Goal: Transaction & Acquisition: Purchase product/service

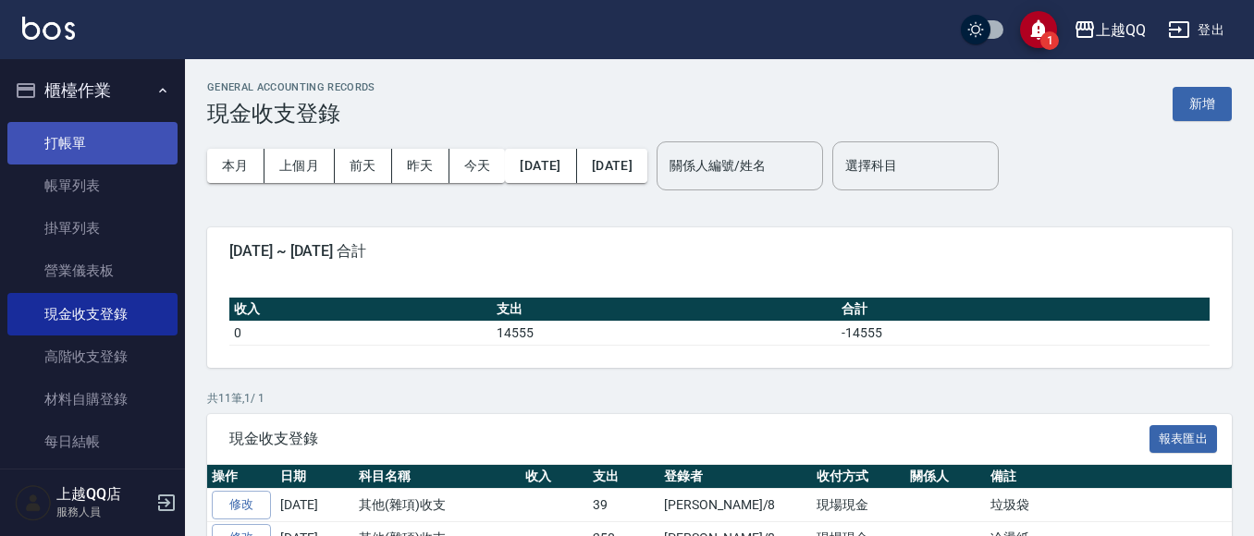
click at [74, 131] on link "打帳單" at bounding box center [92, 143] width 170 height 43
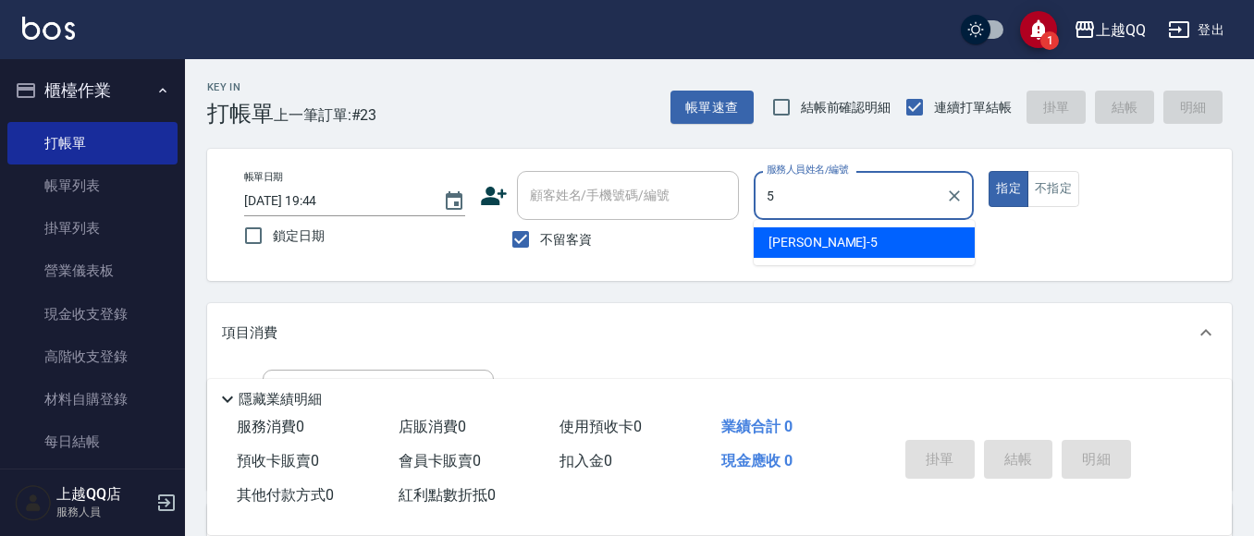
type input "[PERSON_NAME]5"
type button "true"
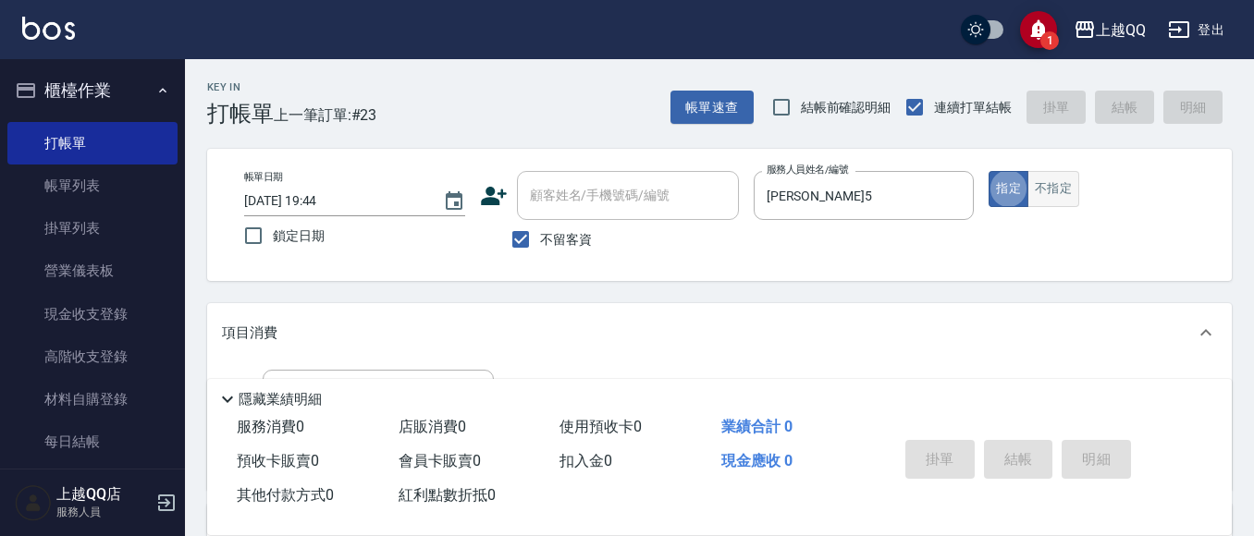
click at [1072, 176] on button "不指定" at bounding box center [1053, 189] width 52 height 36
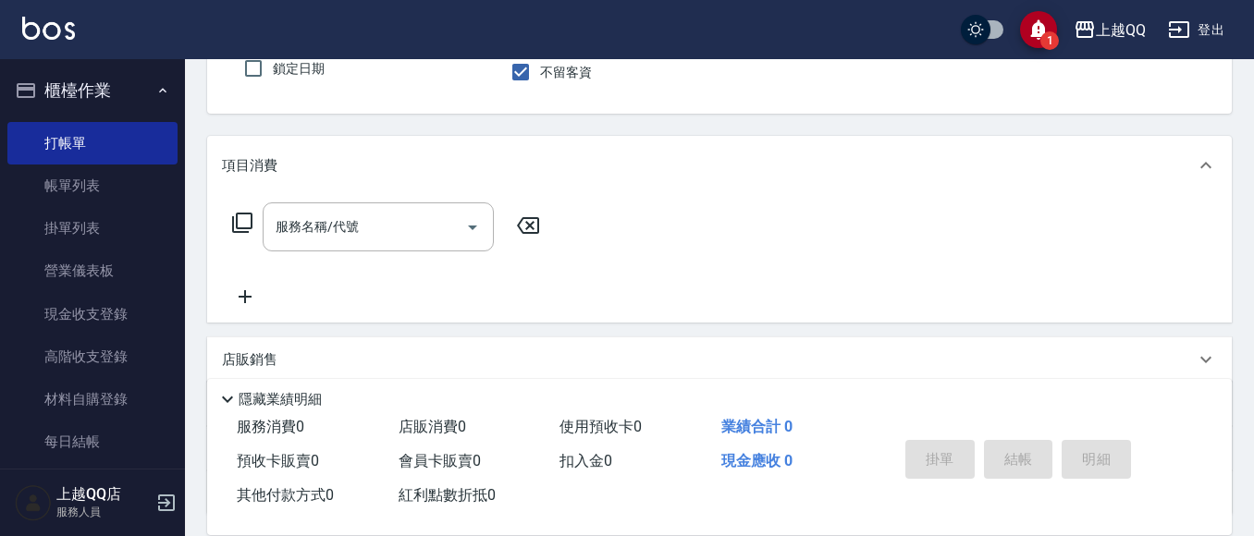
scroll to position [185, 0]
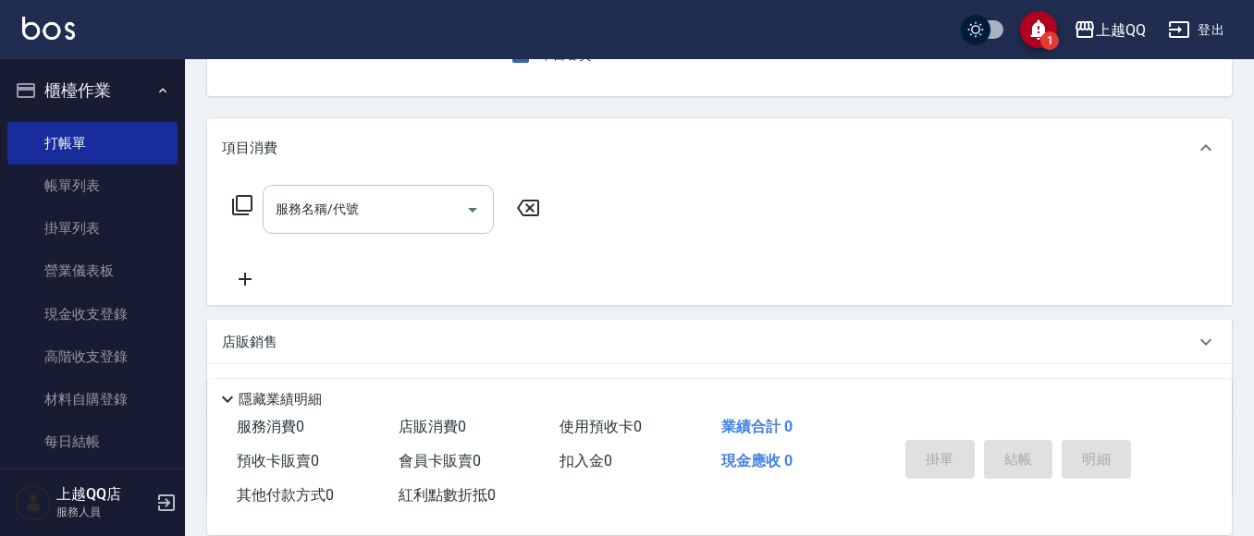
click at [390, 218] on input "服務名稱/代號" at bounding box center [364, 209] width 187 height 32
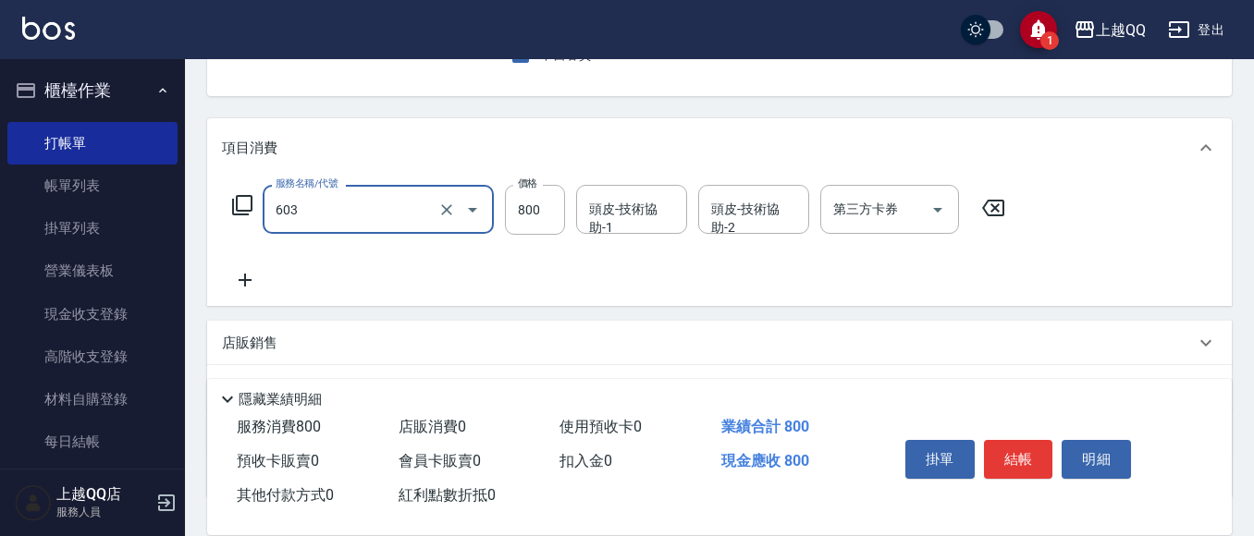
type input "髮原素頭皮保健護理洗(603)"
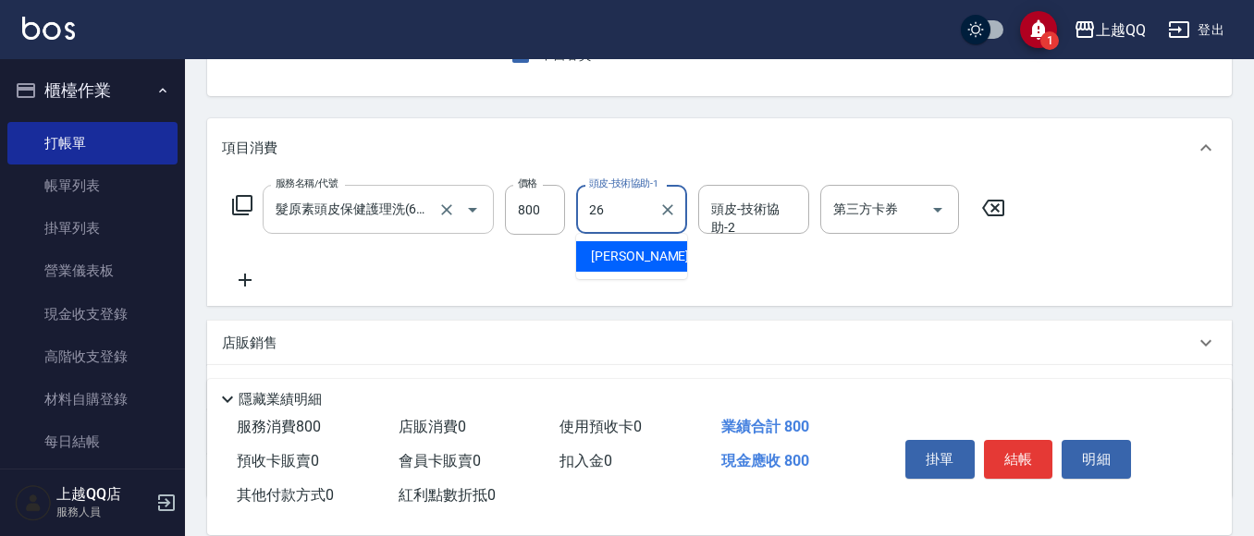
type input "[PERSON_NAME]-26"
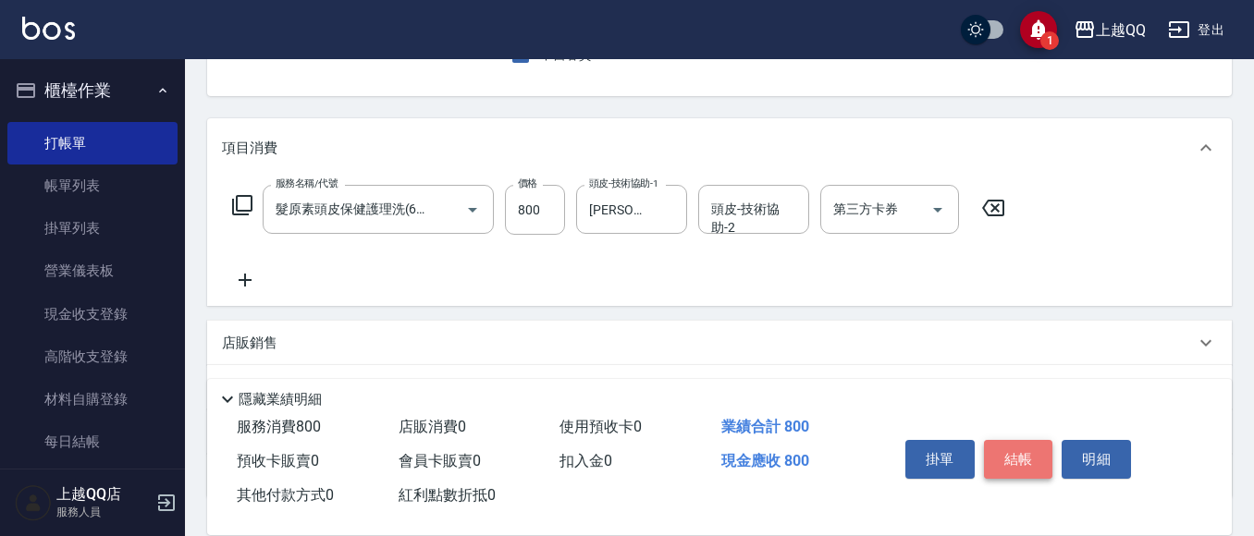
click at [1008, 451] on button "結帳" at bounding box center [1018, 459] width 69 height 39
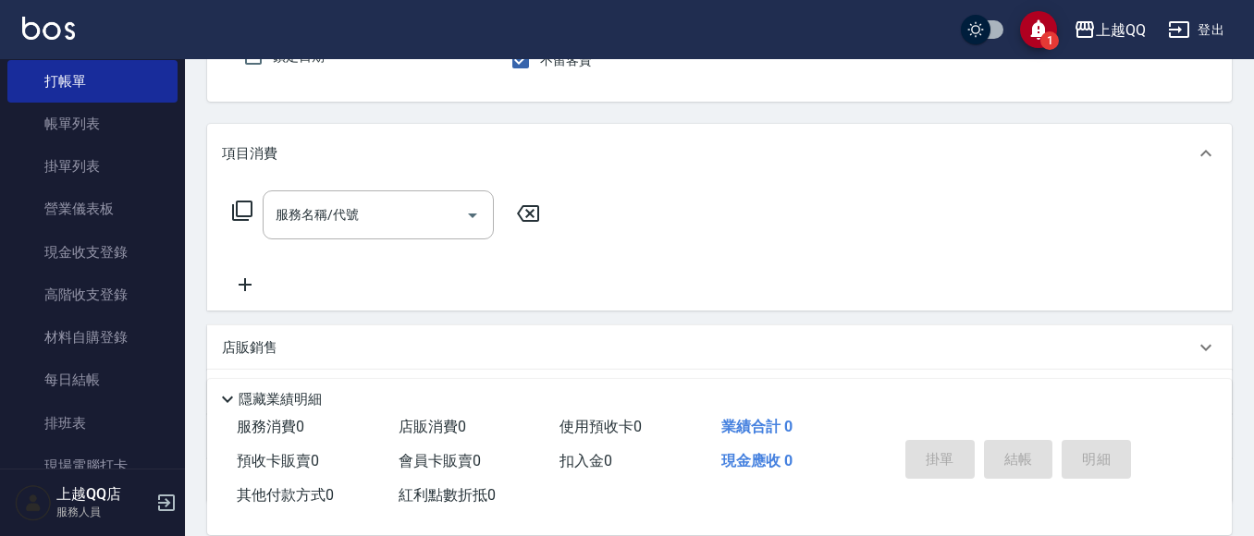
scroll to position [92, 0]
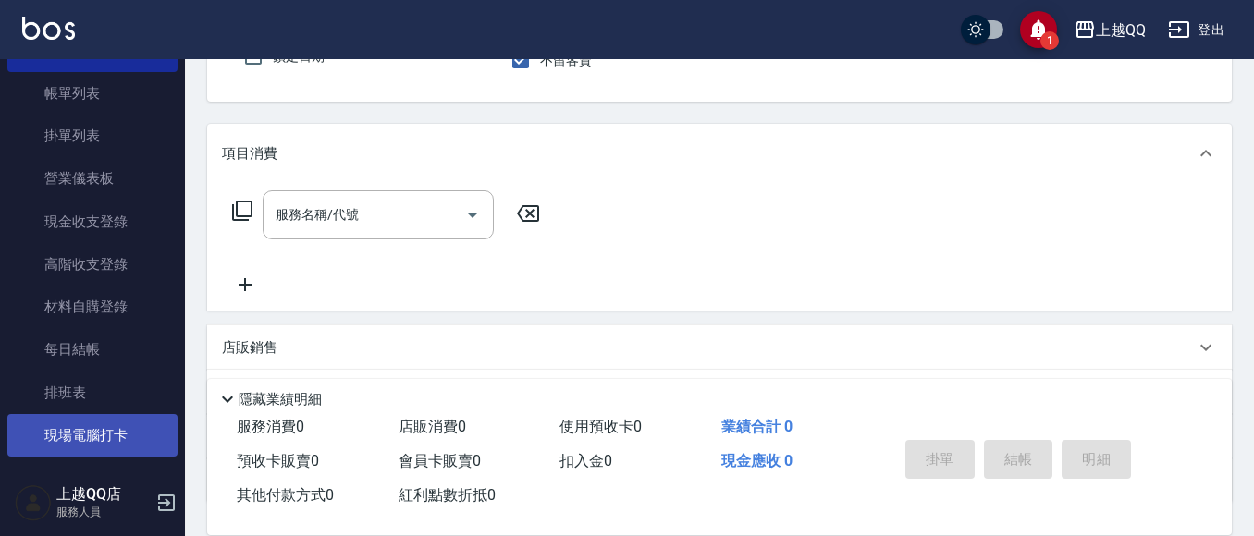
click at [130, 456] on link "現場電腦打卡" at bounding box center [92, 435] width 170 height 43
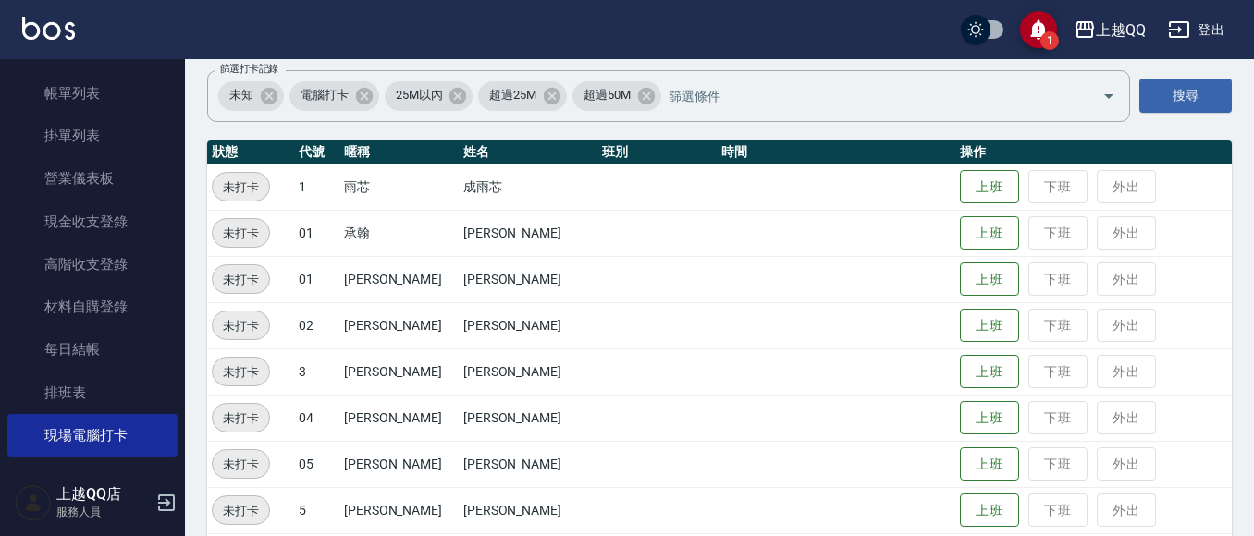
scroll to position [370, 0]
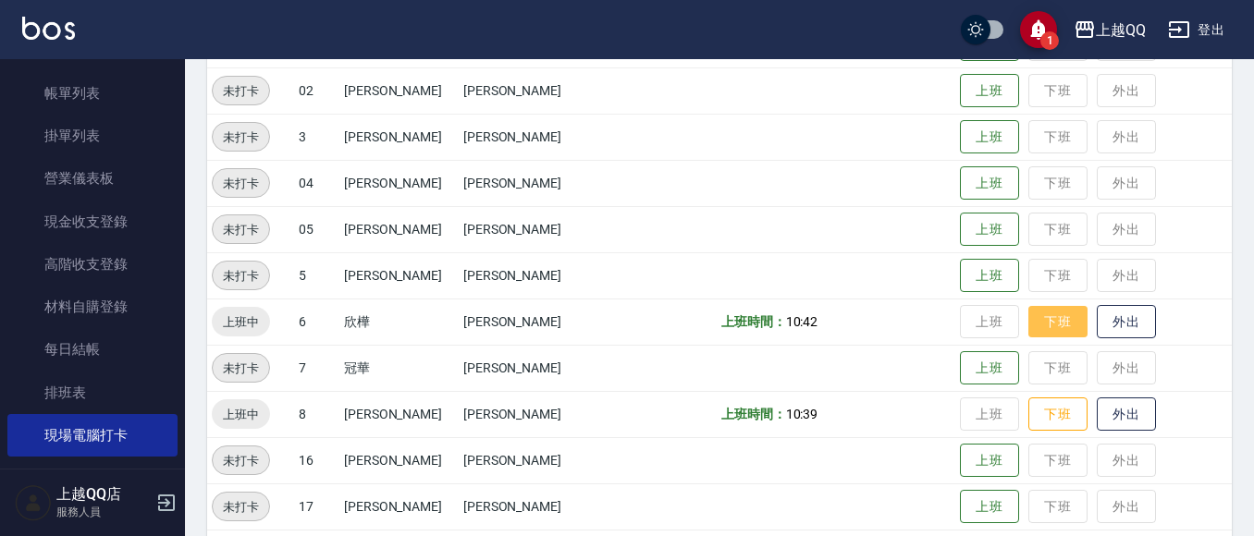
click at [1043, 328] on button "下班" at bounding box center [1057, 322] width 59 height 32
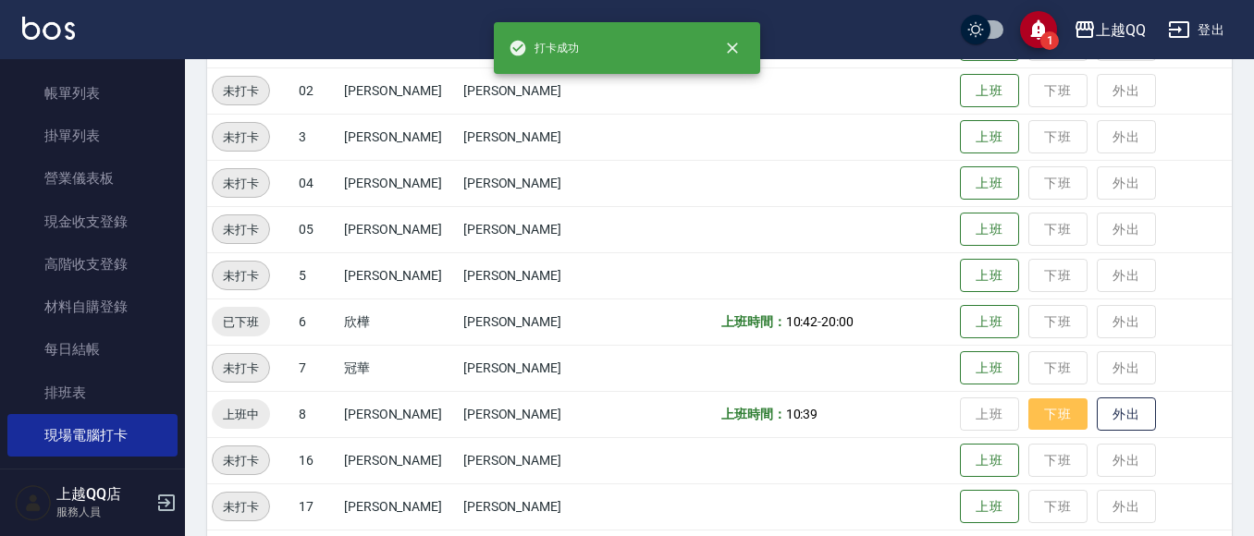
click at [1048, 424] on button "下班" at bounding box center [1057, 414] width 59 height 32
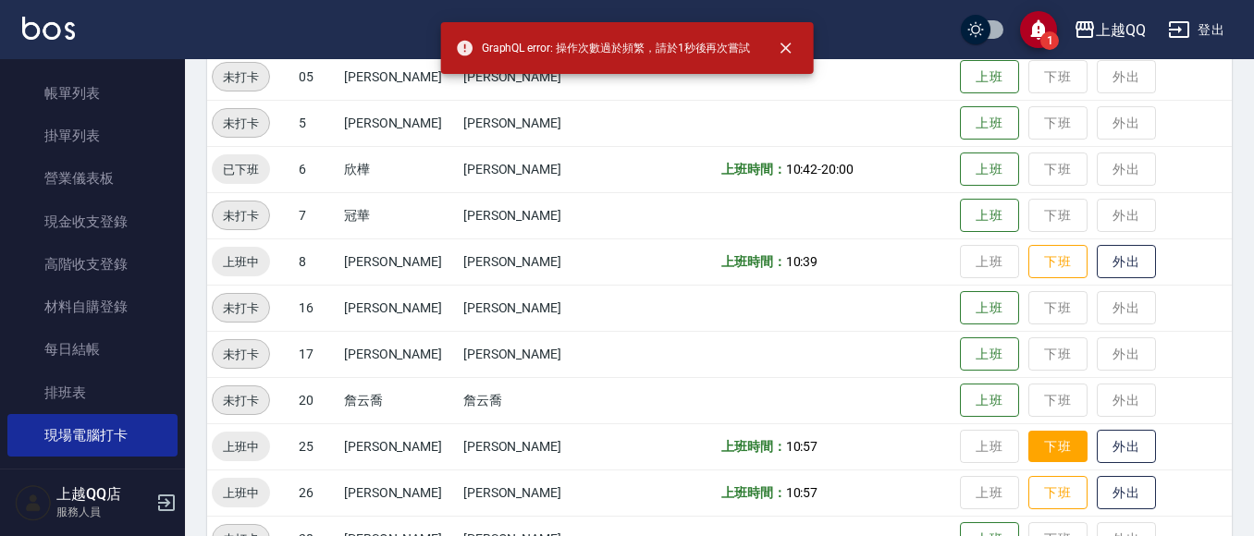
scroll to position [555, 0]
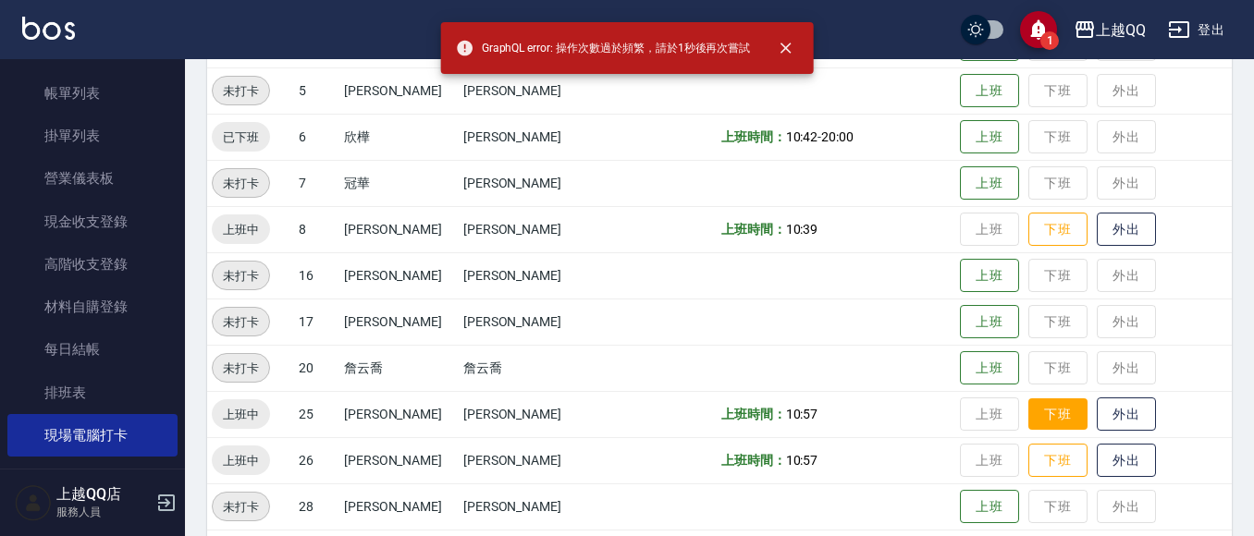
click at [1045, 412] on button "下班" at bounding box center [1057, 414] width 59 height 32
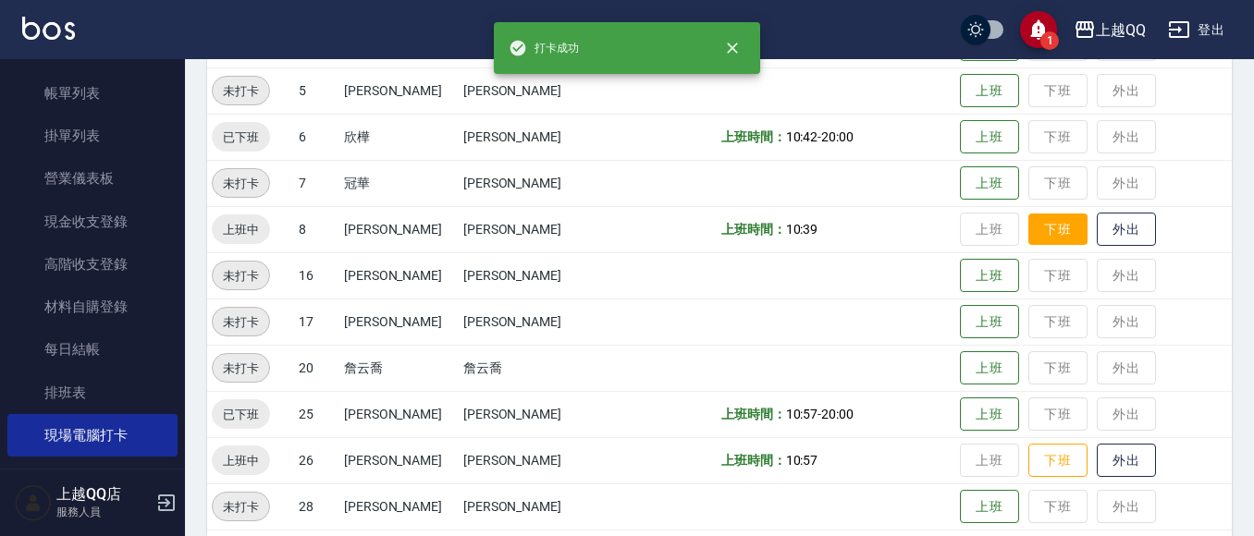
click at [1020, 211] on td "上班 下班 外出" at bounding box center [1093, 229] width 276 height 46
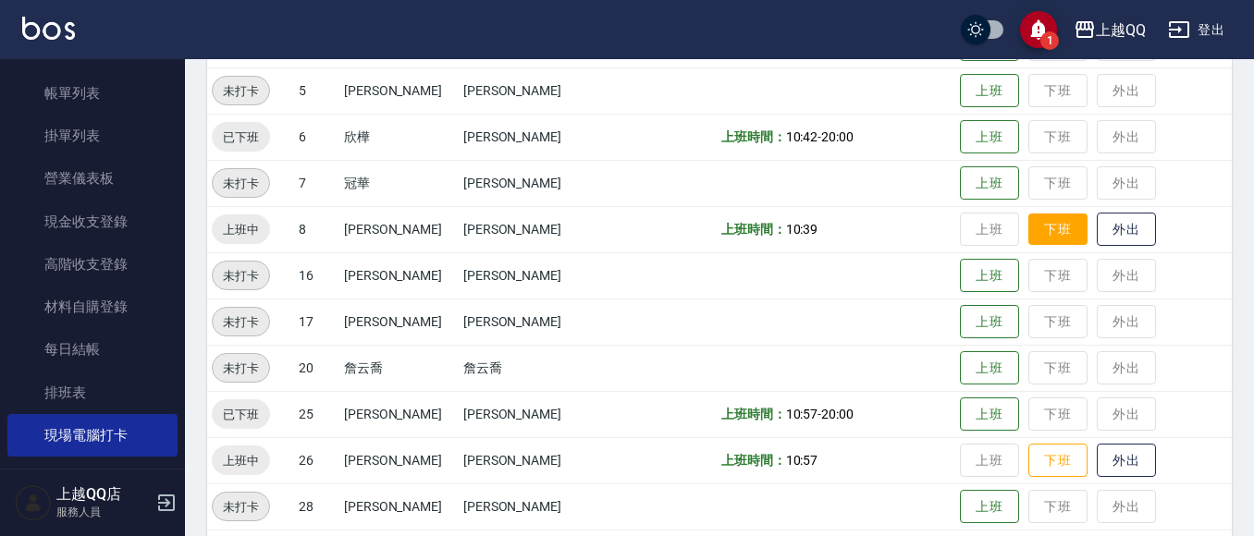
click at [1028, 231] on button "下班" at bounding box center [1057, 230] width 59 height 32
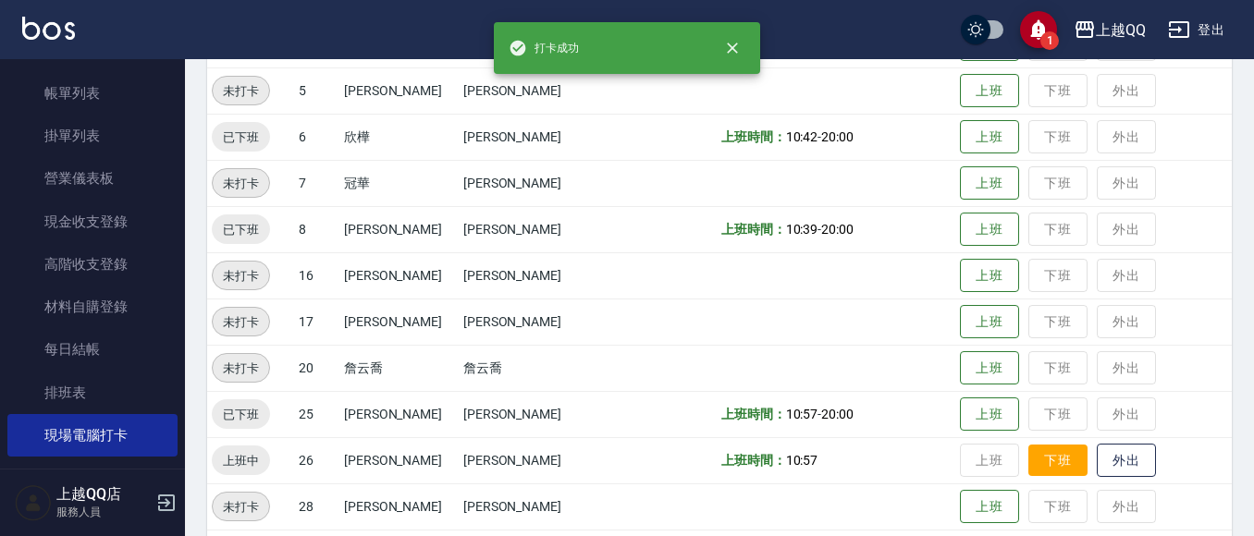
click at [1048, 471] on button "下班" at bounding box center [1057, 461] width 59 height 32
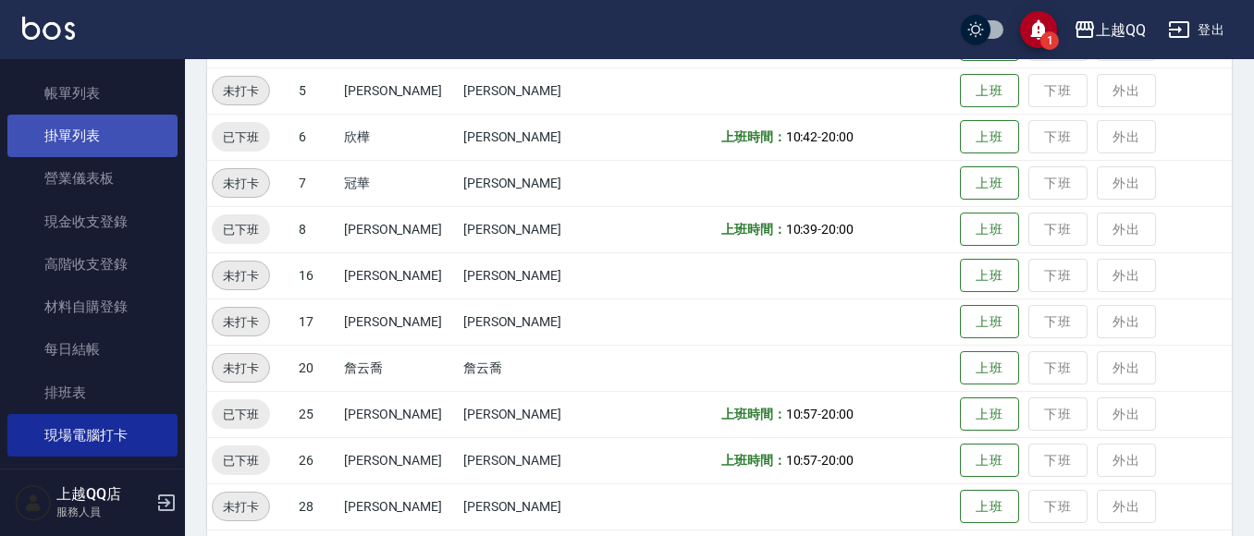
scroll to position [0, 0]
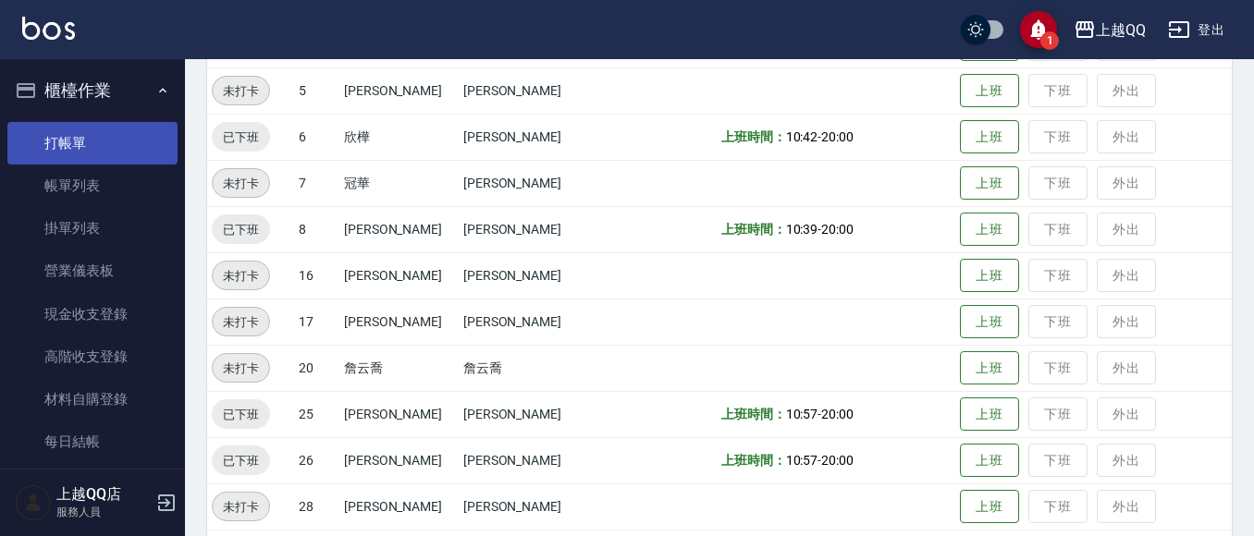
click at [84, 129] on link "打帳單" at bounding box center [92, 143] width 170 height 43
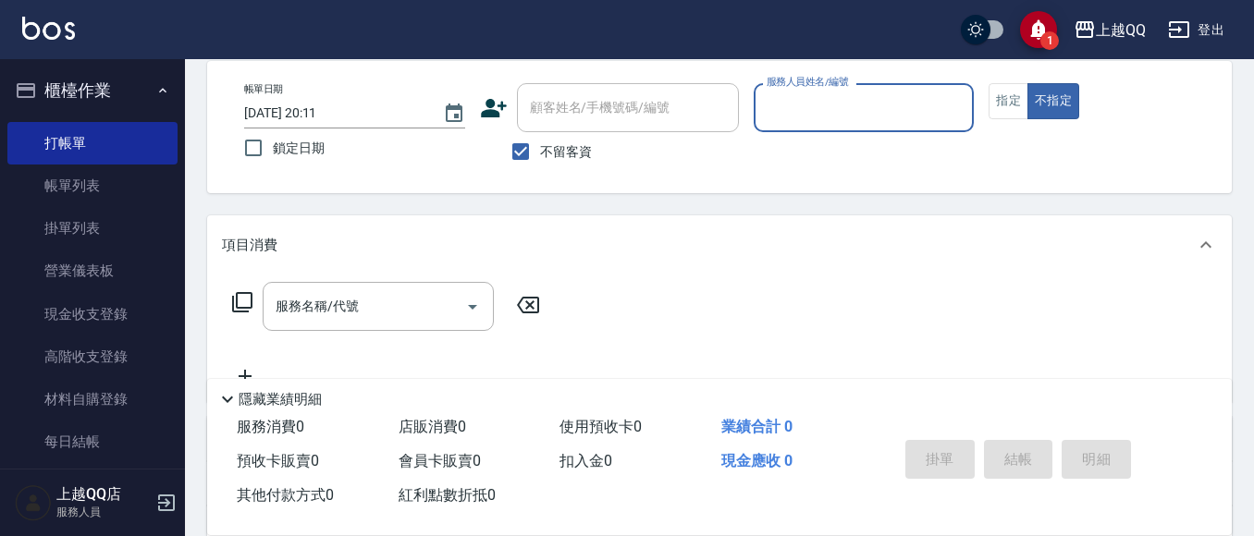
scroll to position [92, 0]
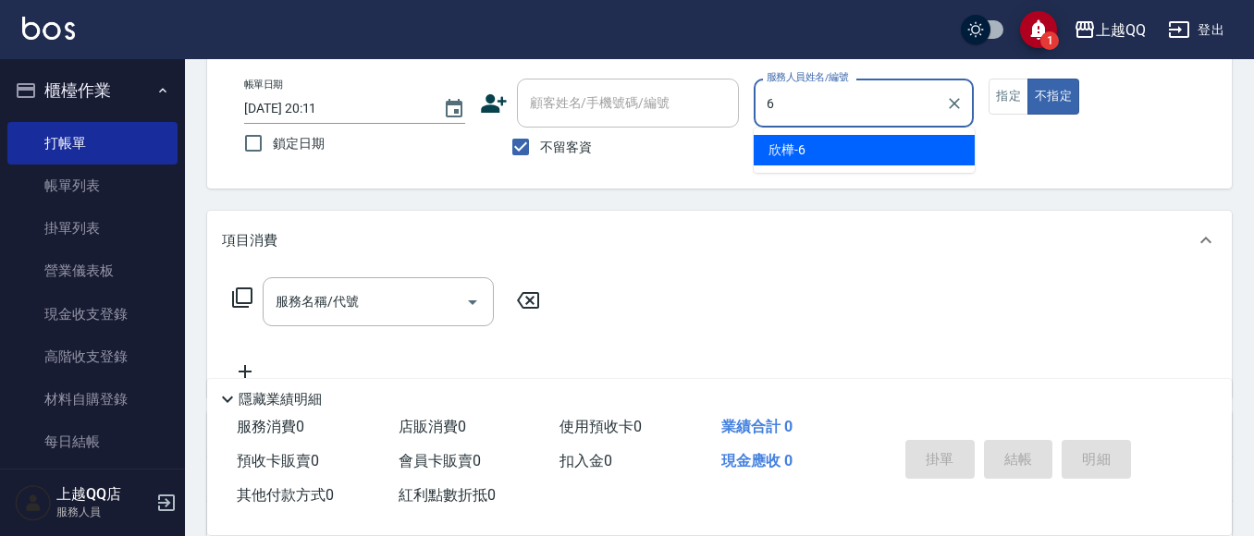
type input "欣樺-6"
type button "false"
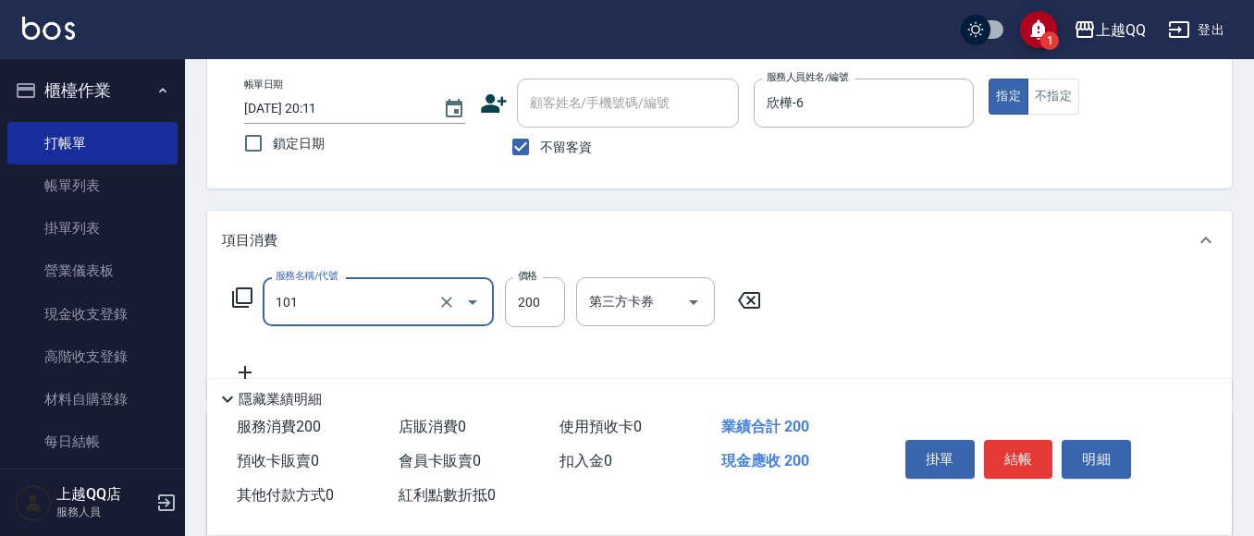
type input "洗髮(101)"
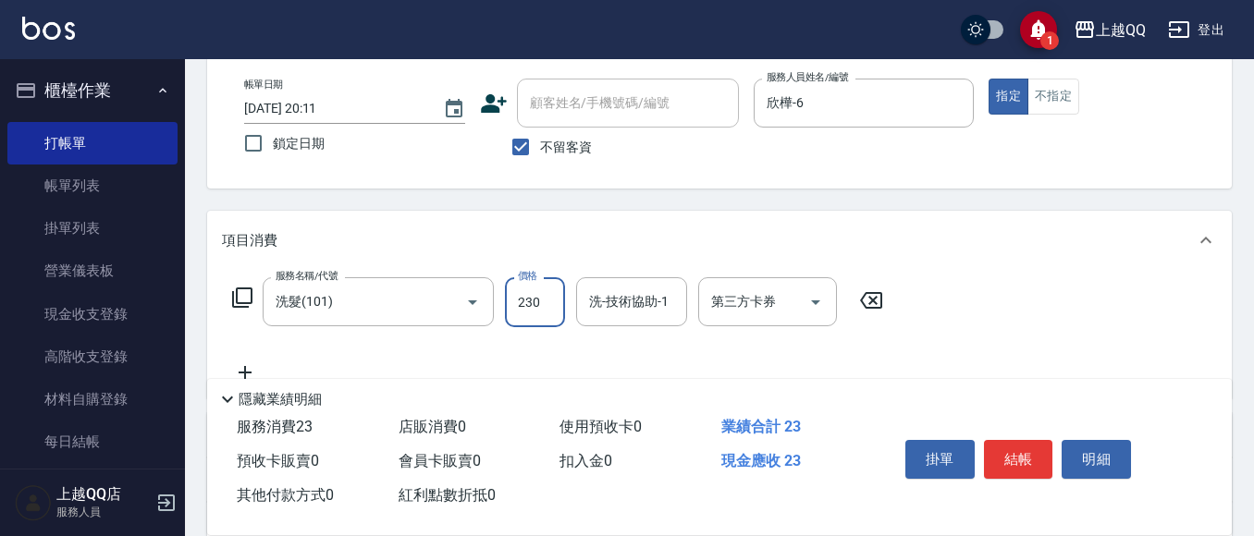
type input "230"
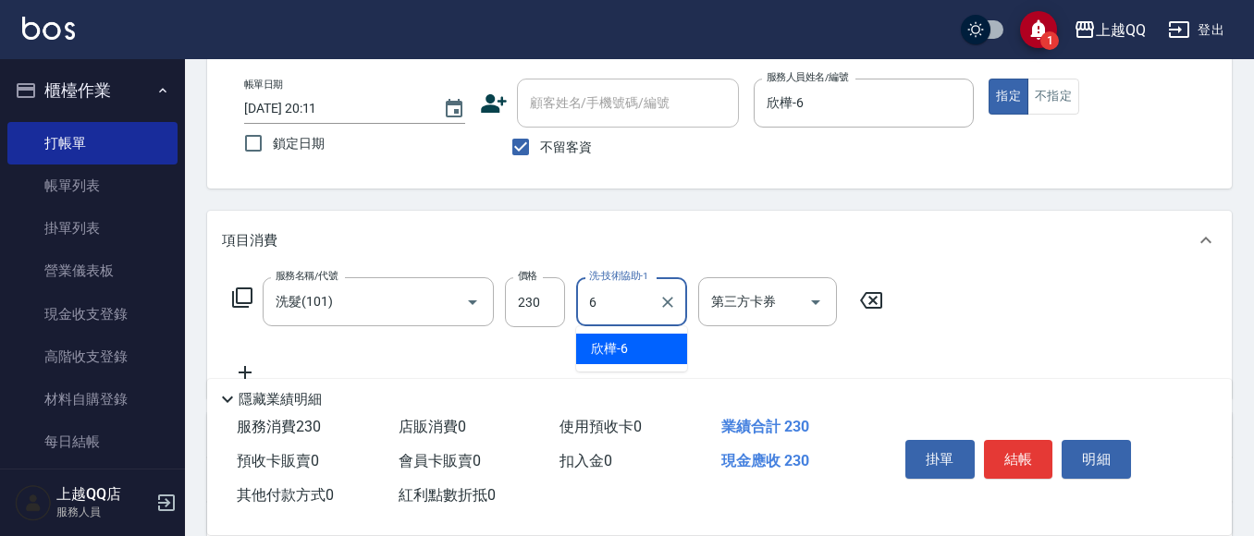
type input "欣樺-6"
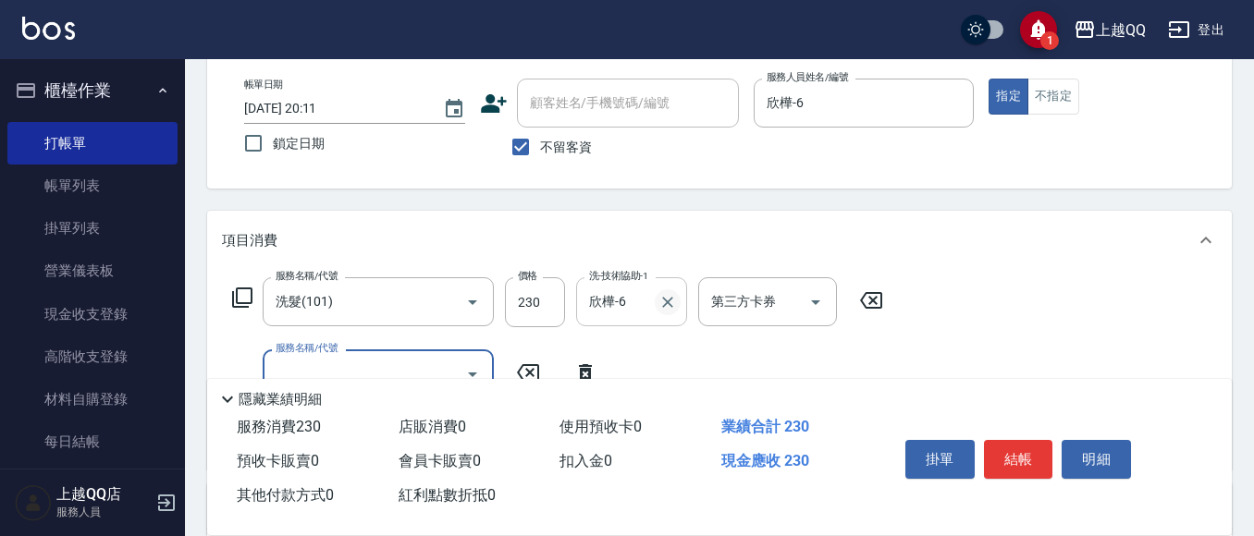
click at [665, 305] on icon "Clear" at bounding box center [667, 302] width 11 height 11
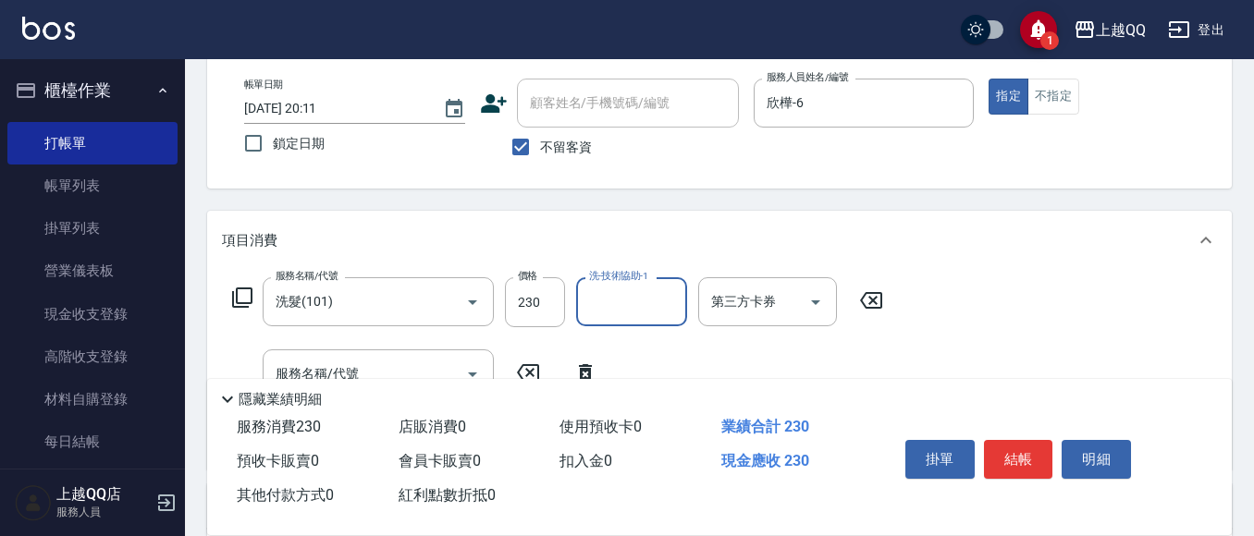
scroll to position [185, 0]
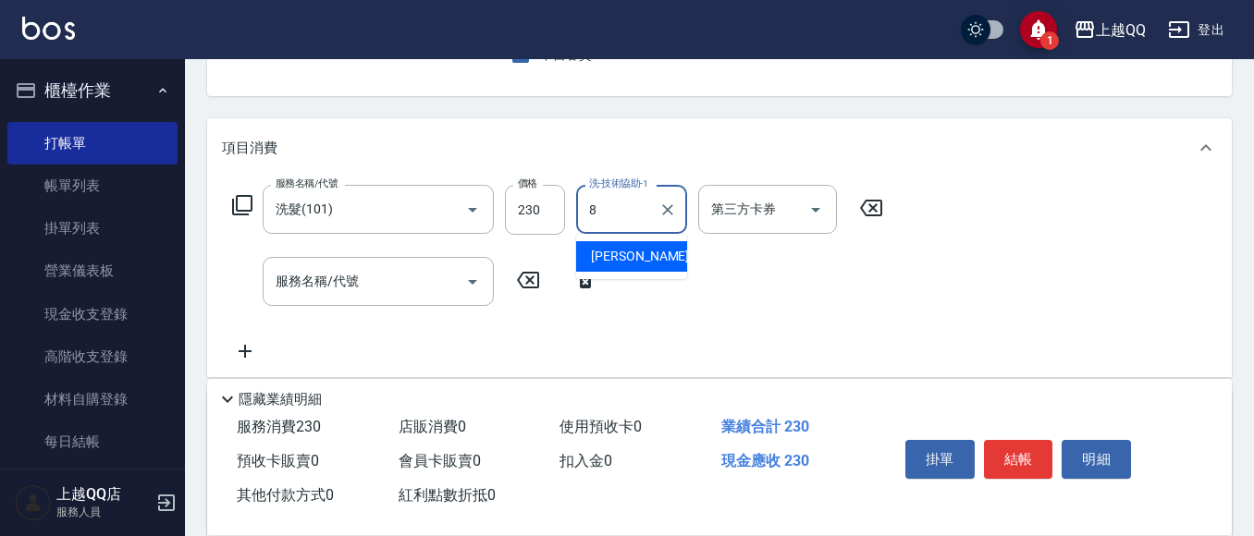
type input "[PERSON_NAME]-8"
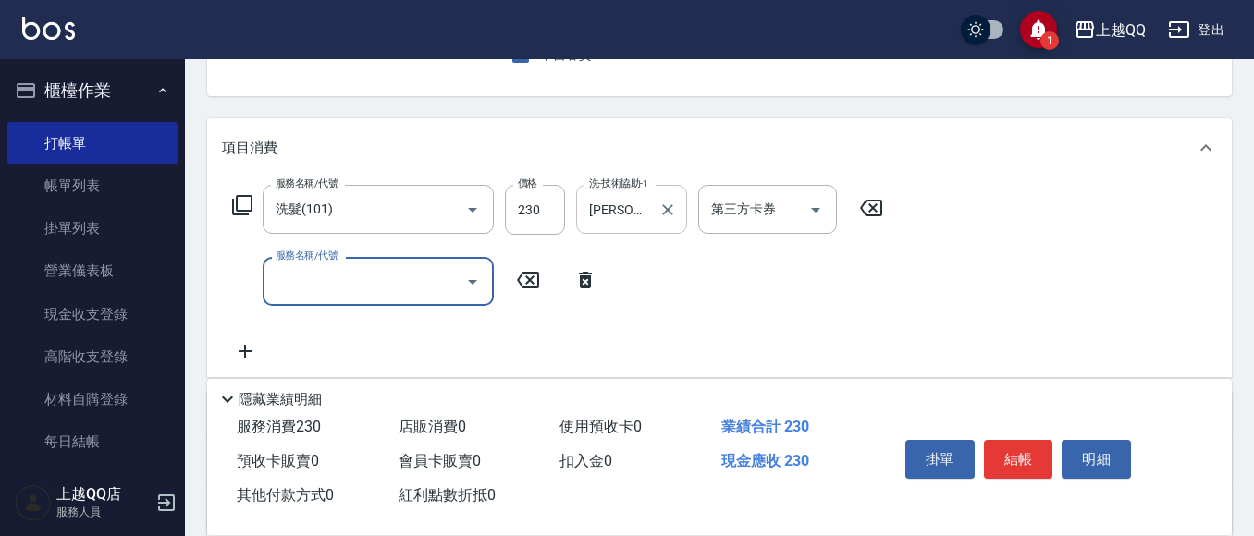
type input "5"
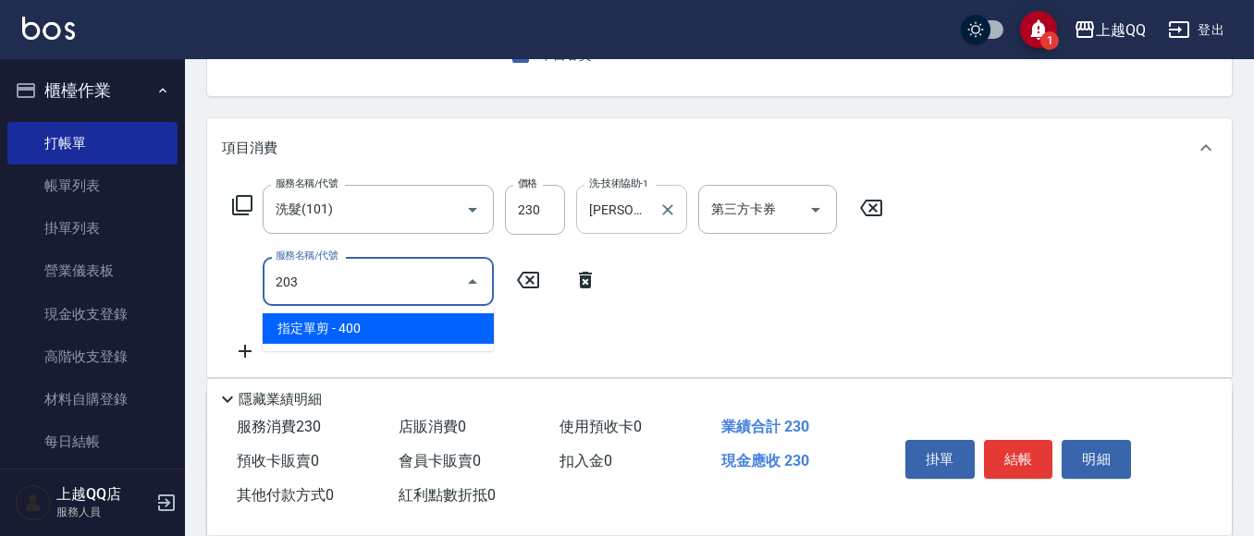
type input "指定單剪(203)"
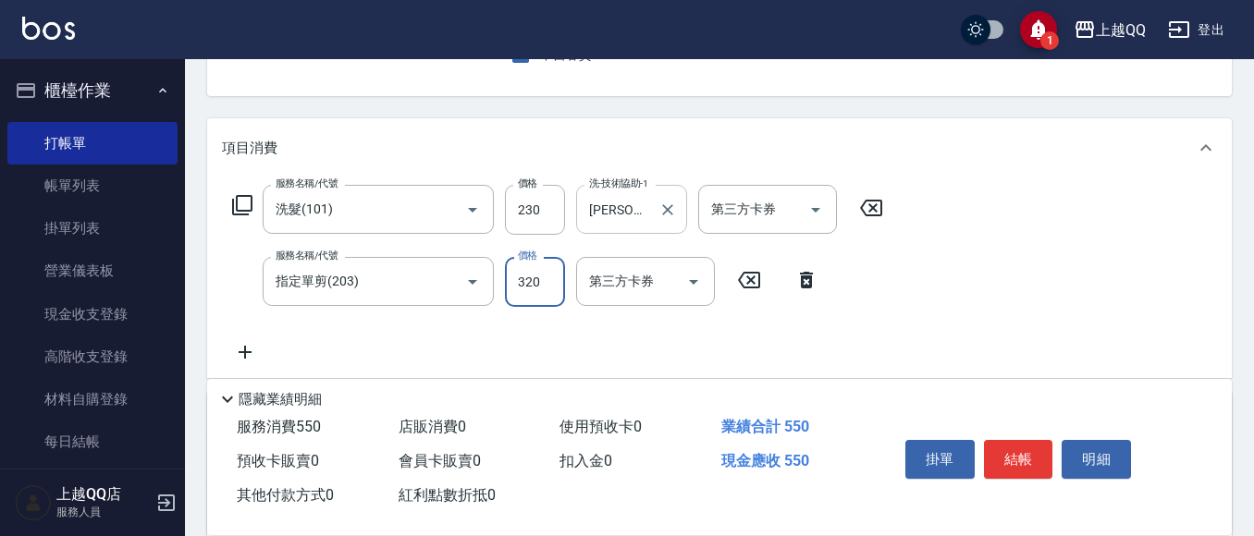
type input "320"
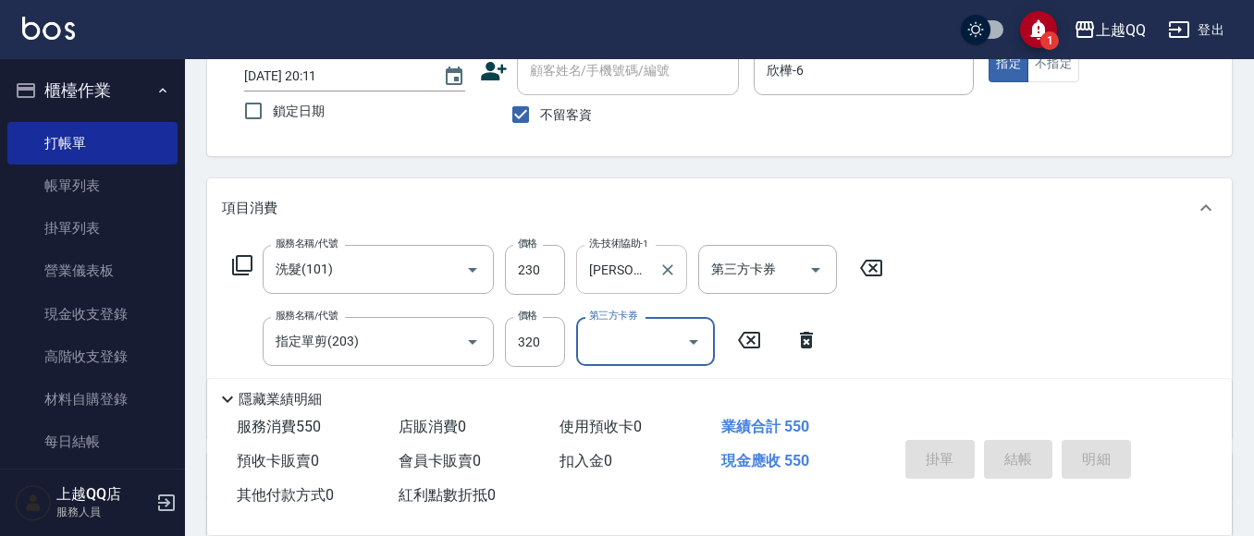
scroll to position [92, 0]
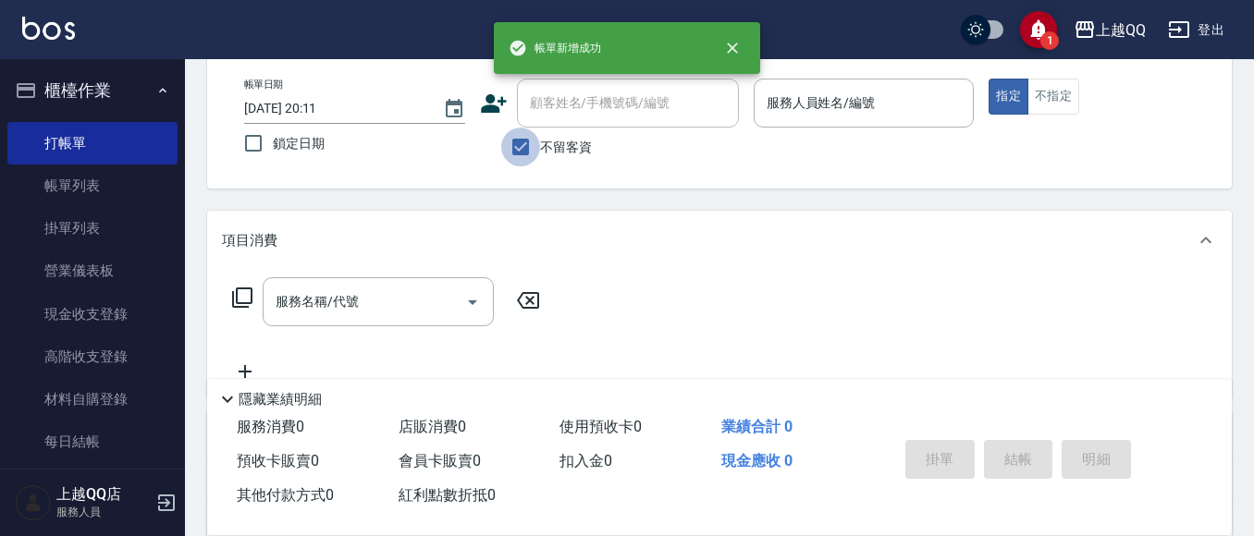
drag, startPoint x: 521, startPoint y: 146, endPoint x: 537, endPoint y: 145, distance: 15.7
click at [533, 145] on input "不留客資" at bounding box center [520, 147] width 39 height 39
checkbox input "false"
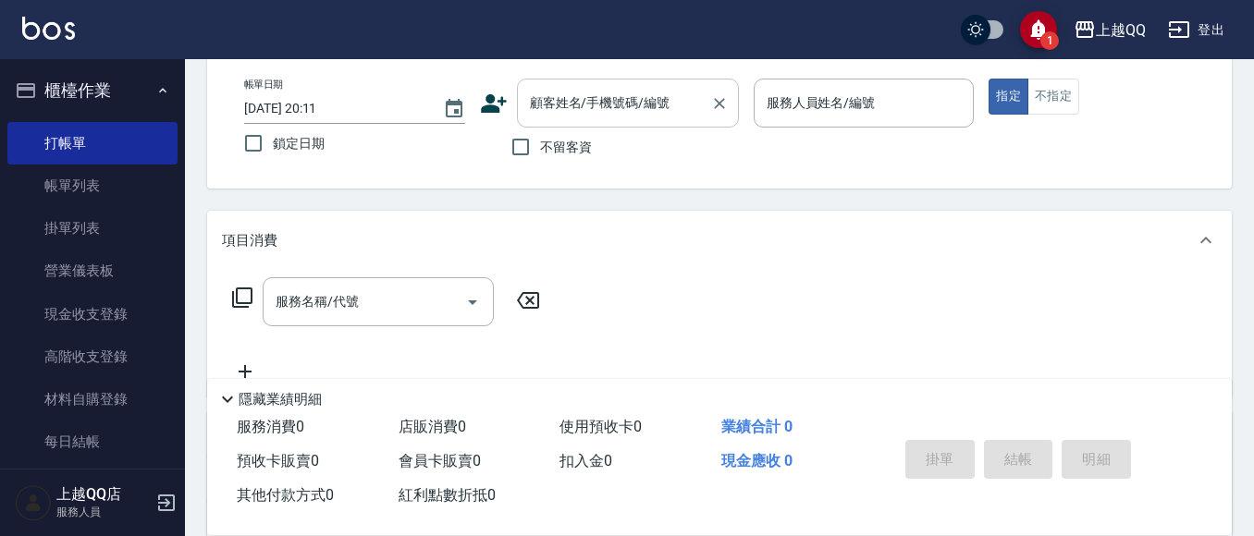
drag, startPoint x: 551, startPoint y: 120, endPoint x: 591, endPoint y: 18, distance: 110.1
click at [554, 118] on div "顧客姓名/手機號碼/編號" at bounding box center [628, 103] width 222 height 49
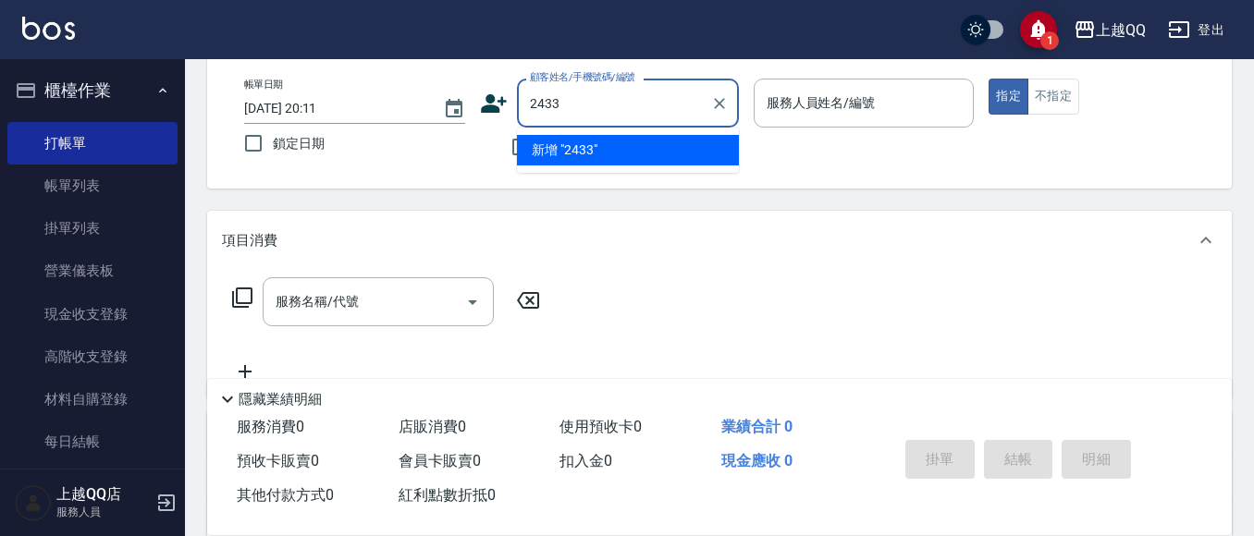
type input "2433"
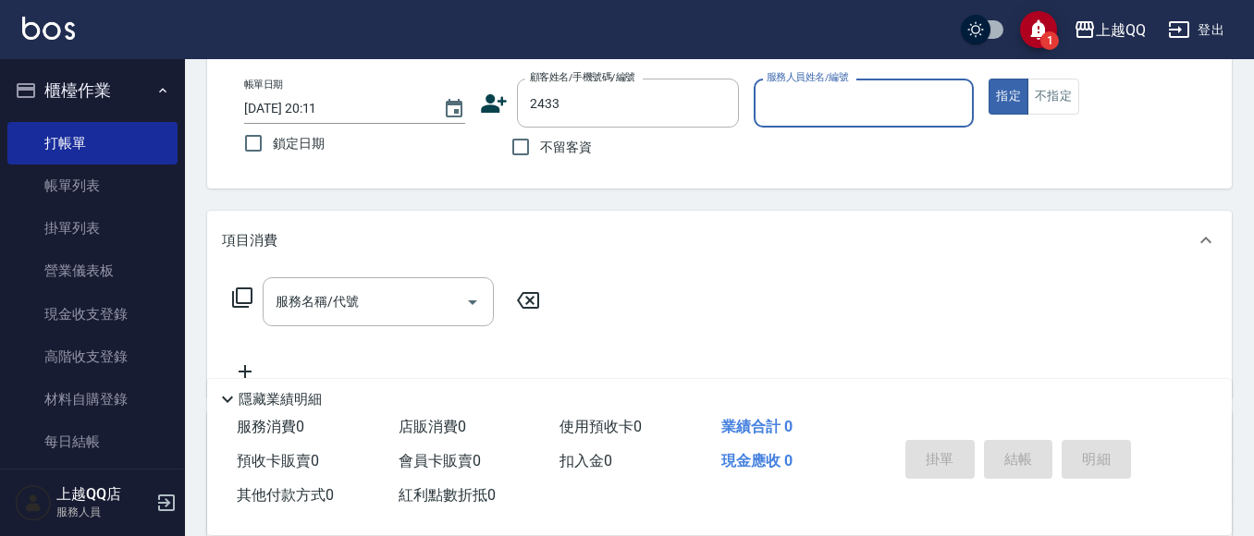
click at [988, 79] on button "指定" at bounding box center [1008, 97] width 40 height 36
type button "true"
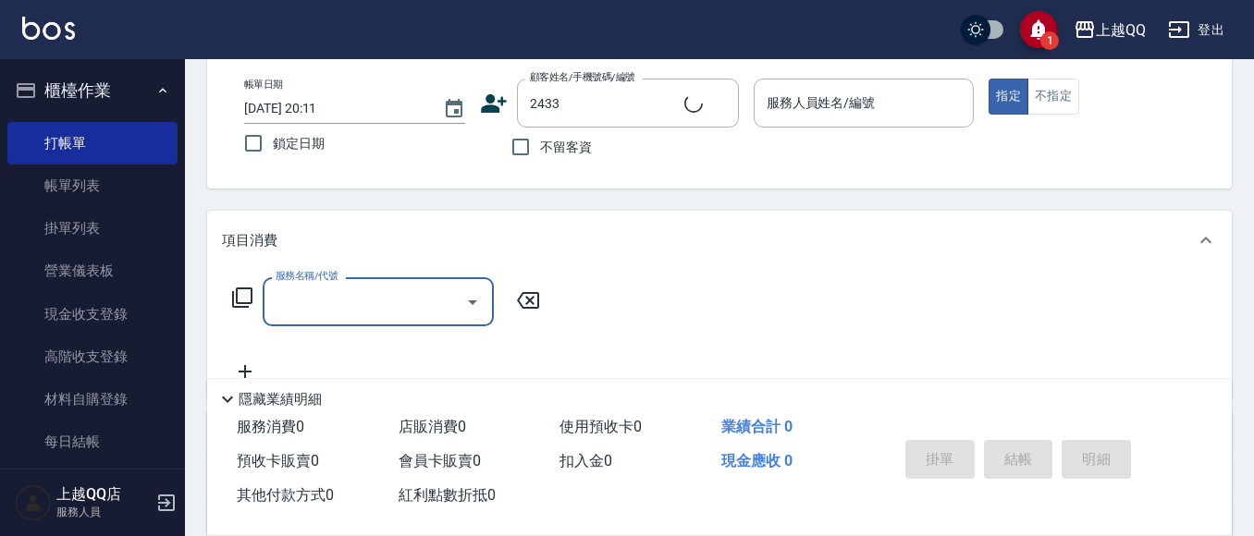
type input "[PERSON_NAME]/000000000000/2433"
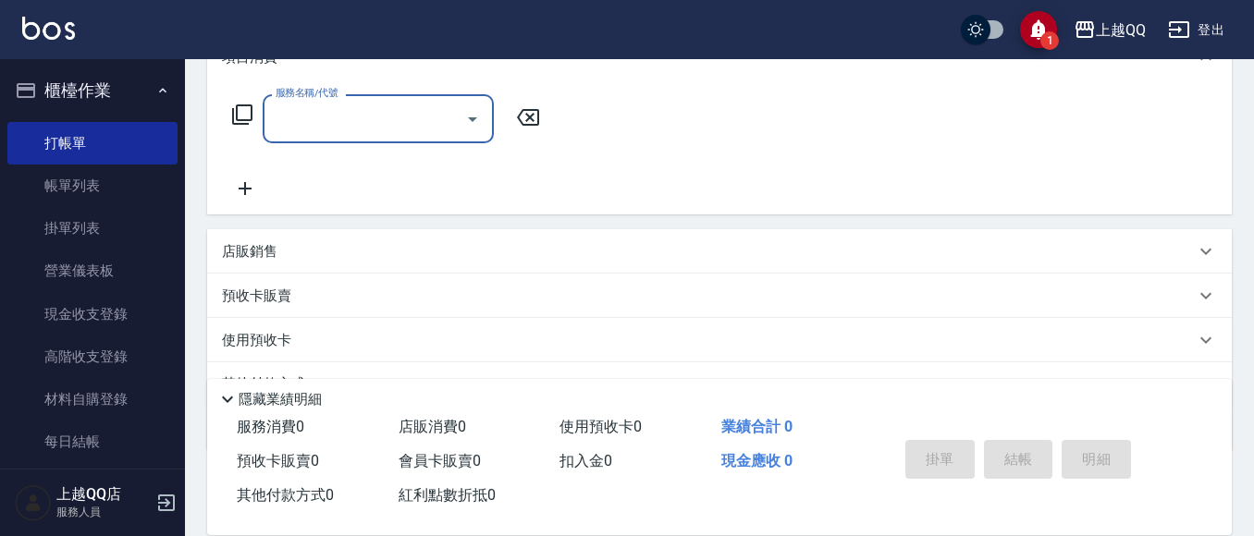
scroll to position [368, 0]
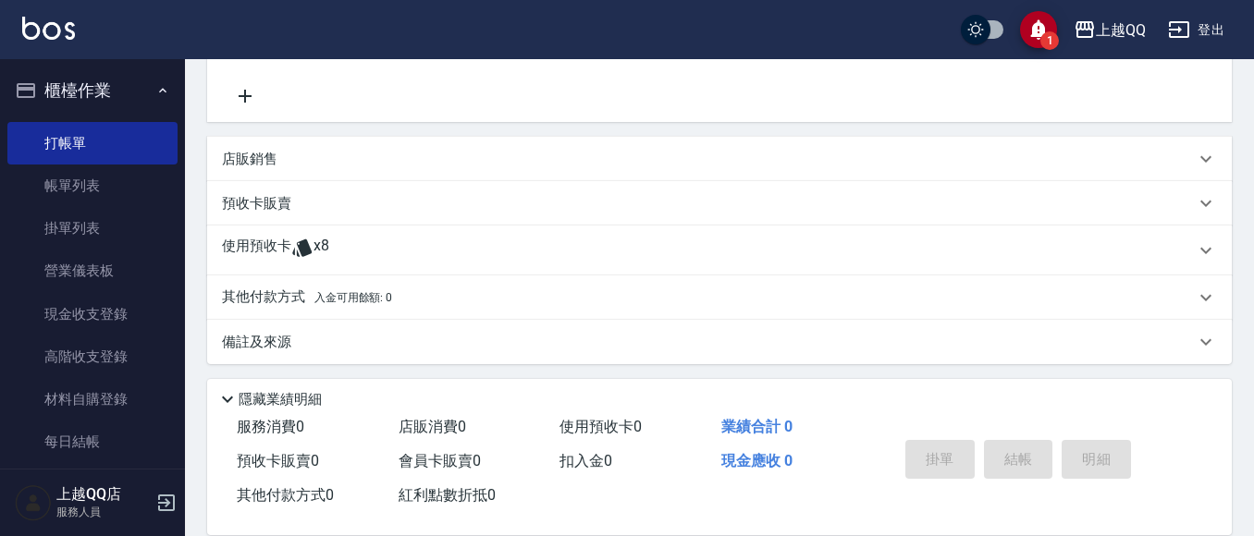
click at [341, 245] on div "使用預收卡 x8" at bounding box center [708, 251] width 973 height 28
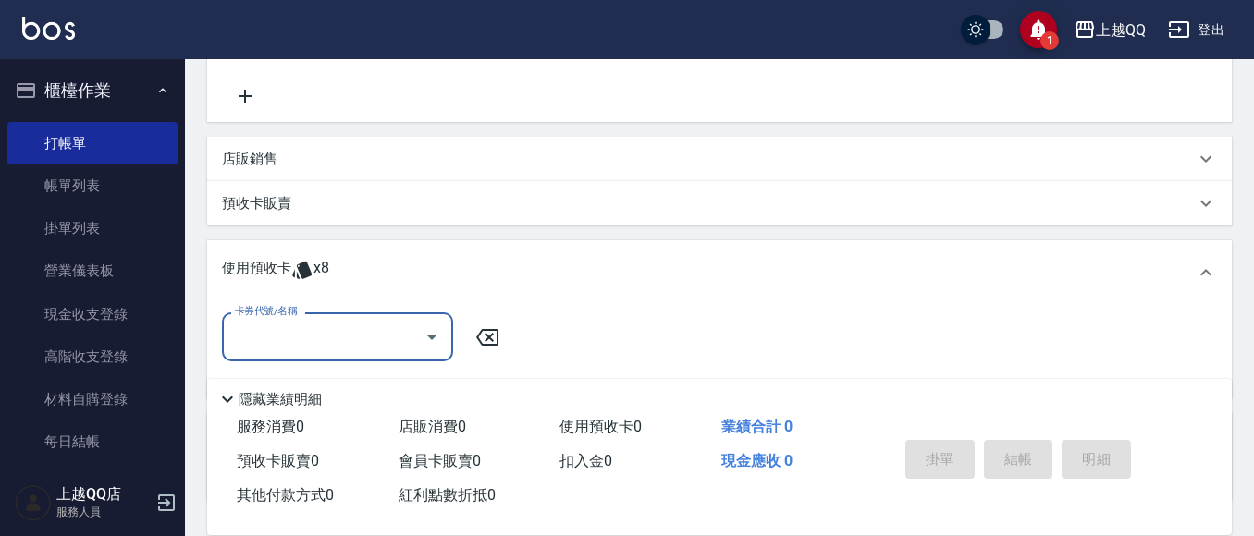
scroll to position [0, 0]
type input "欣樺-6"
click at [362, 300] on div "使用預收卡 x8" at bounding box center [719, 272] width 1024 height 65
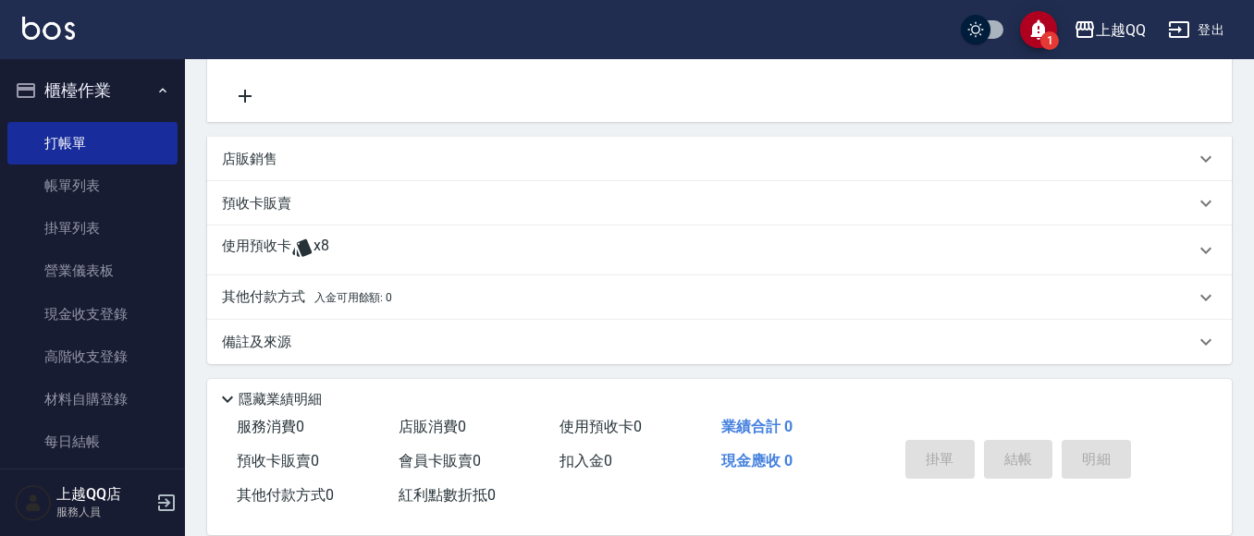
click at [269, 271] on div "使用預收卡 x8" at bounding box center [719, 251] width 1024 height 50
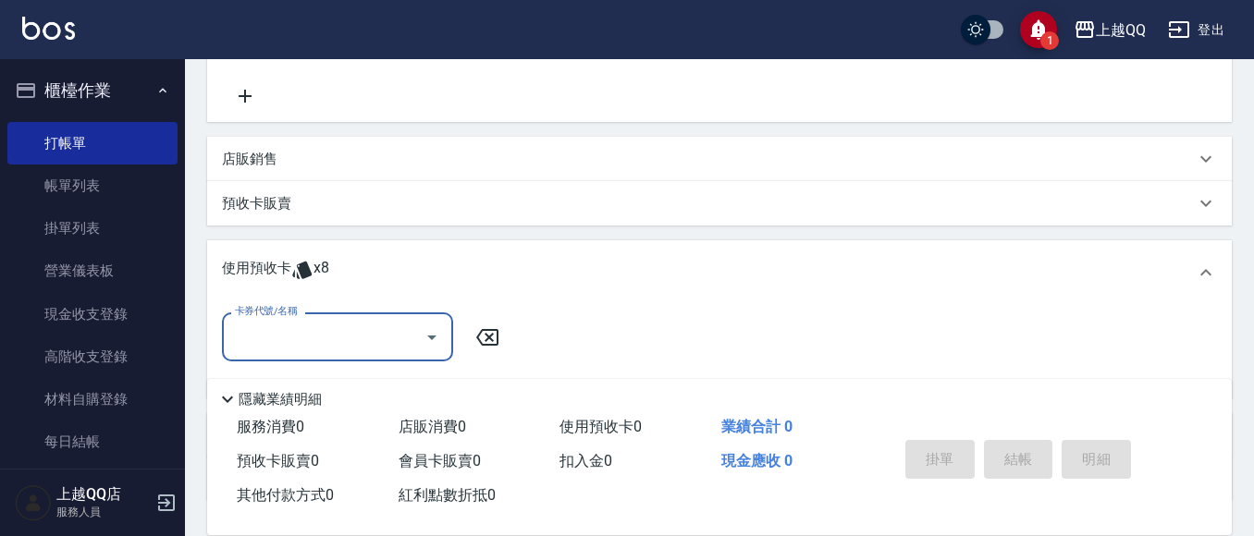
scroll to position [460, 0]
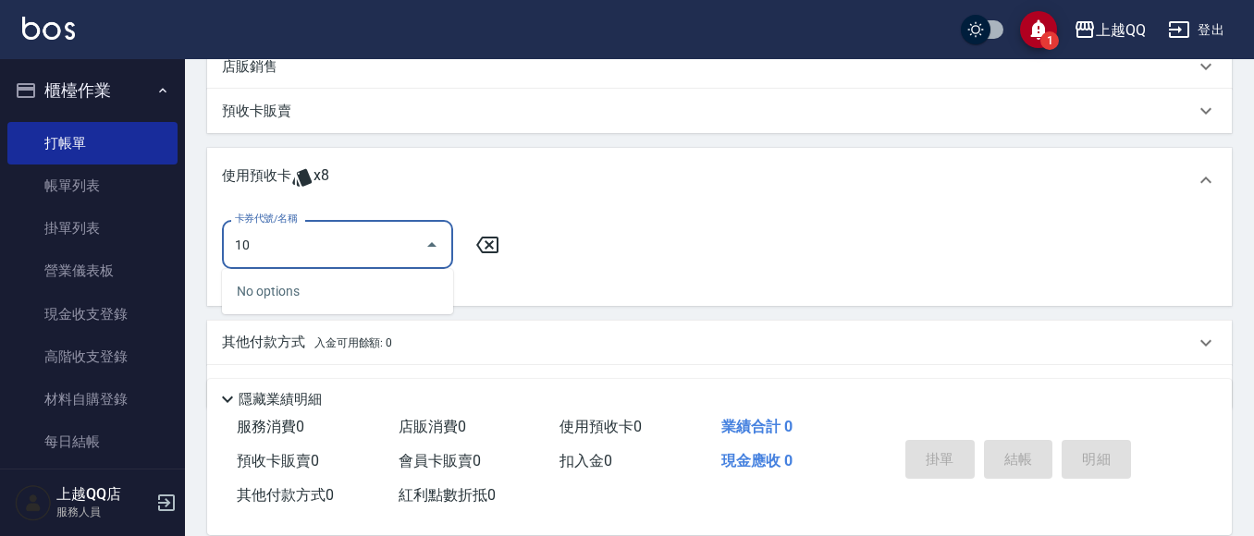
type input "1"
drag, startPoint x: 302, startPoint y: 255, endPoint x: 316, endPoint y: 304, distance: 50.9
click at [302, 254] on input "卡券代號/名稱" at bounding box center [323, 244] width 187 height 32
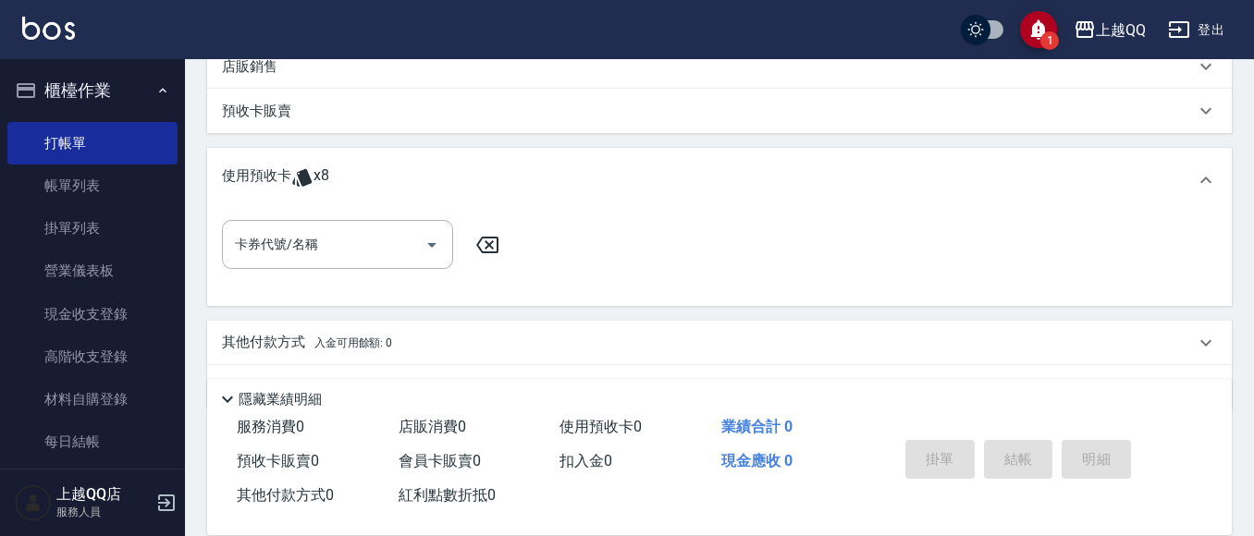
click at [322, 270] on div "卡券代號/名稱 卡券代號/名稱" at bounding box center [719, 255] width 995 height 71
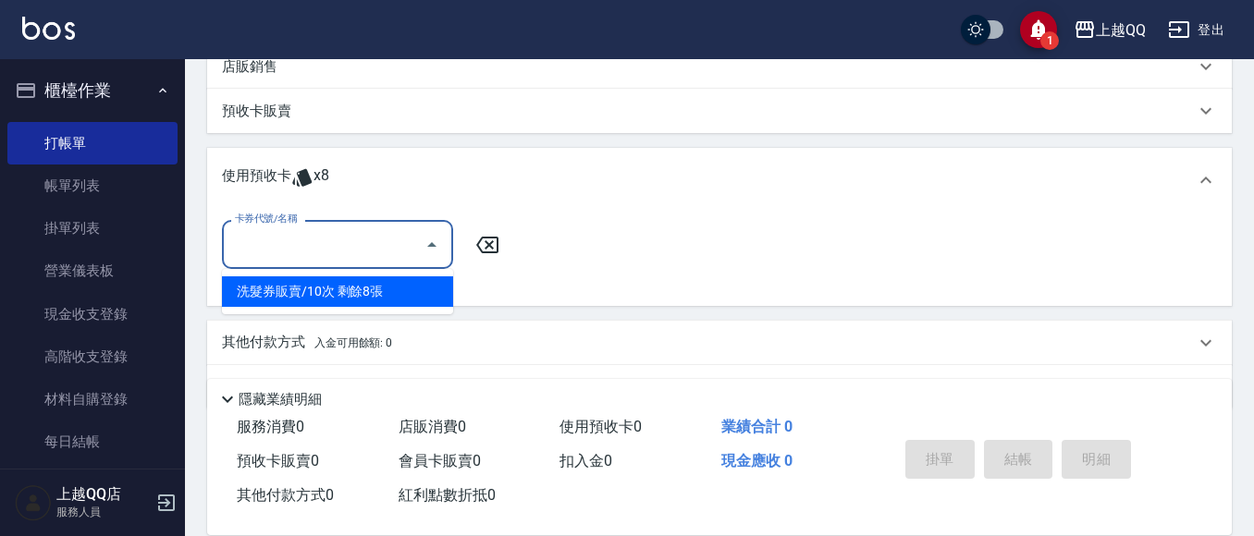
click at [364, 239] on input "卡券代號/名稱" at bounding box center [323, 244] width 187 height 32
click at [364, 284] on div "洗髮券販賣/10次 剩餘8張" at bounding box center [337, 291] width 231 height 31
type input "洗髮券販賣/10次"
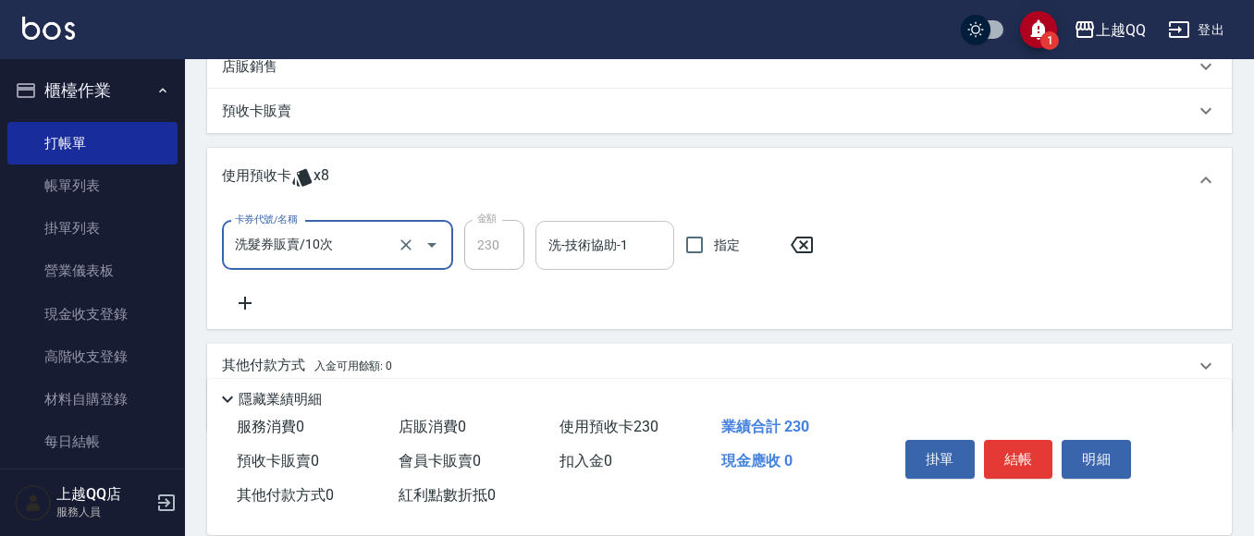
click at [539, 228] on div "洗-技術協助-1" at bounding box center [604, 245] width 139 height 49
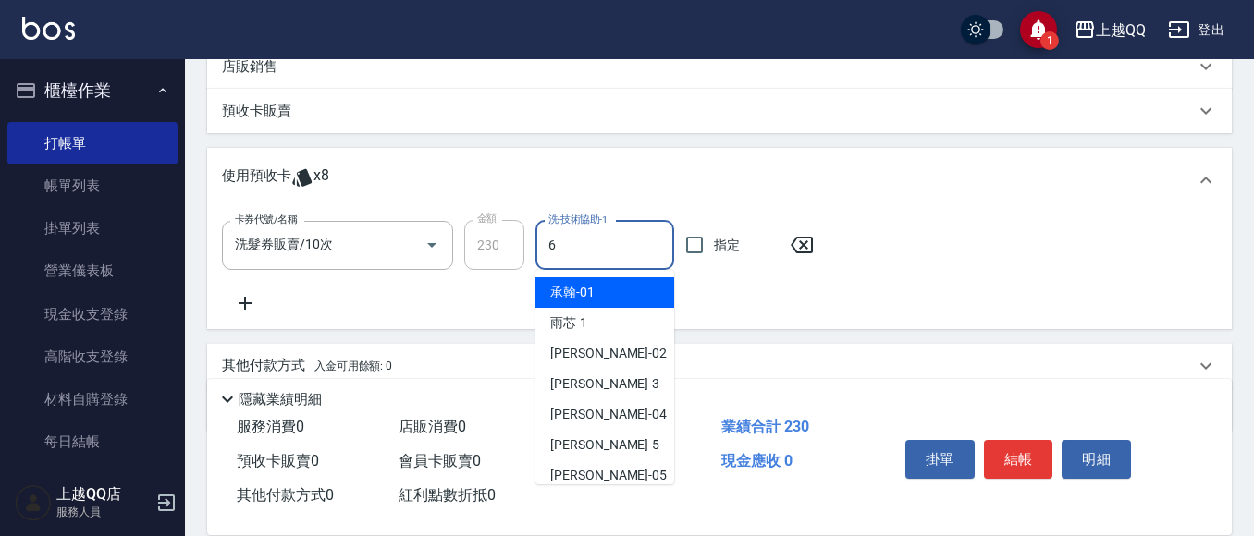
type input "欣樺-6"
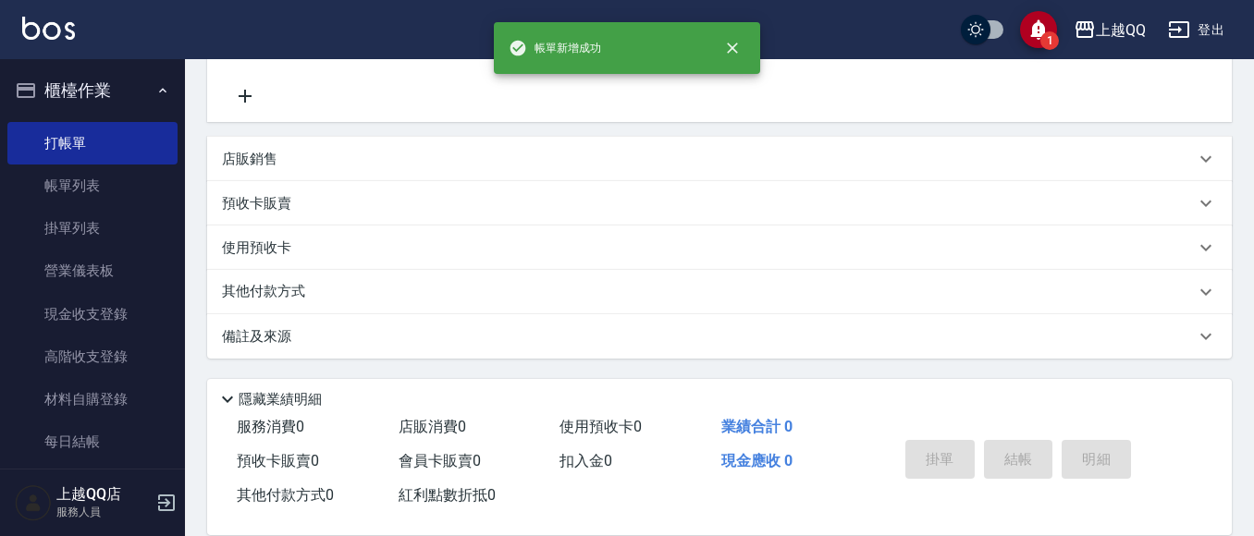
scroll to position [0, 0]
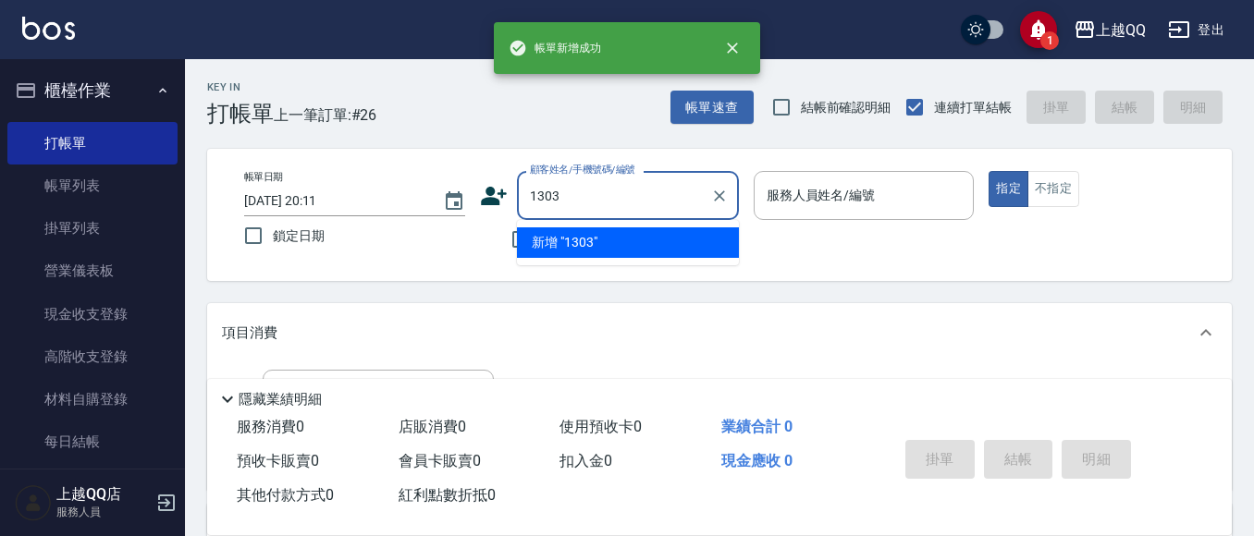
click at [988, 171] on button "指定" at bounding box center [1008, 189] width 40 height 36
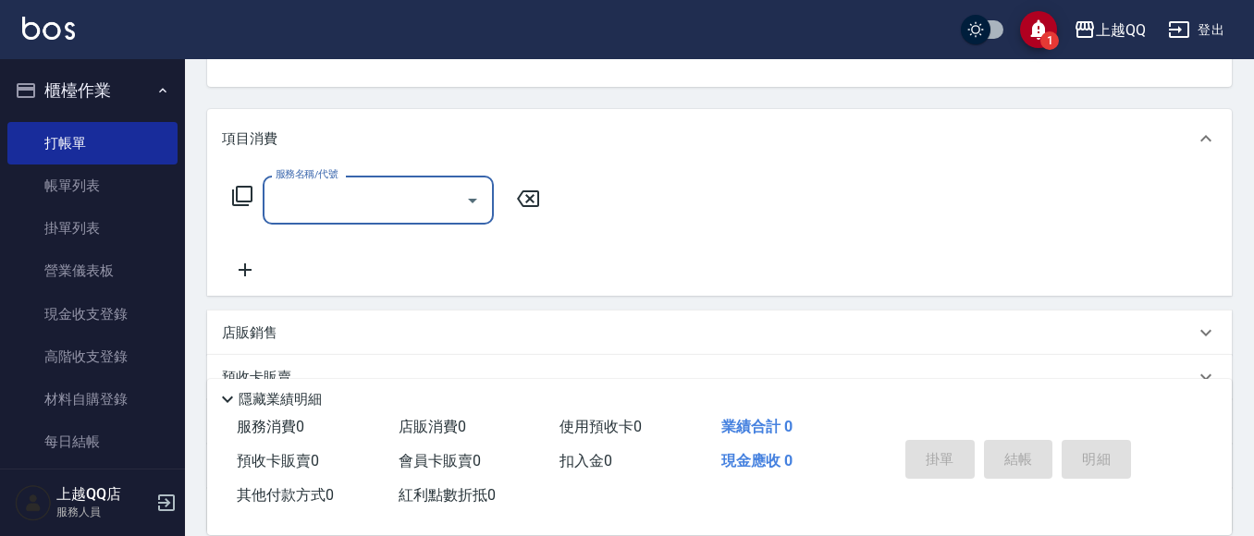
type input "[PERSON_NAME]/0910015771/1303"
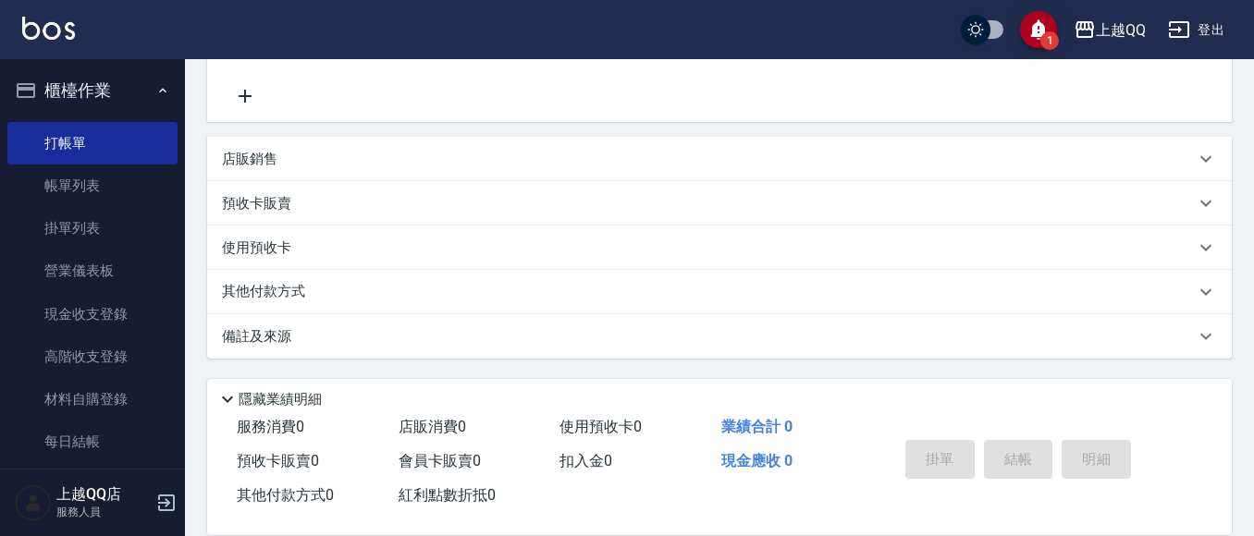
type input "欣樺-6"
click at [251, 195] on p "預收卡販賣" at bounding box center [256, 203] width 69 height 19
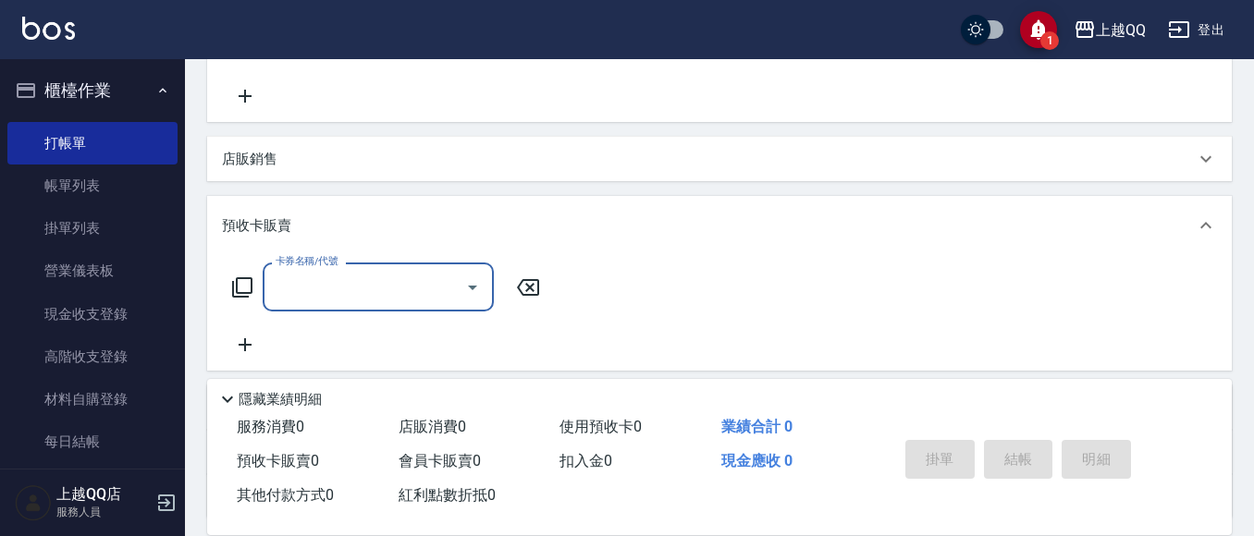
scroll to position [0, 0]
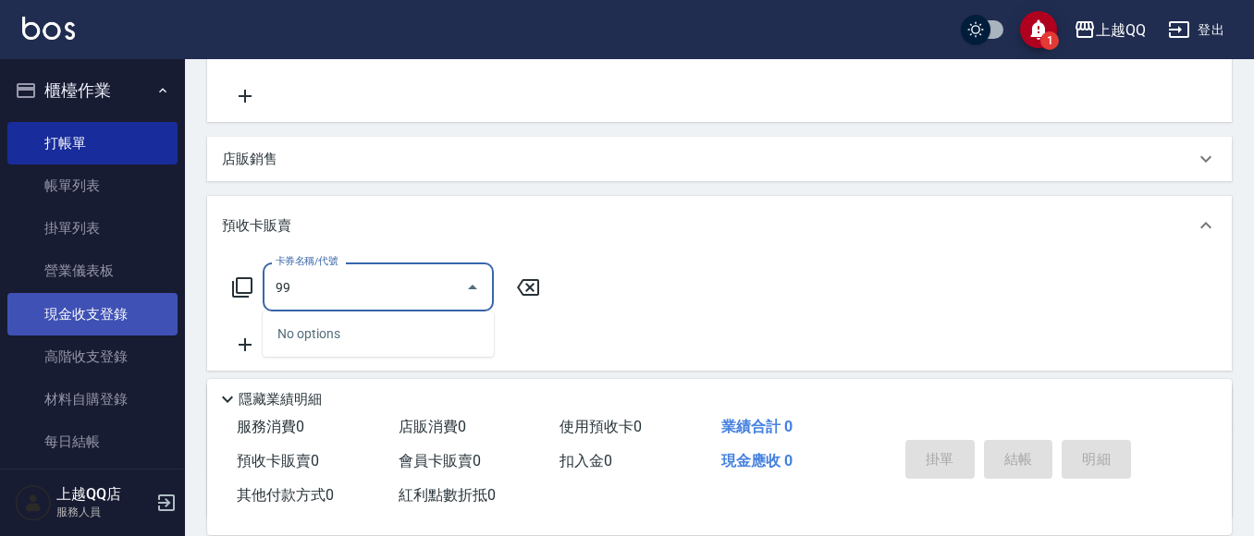
type input "9"
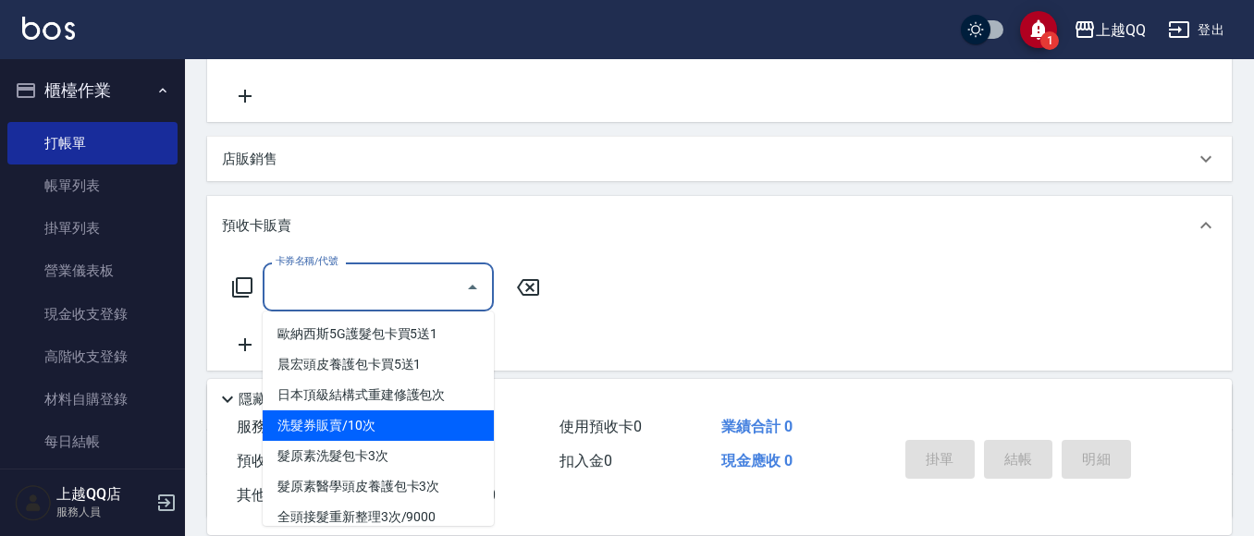
click at [354, 418] on span "洗髮券販賣/10次" at bounding box center [378, 426] width 231 height 31
type input "洗髮券販賣/10次(904)"
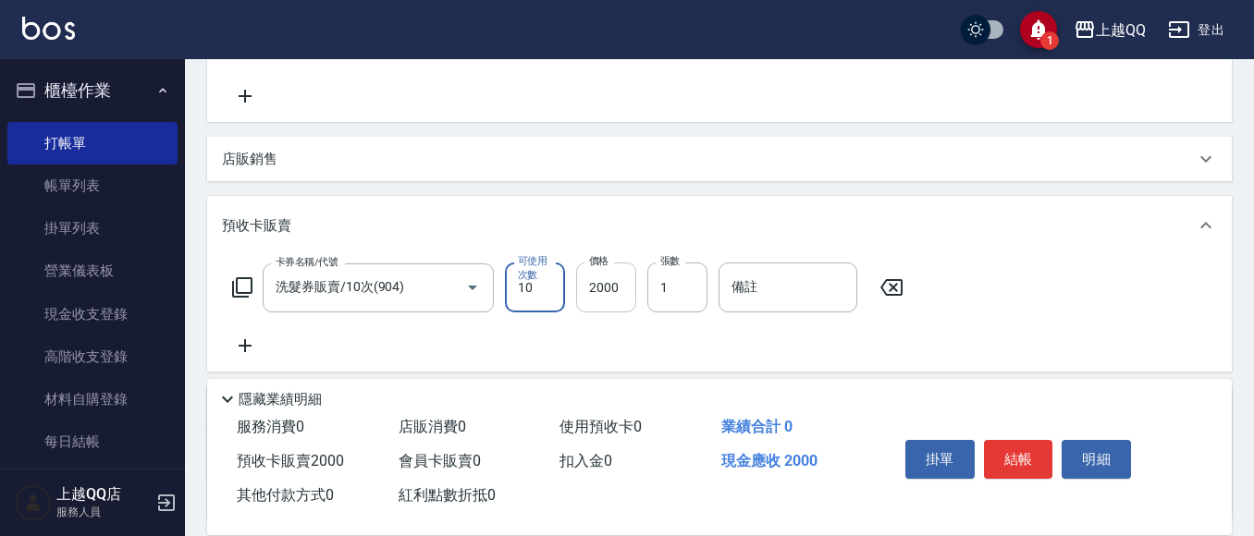
click at [615, 275] on input "2000" at bounding box center [606, 288] width 60 height 50
type input "2300"
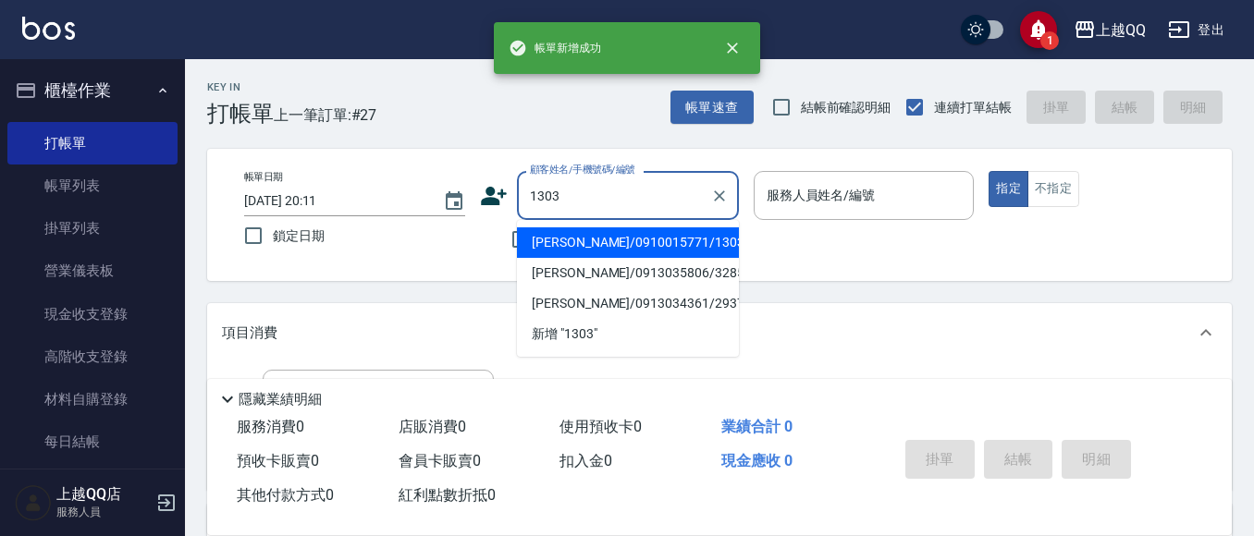
click at [988, 171] on button "指定" at bounding box center [1008, 189] width 40 height 36
type input "[PERSON_NAME]/0910015771/1303"
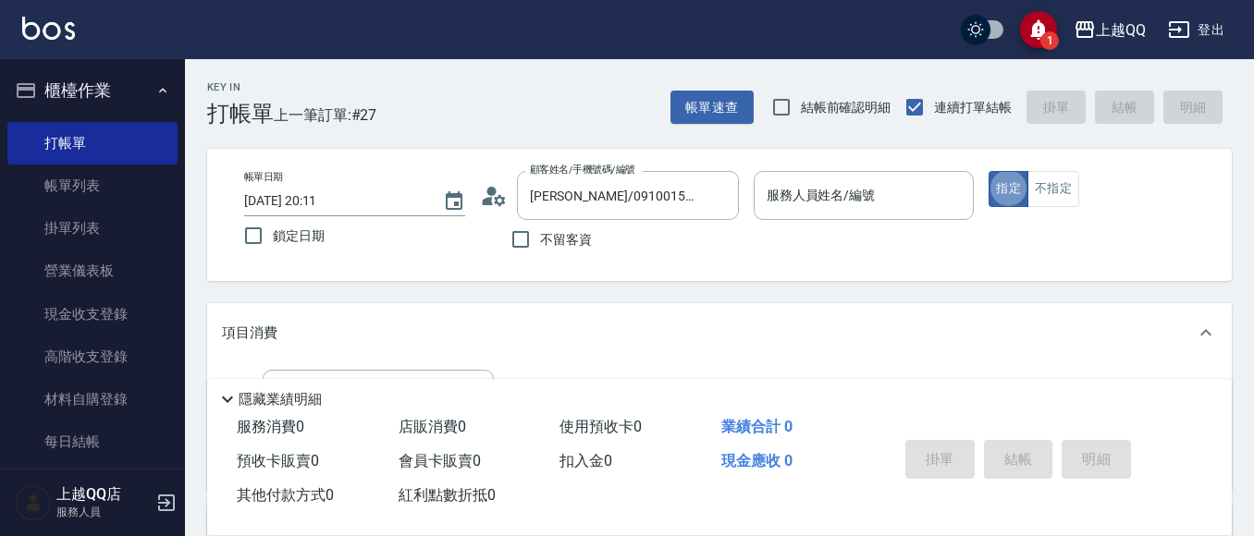
type input "欣樺-6"
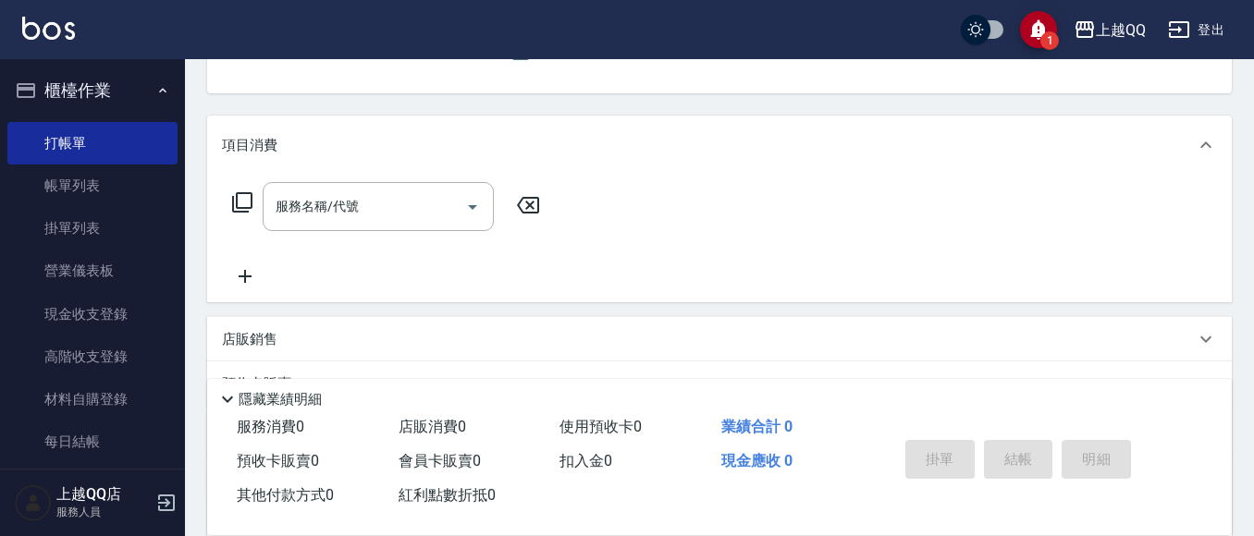
scroll to position [277, 0]
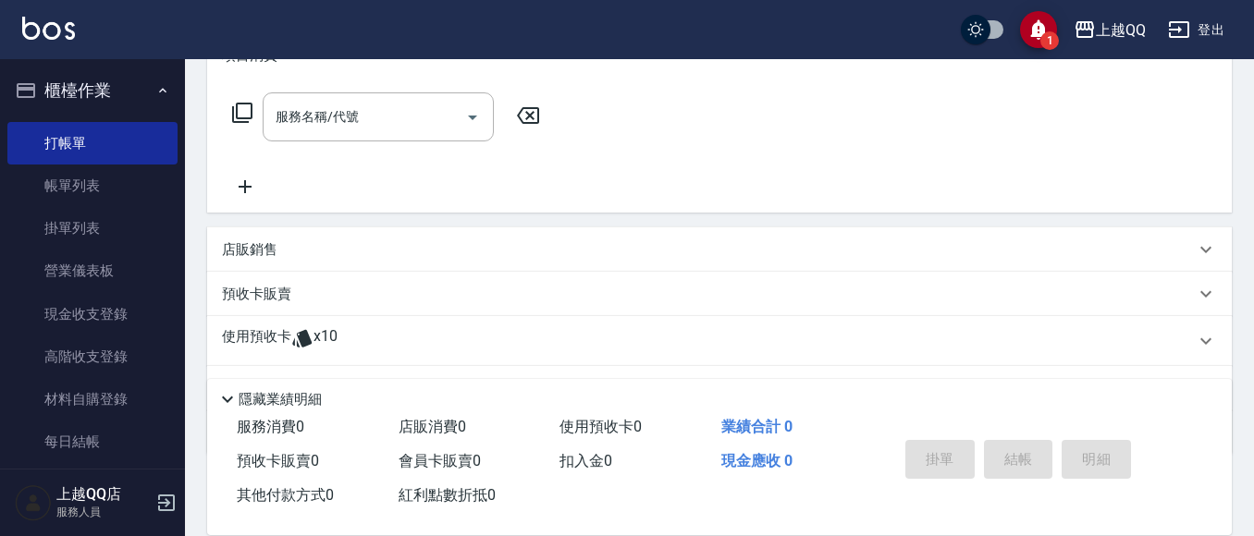
click at [314, 324] on div "使用預收卡 x10" at bounding box center [719, 341] width 1024 height 50
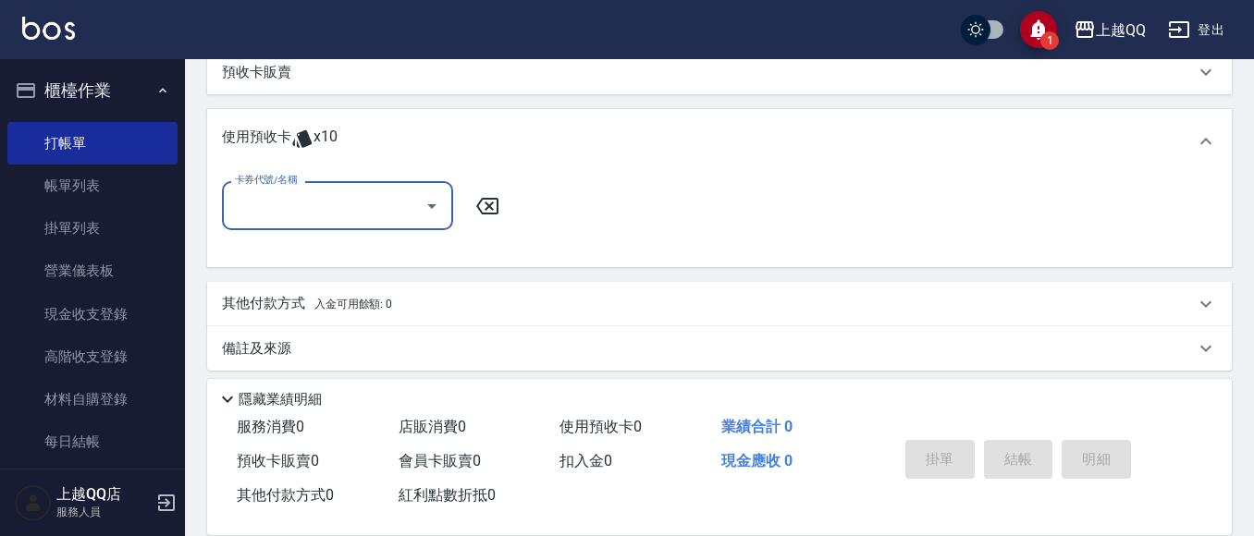
scroll to position [511, 0]
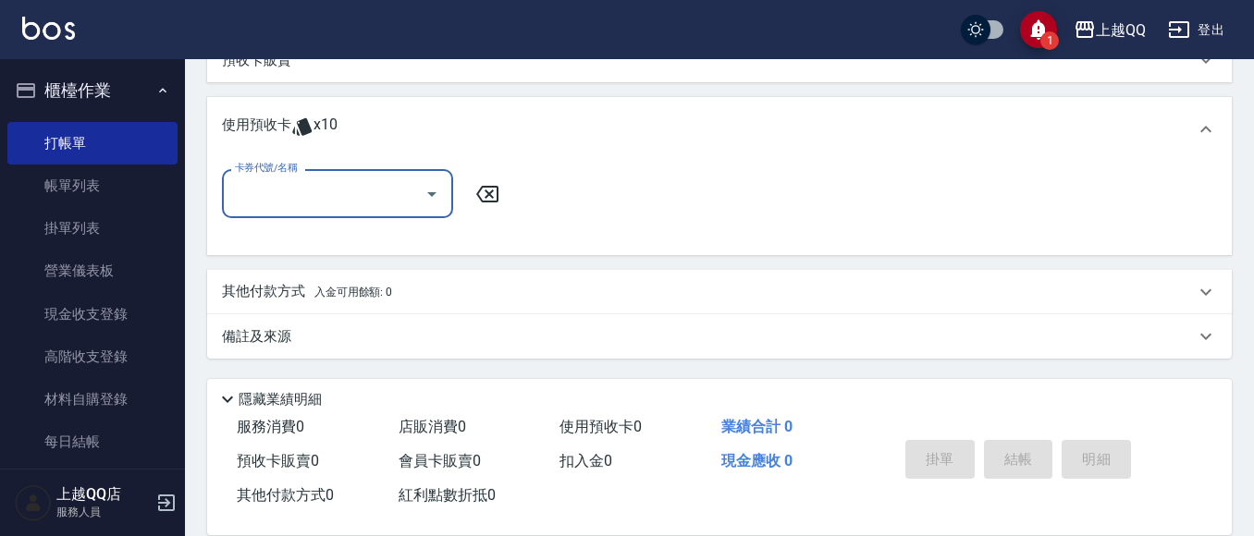
click at [346, 188] on input "卡券代號/名稱" at bounding box center [323, 194] width 187 height 32
drag, startPoint x: 374, startPoint y: 238, endPoint x: 437, endPoint y: 213, distance: 67.6
click at [375, 238] on div "洗髮券販賣/10次 剩餘10張" at bounding box center [337, 241] width 231 height 31
type input "洗髮券販賣/10次"
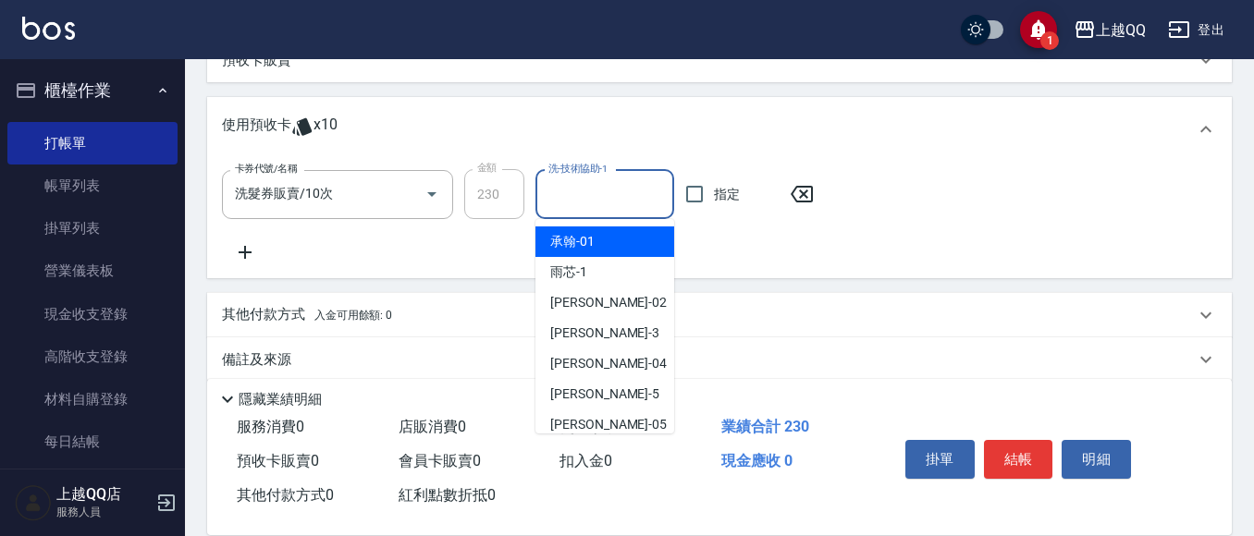
click at [579, 200] on input "洗-技術協助-1" at bounding box center [605, 194] width 122 height 32
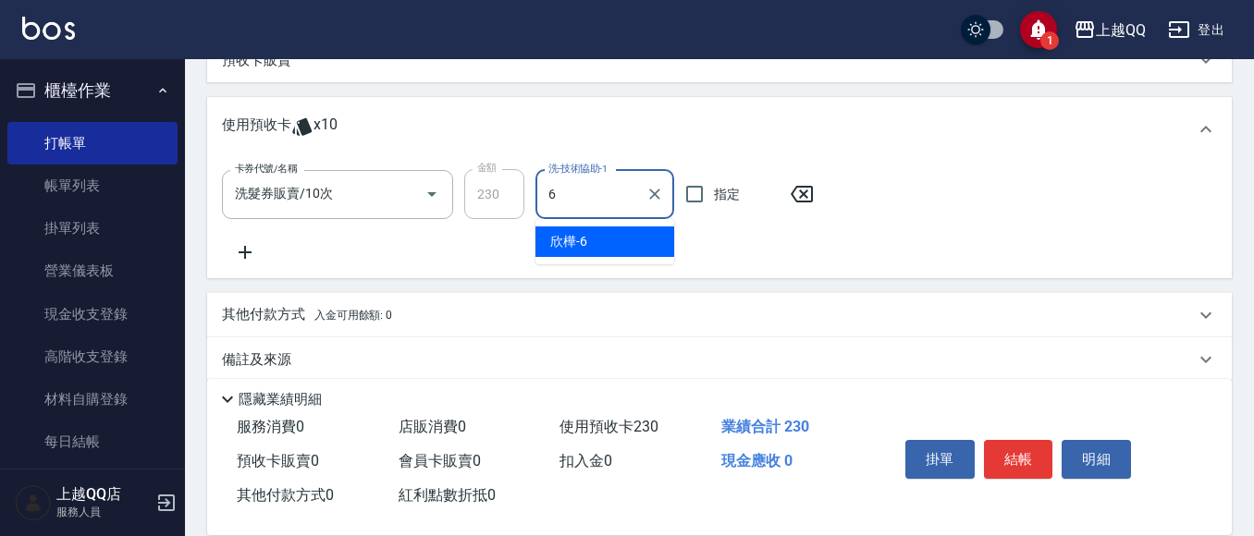
type input "6"
type input "2"
type input "[PERSON_NAME]-26"
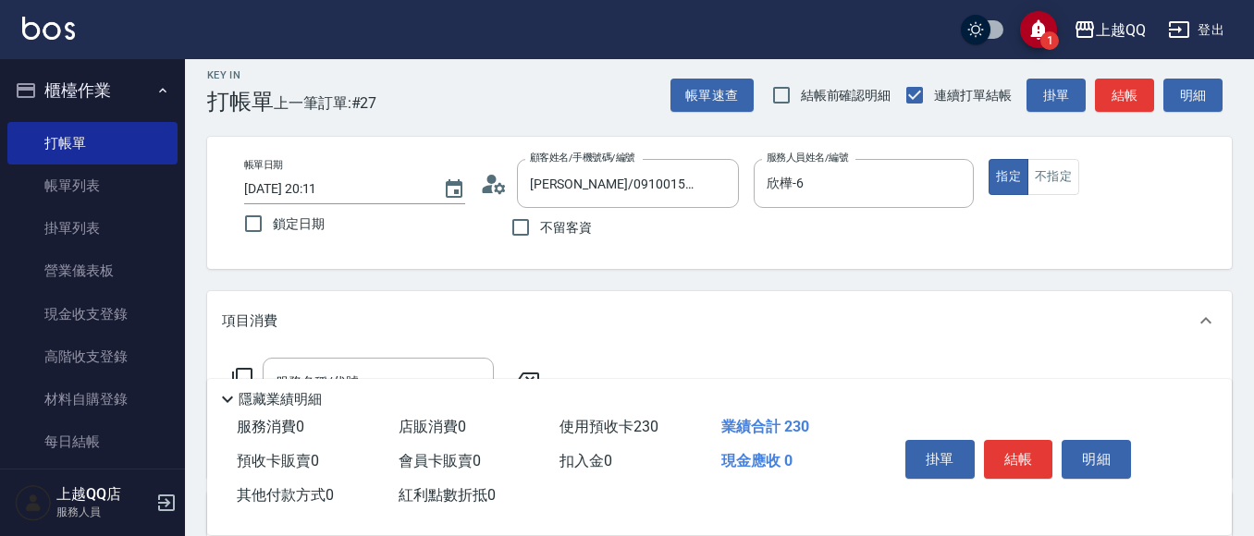
scroll to position [0, 0]
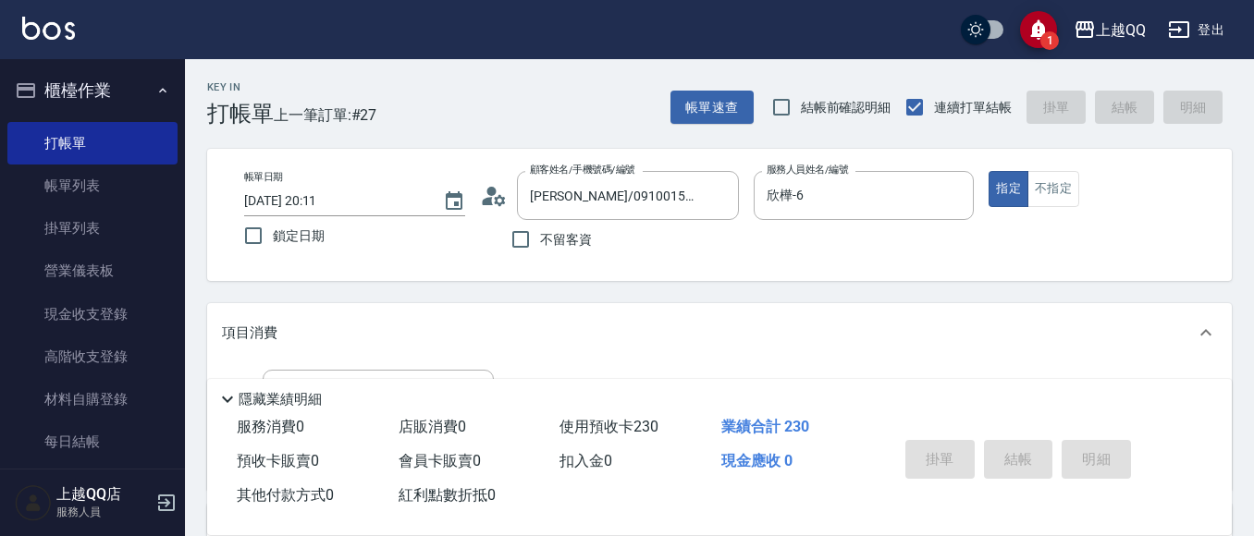
type input "[DATE] 20:12"
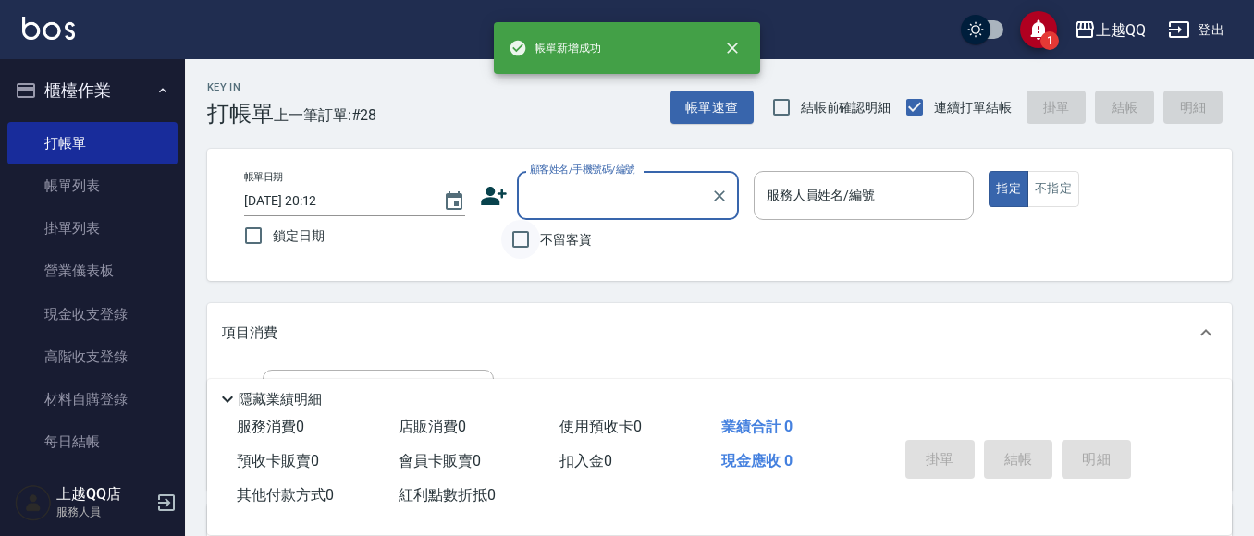
click at [526, 236] on input "不留客資" at bounding box center [520, 239] width 39 height 39
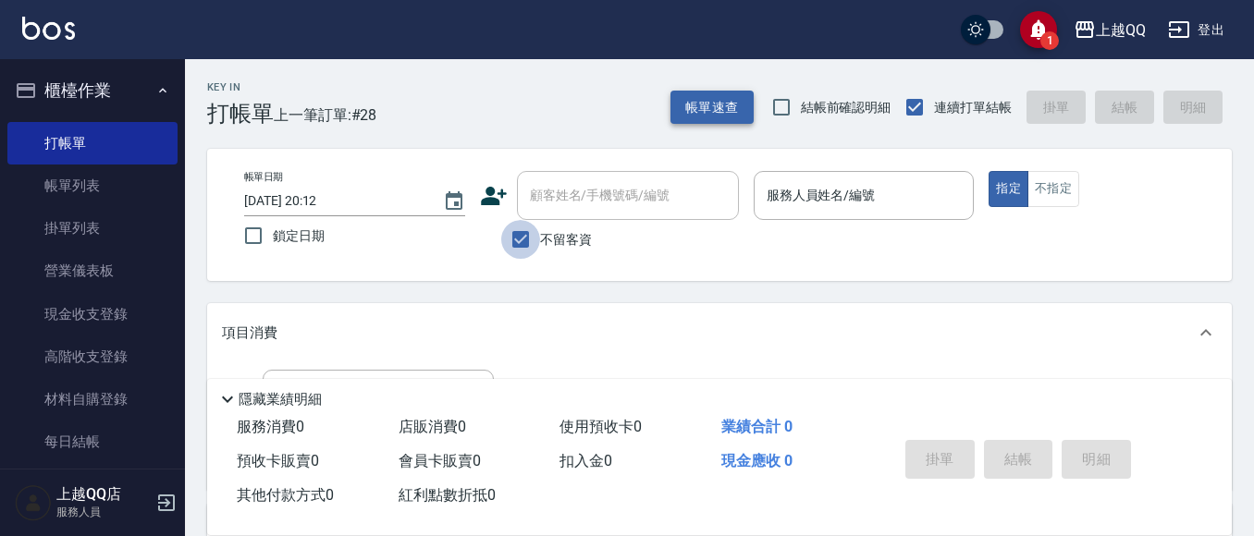
drag, startPoint x: 526, startPoint y: 236, endPoint x: 696, endPoint y: 101, distance: 217.2
click at [538, 220] on input "不留客資" at bounding box center [520, 239] width 39 height 39
checkbox input "false"
drag, startPoint x: 565, startPoint y: 188, endPoint x: 783, endPoint y: 34, distance: 266.8
click at [591, 196] on input "顧客姓名/手機號碼/編號" at bounding box center [614, 195] width 178 height 32
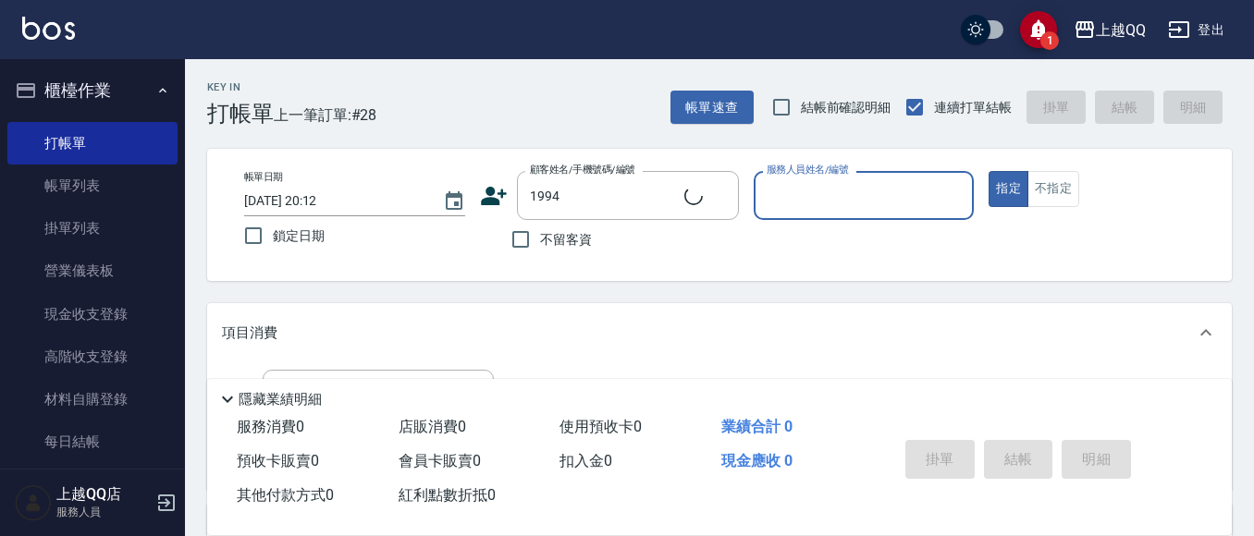
type input "[PERSON_NAME]/0939566917/1994"
type input "欣樺-6"
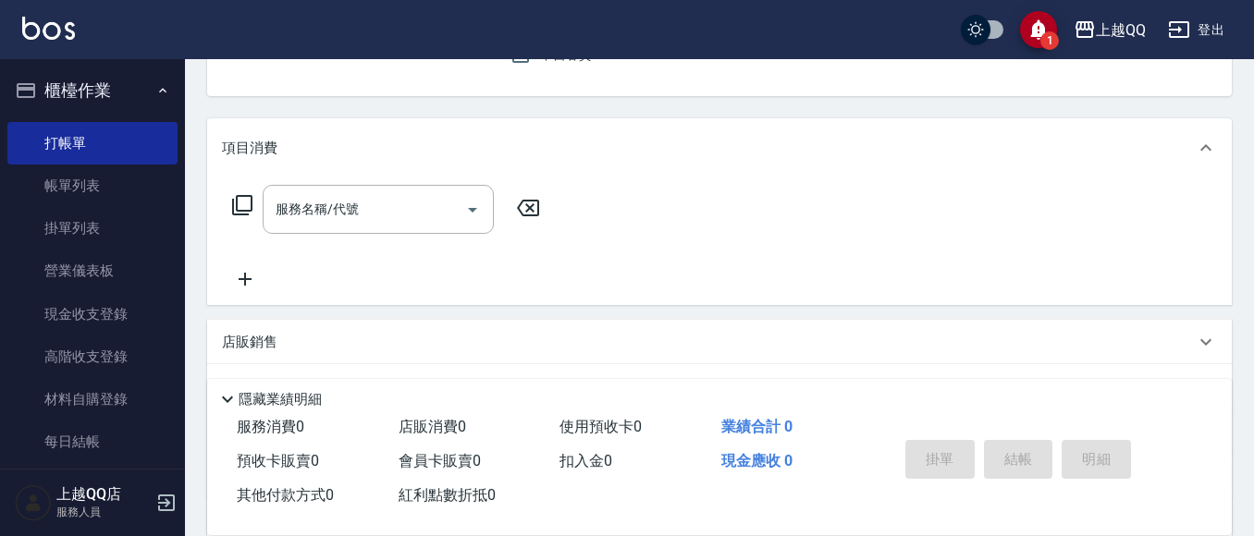
click at [988, 0] on button "指定" at bounding box center [1008, 4] width 40 height 36
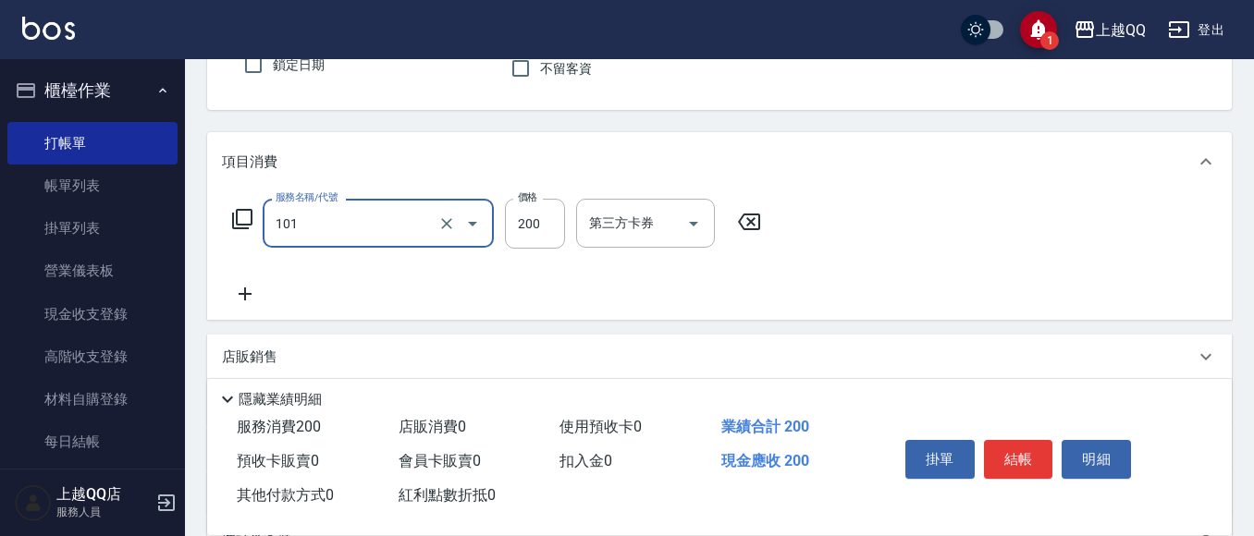
type input "洗髮(101)"
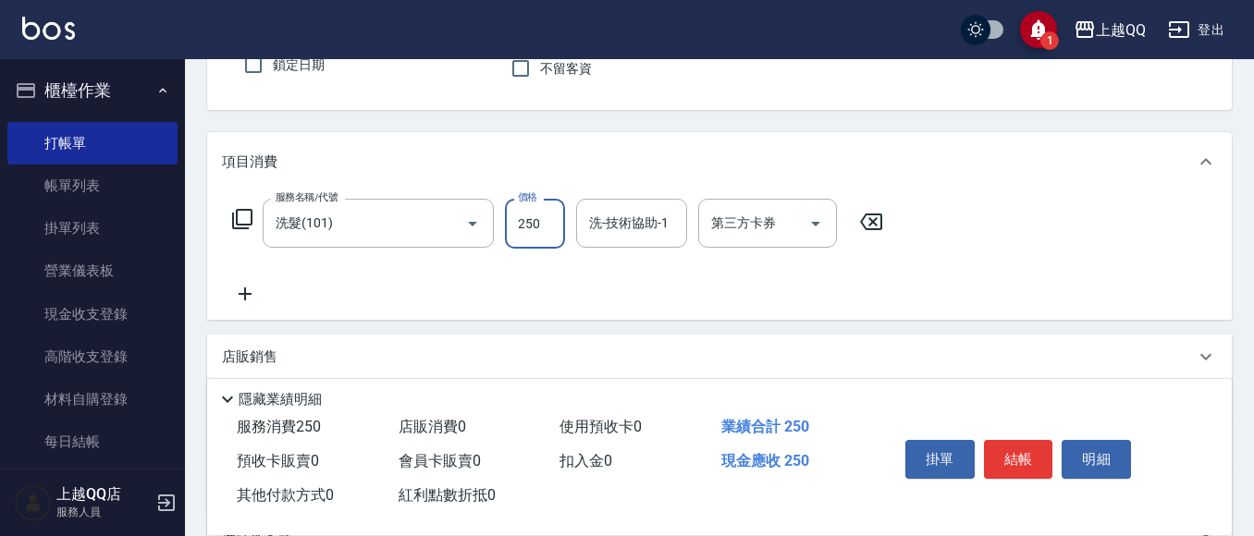
type input "250"
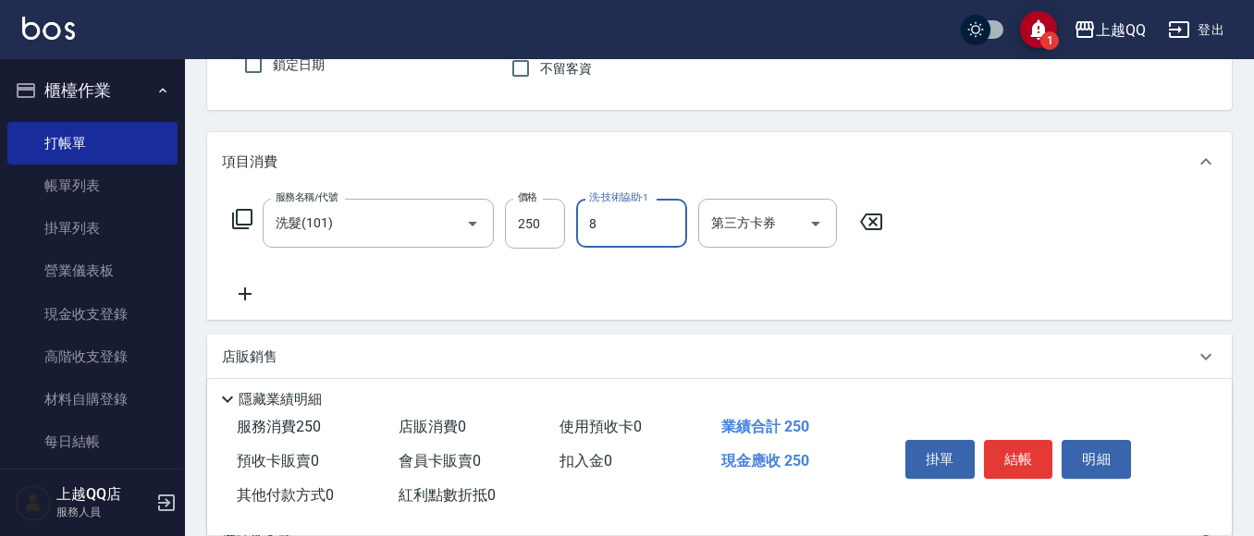
type input "[PERSON_NAME]-8"
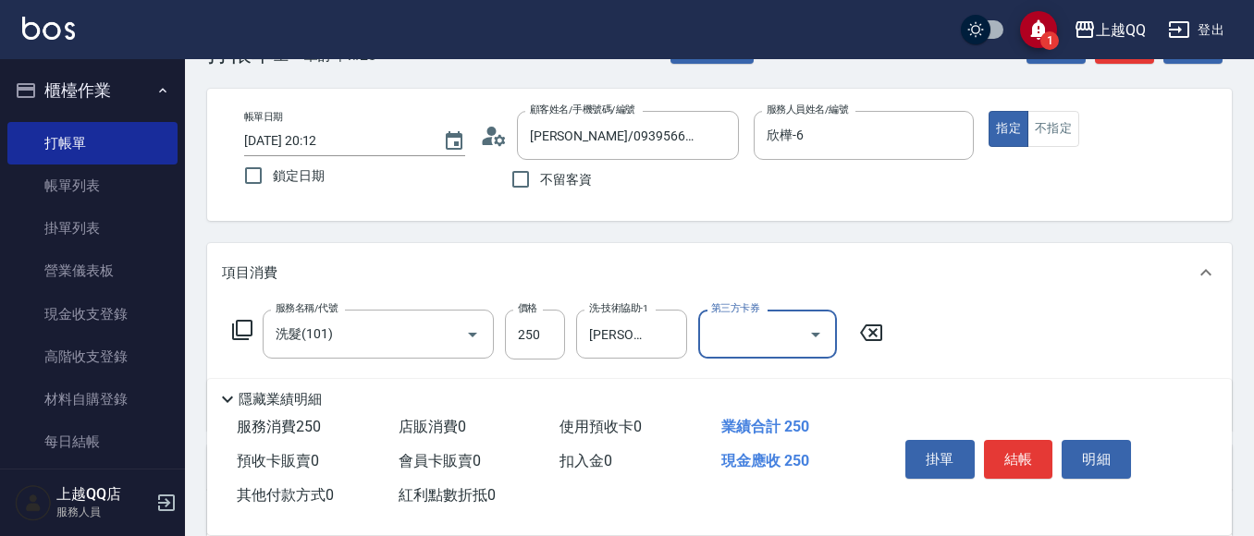
scroll to position [92, 0]
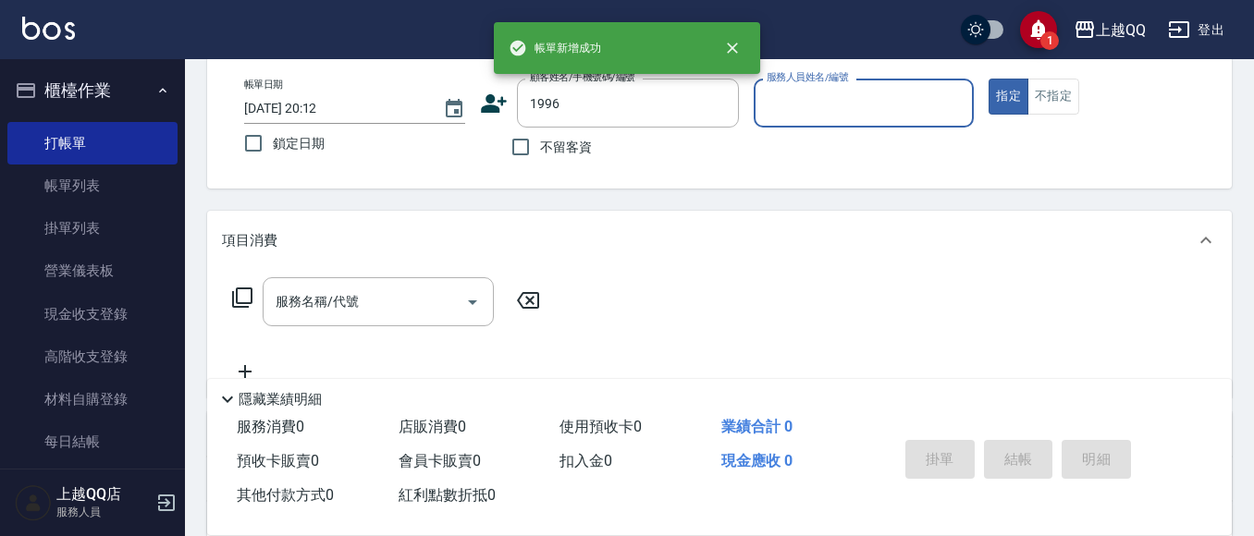
type input "[PERSON_NAME]/0922677265/1996"
type input "欣樺-6"
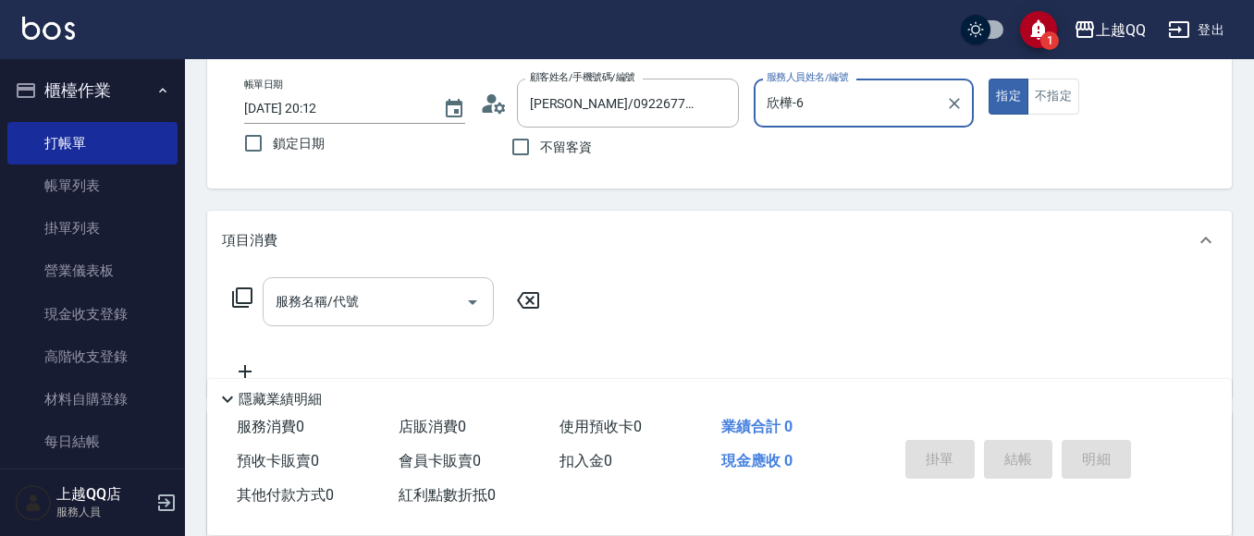
click at [346, 278] on div "服務名稱/代號" at bounding box center [378, 301] width 231 height 49
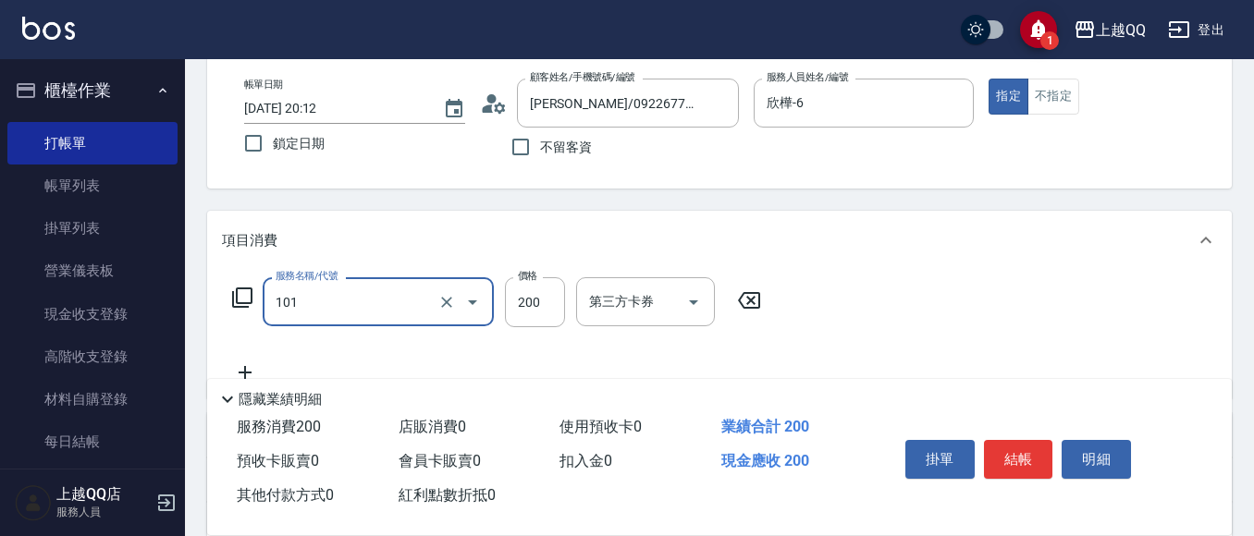
type input "洗髮(101)"
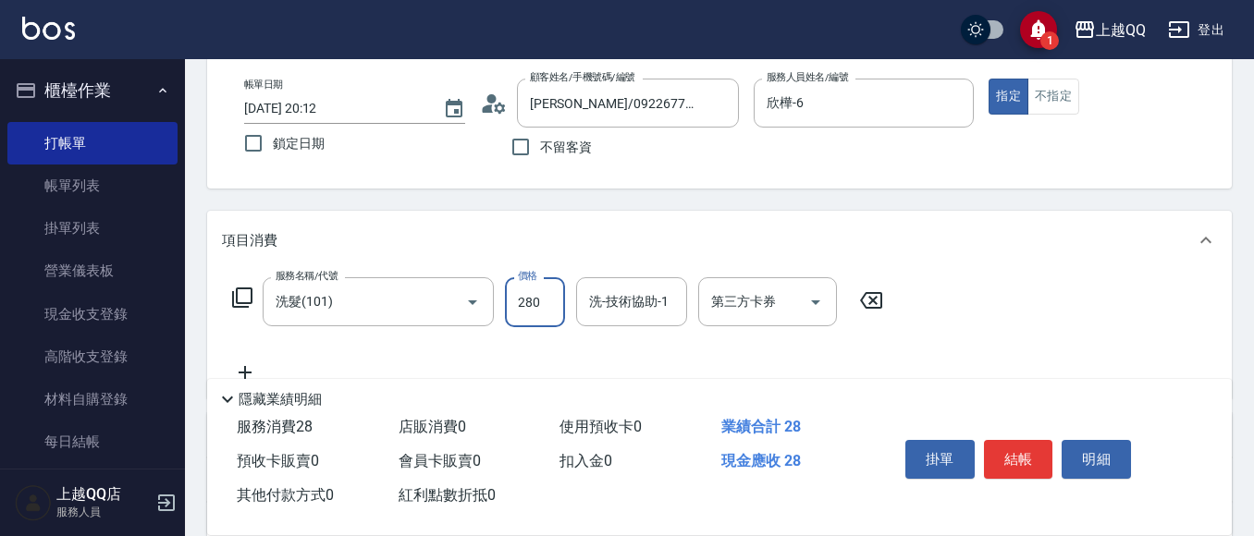
type input "280"
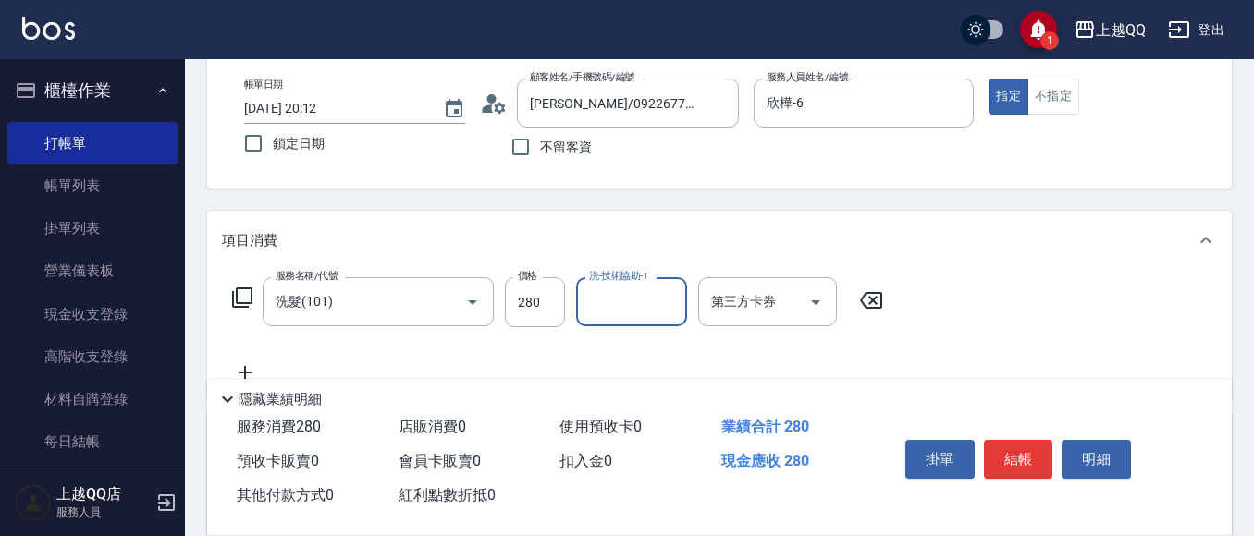
type input "2"
type input "[PERSON_NAME]-8"
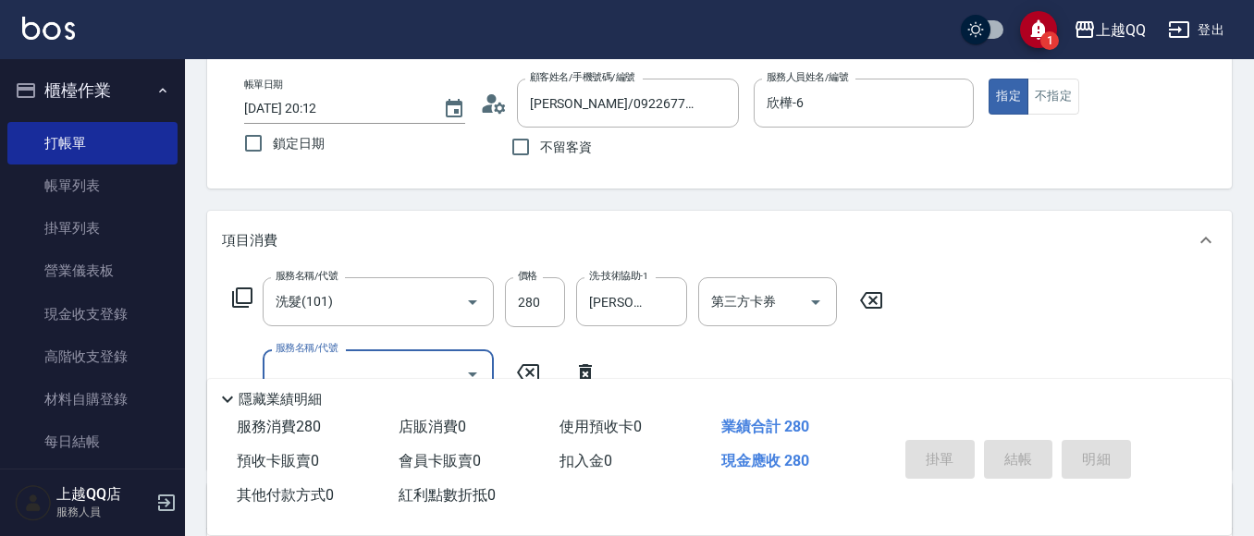
type input "[DATE] 20:13"
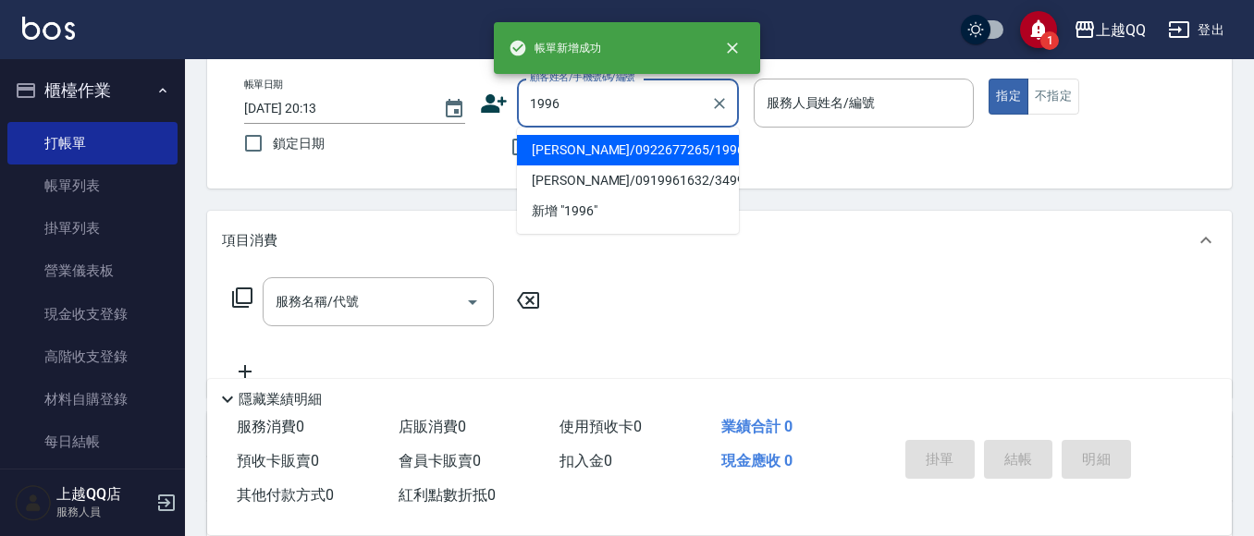
click at [988, 79] on button "指定" at bounding box center [1008, 97] width 40 height 36
type input "[PERSON_NAME]/0922677265/1996"
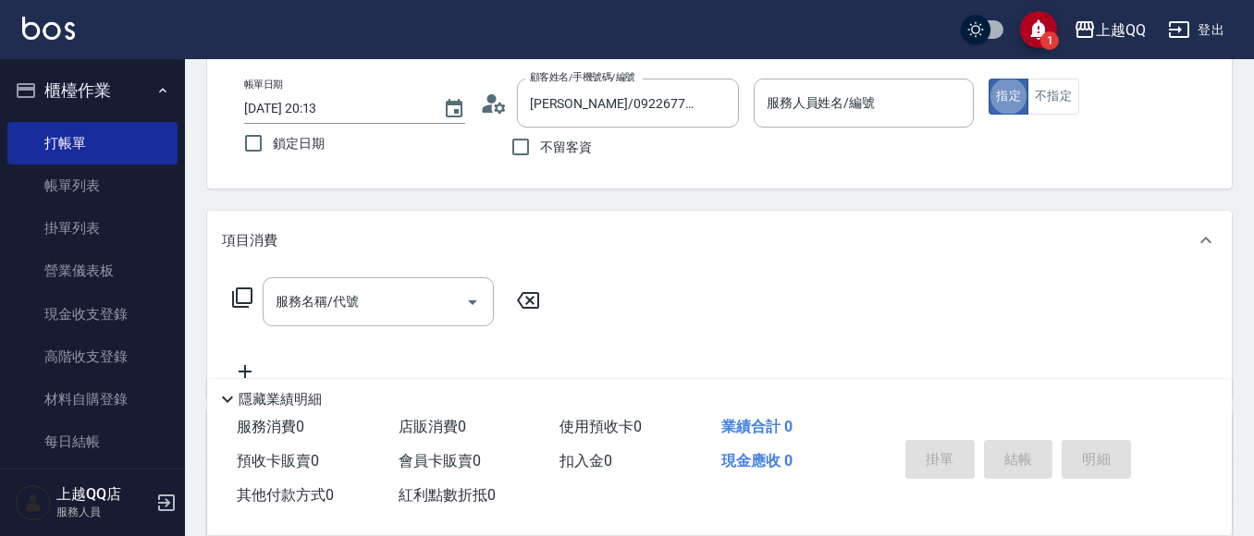
type input "欣樺-6"
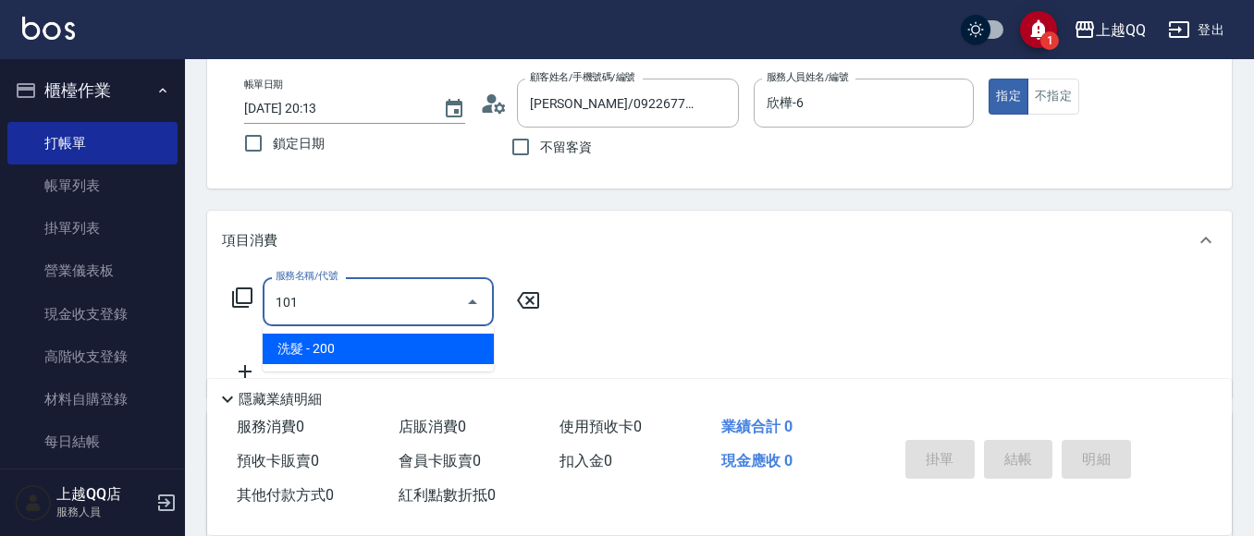
type input "洗髮(101)"
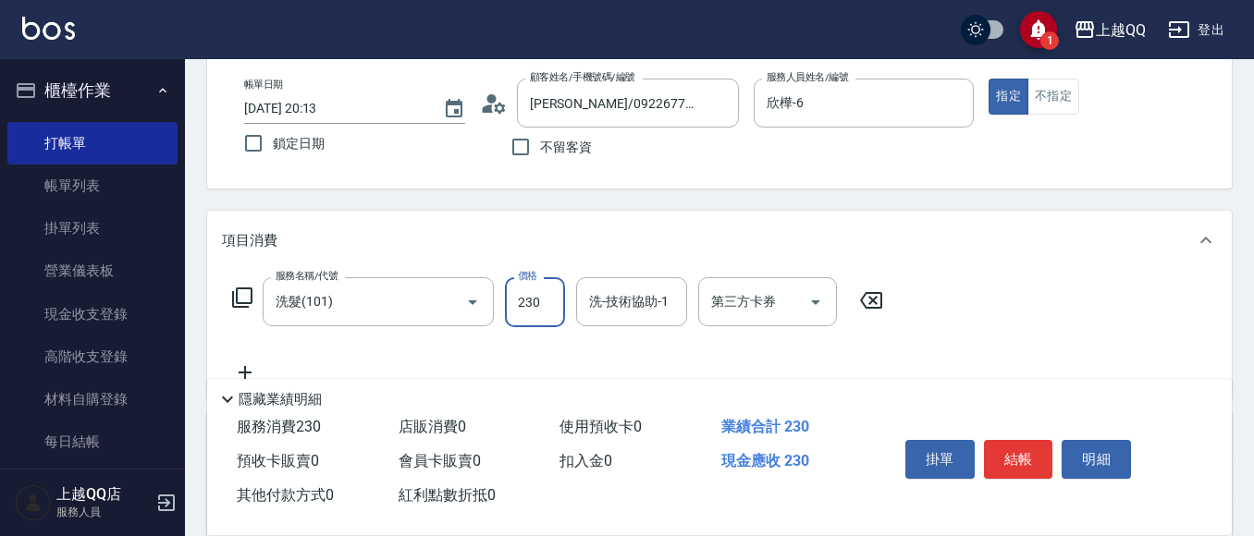
type input "230"
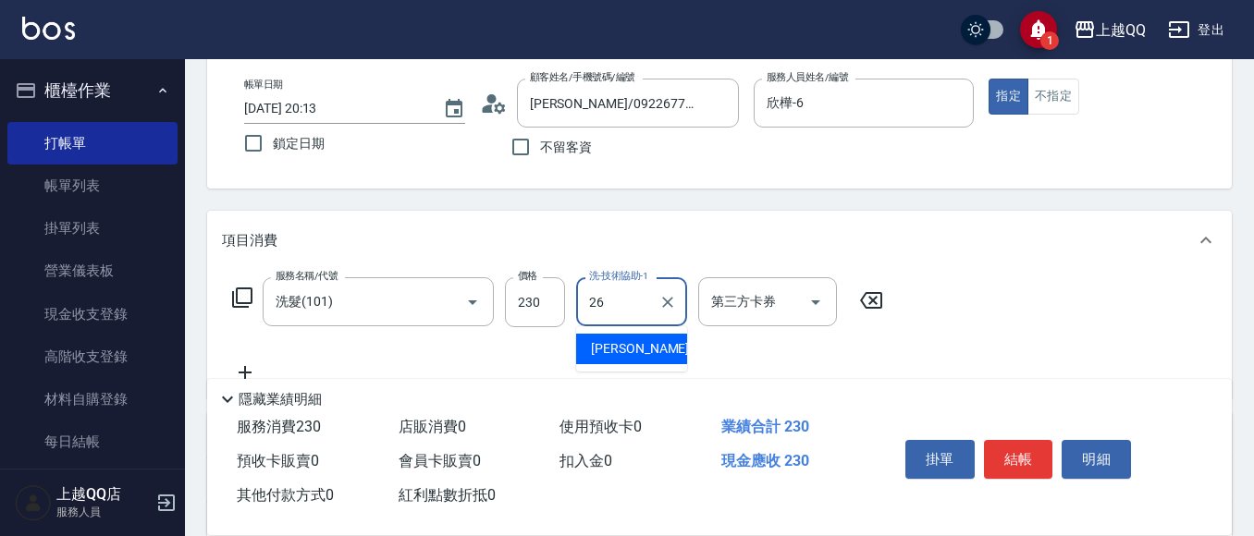
type input "[PERSON_NAME]-26"
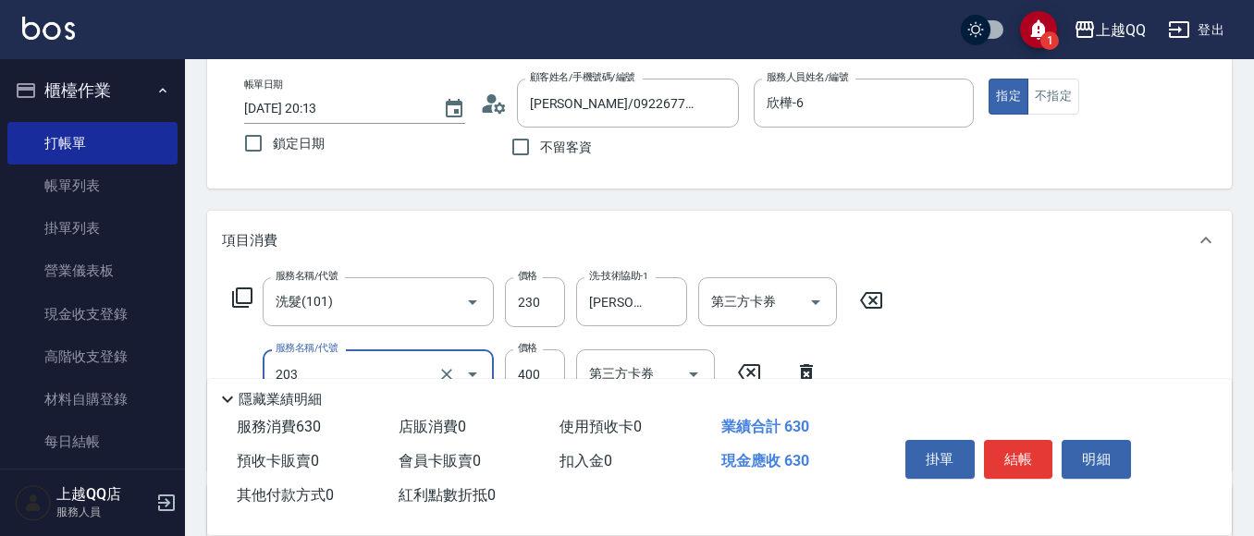
type input "指定單剪(203)"
type input "300"
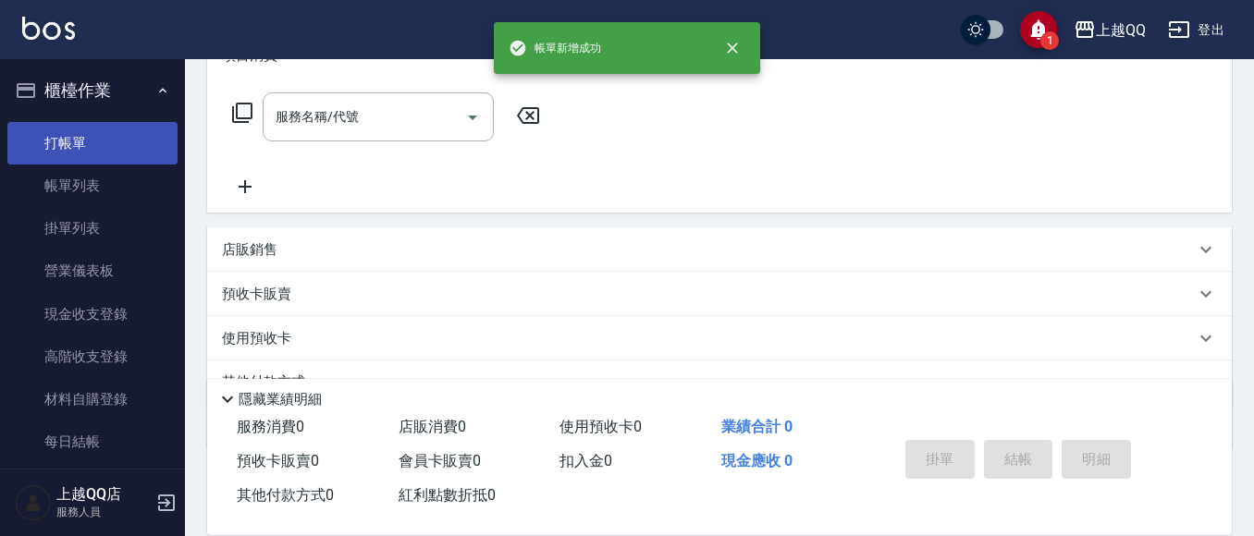
scroll to position [0, 0]
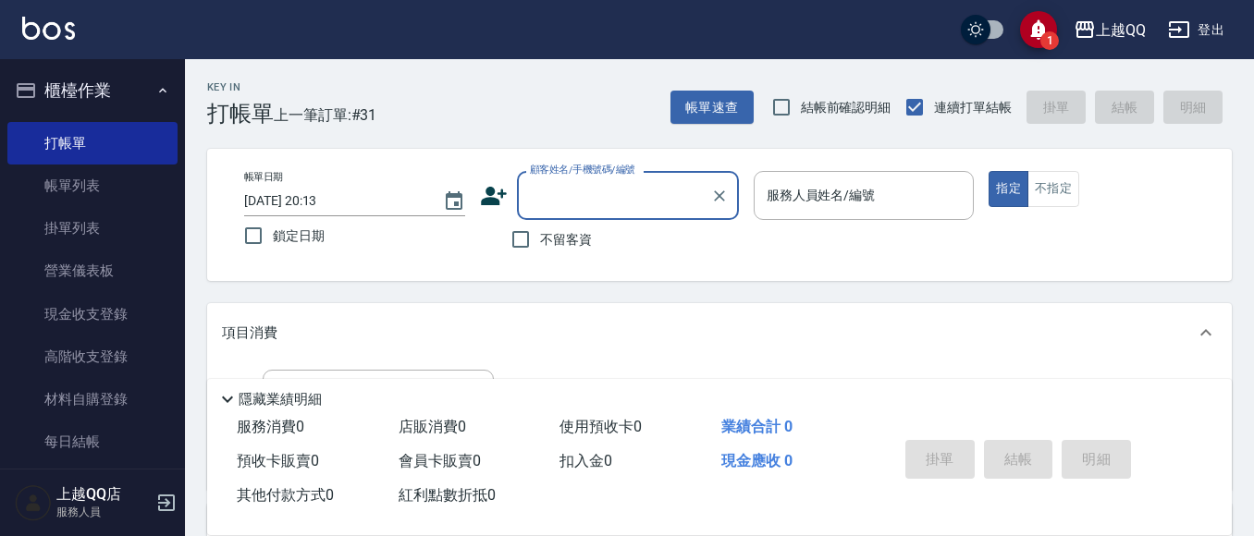
click at [508, 234] on input "不留客資" at bounding box center [520, 239] width 39 height 39
checkbox input "true"
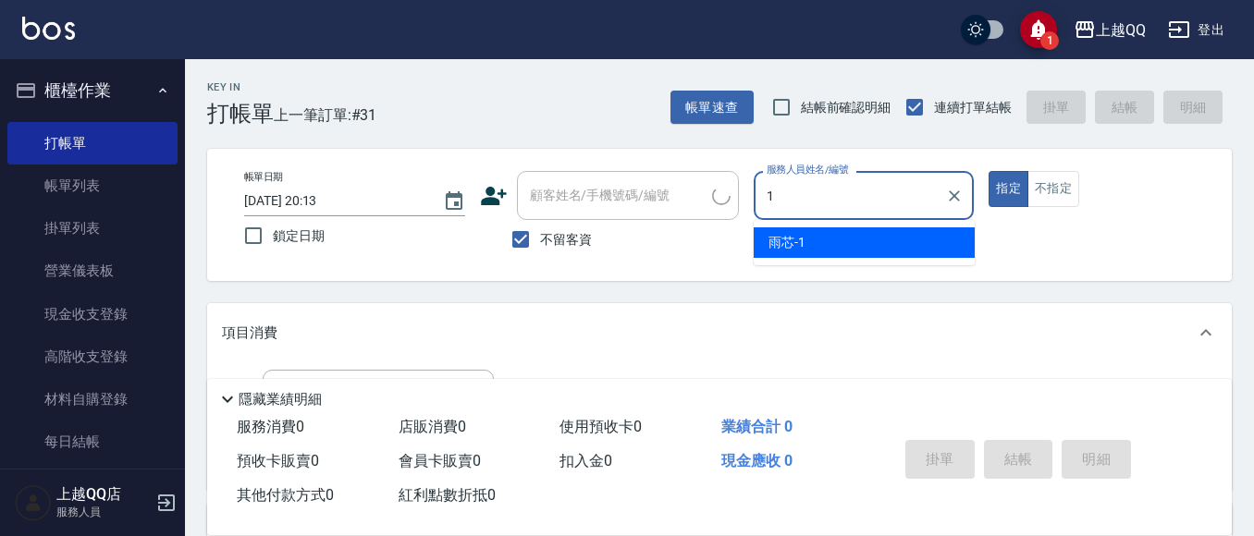
type input "雨芯-1"
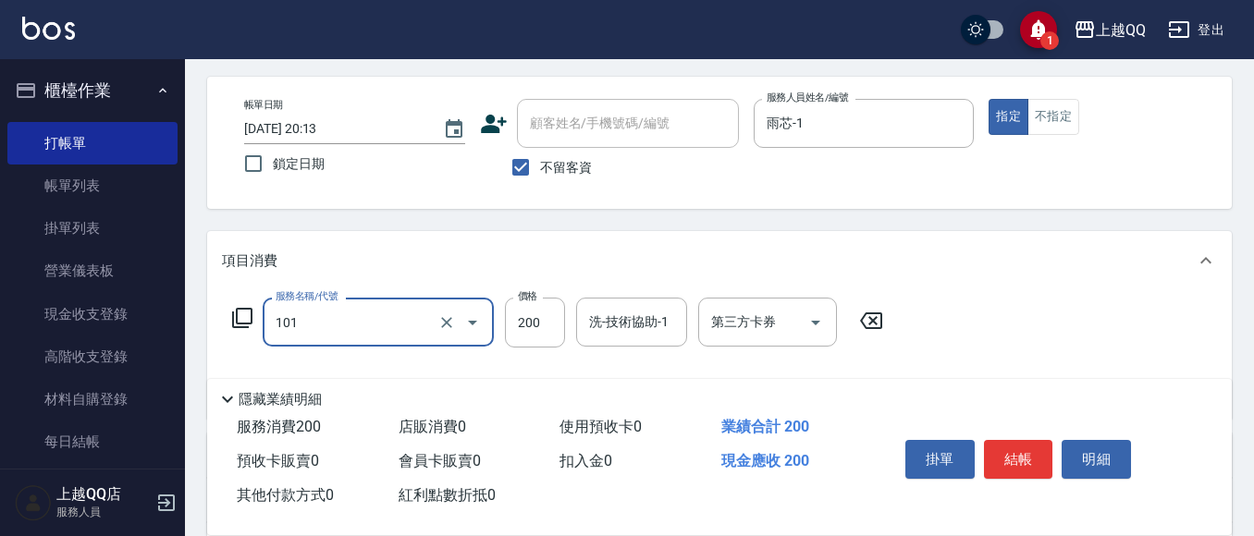
scroll to position [92, 0]
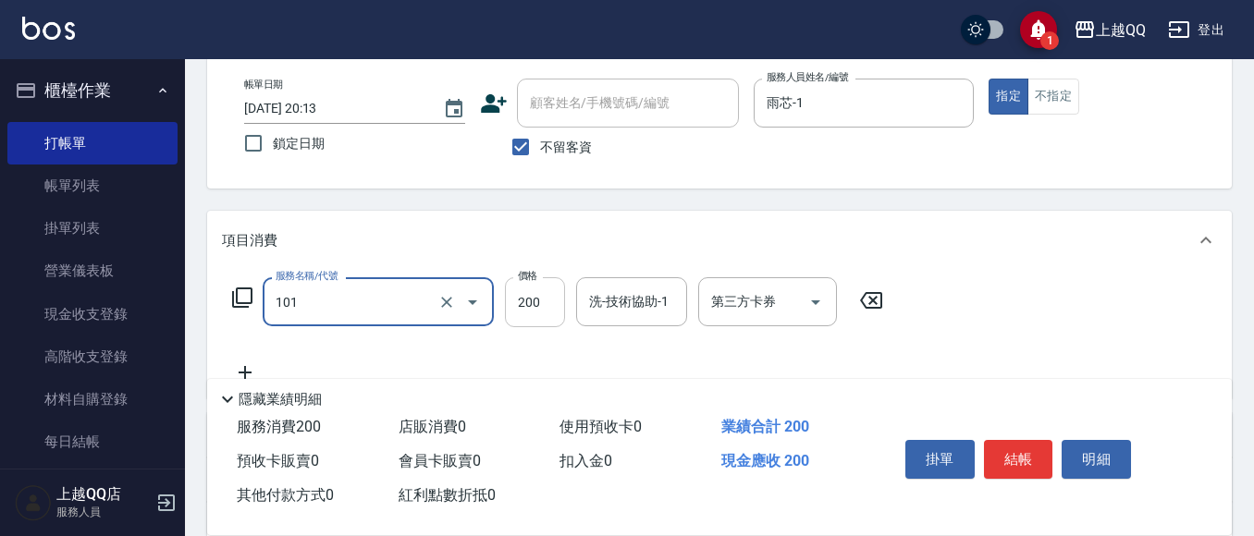
type input "洗髮(101)"
click at [506, 306] on input "200" at bounding box center [535, 302] width 60 height 50
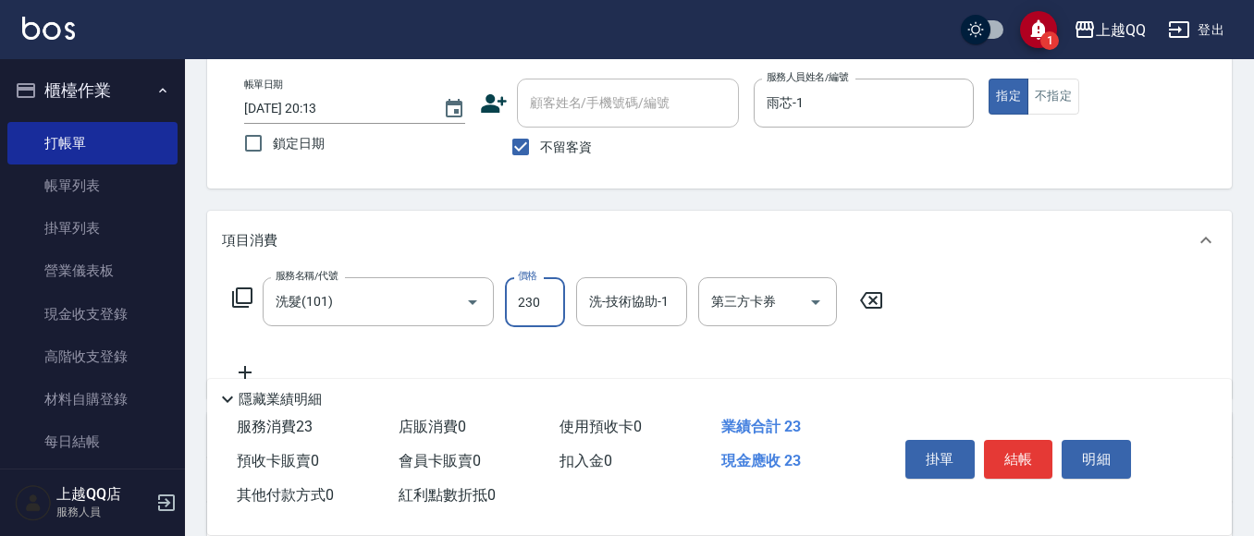
type input "230"
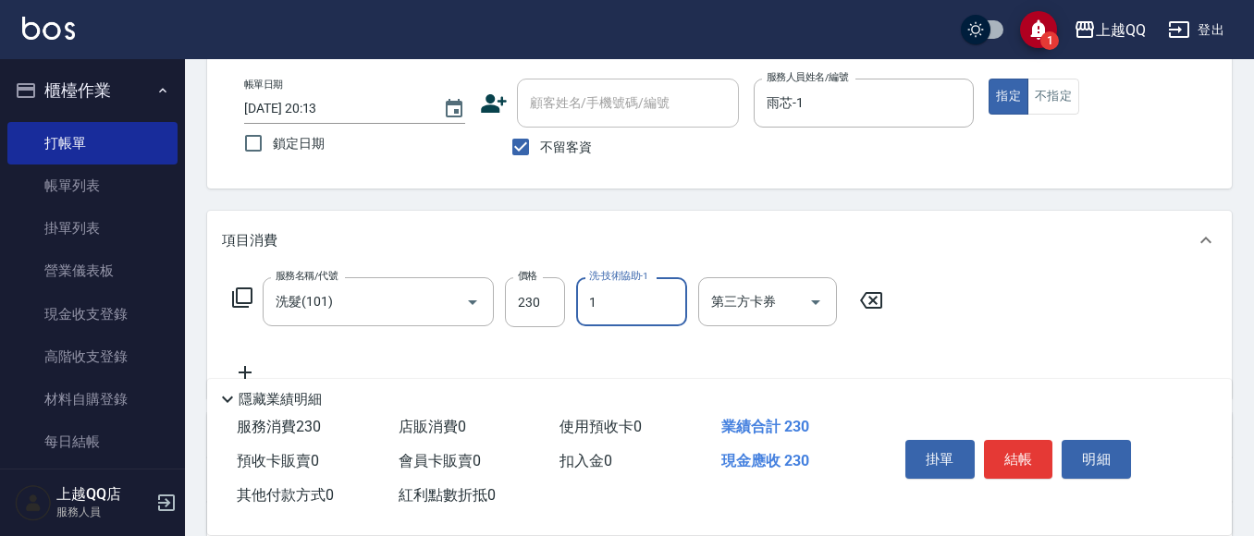
type input "雨芯-1"
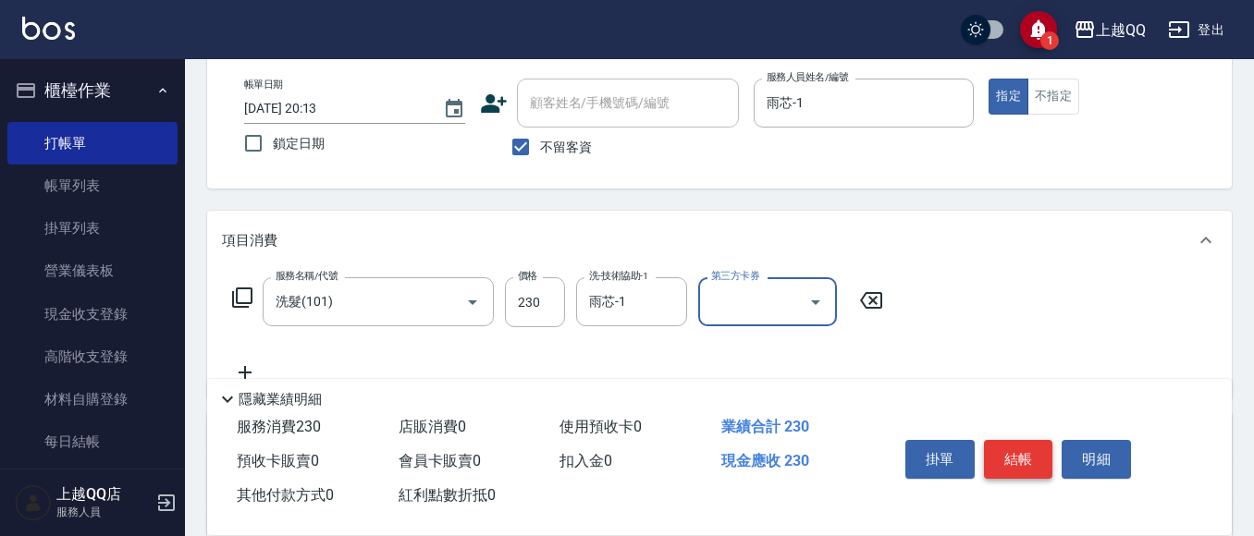
click at [1009, 444] on button "結帳" at bounding box center [1018, 459] width 69 height 39
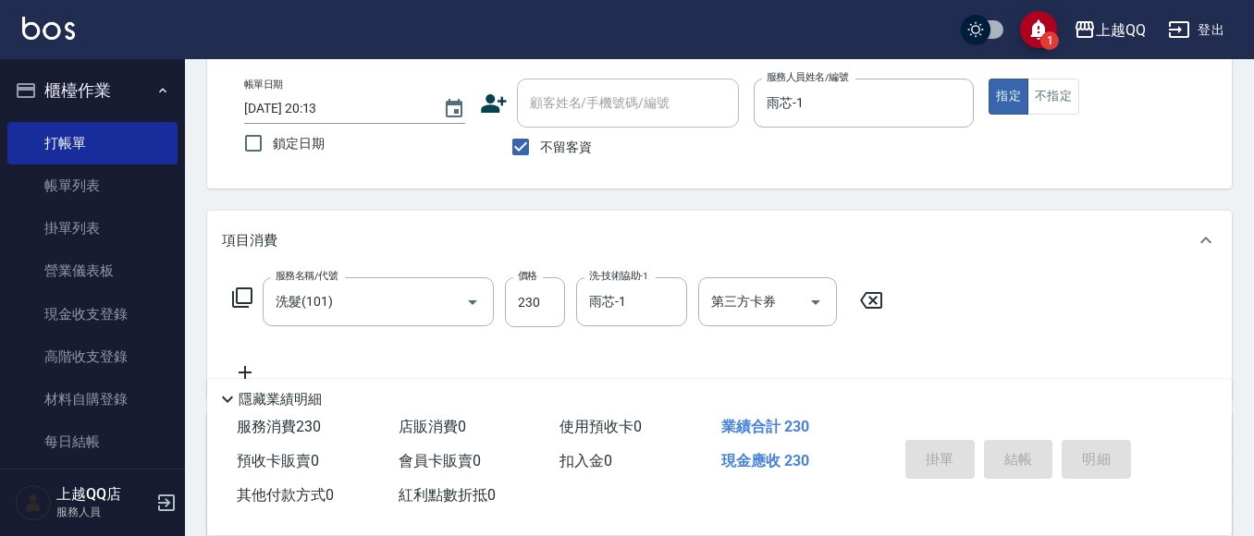
type input "[DATE] 20:14"
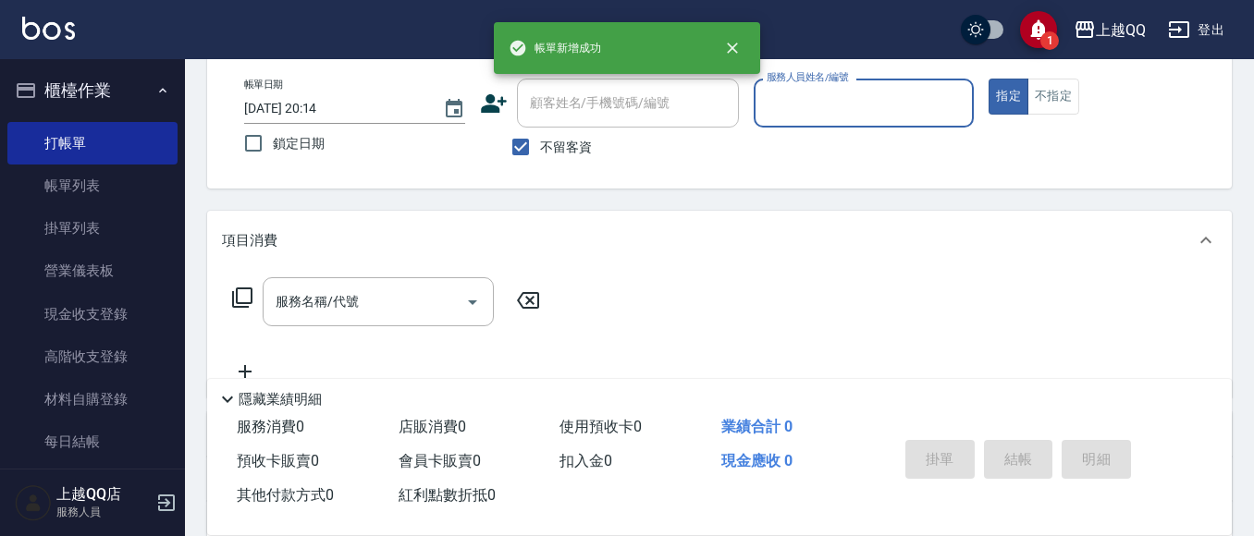
scroll to position [0, 0]
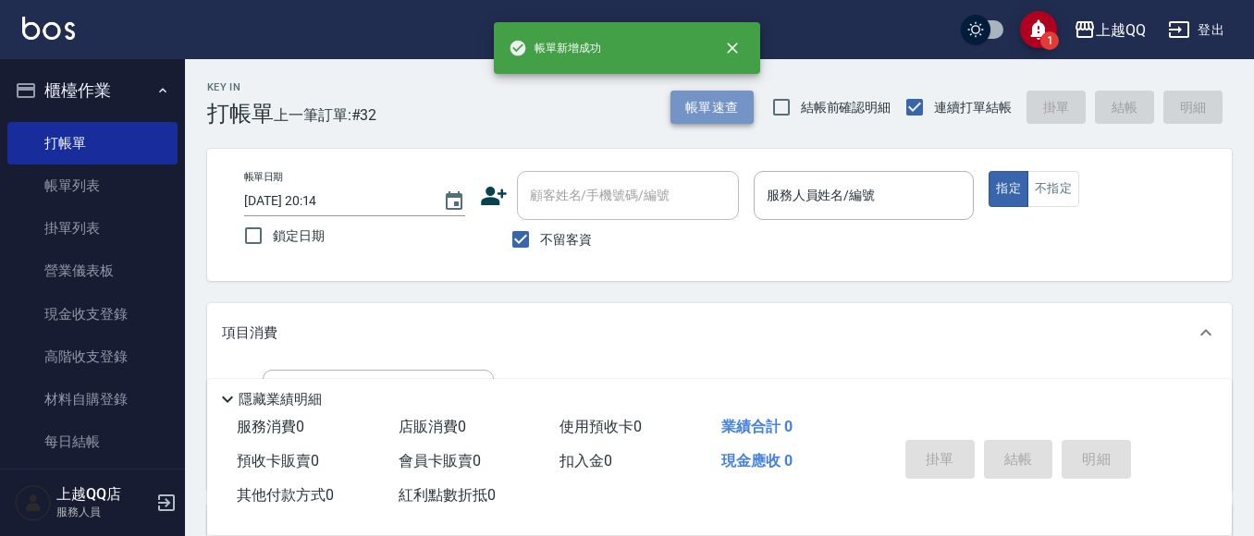
drag, startPoint x: 729, startPoint y: 96, endPoint x: 719, endPoint y: 101, distance: 10.3
click at [719, 101] on button "帳單速查" at bounding box center [711, 108] width 83 height 34
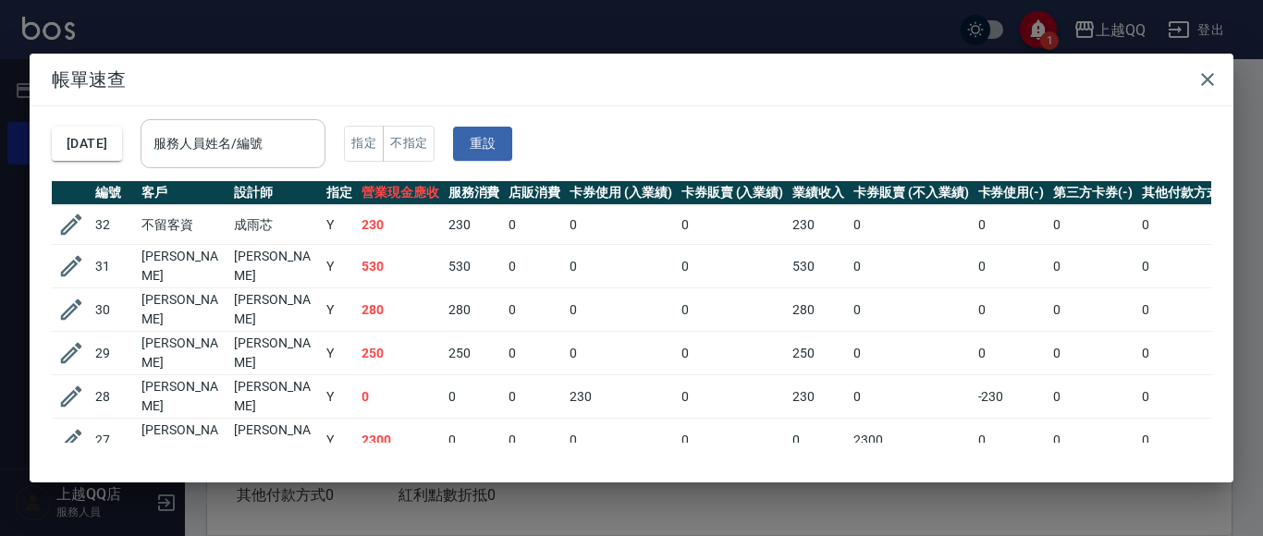
click at [189, 141] on input "服務人員姓名/編號" at bounding box center [233, 144] width 168 height 32
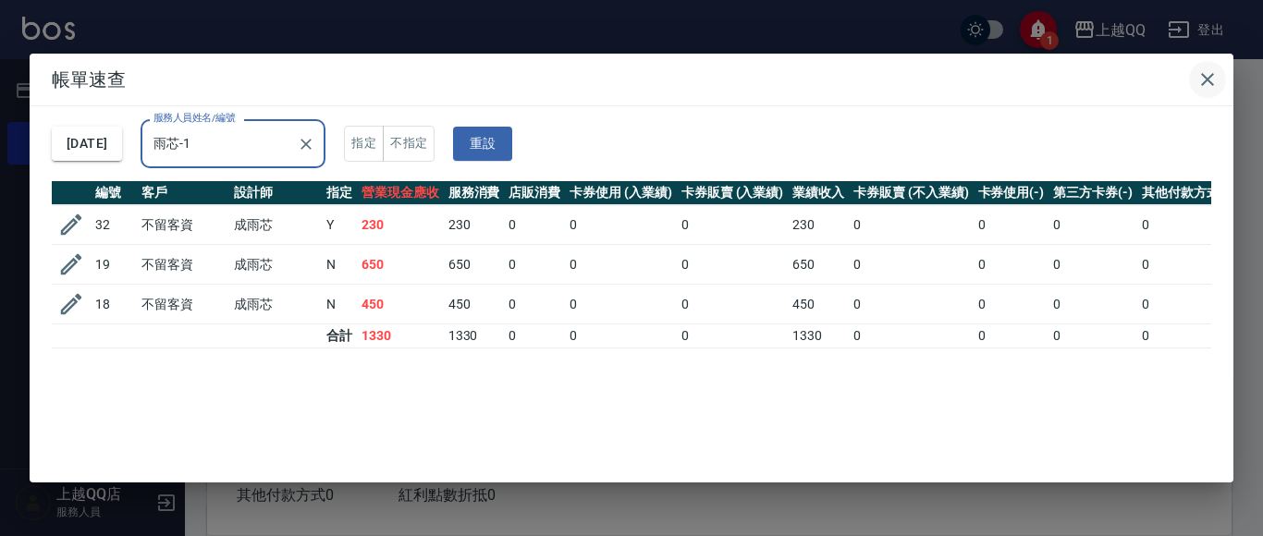
type input "雨芯-1"
click at [1208, 64] on button "button" at bounding box center [1207, 79] width 37 height 37
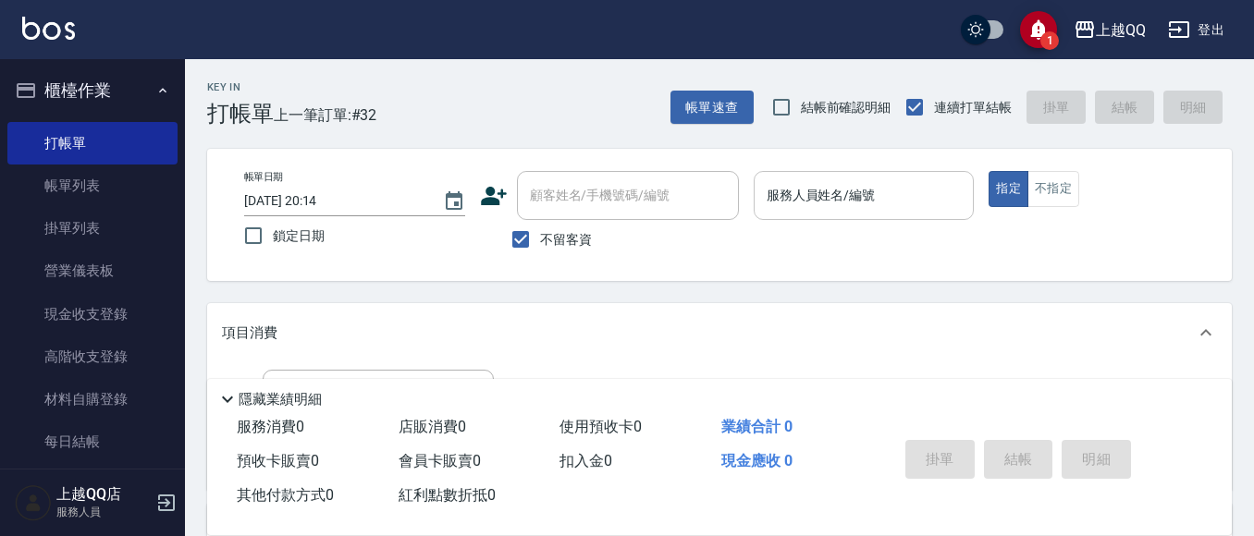
click at [922, 206] on input "服務人員姓名/編號" at bounding box center [864, 195] width 204 height 32
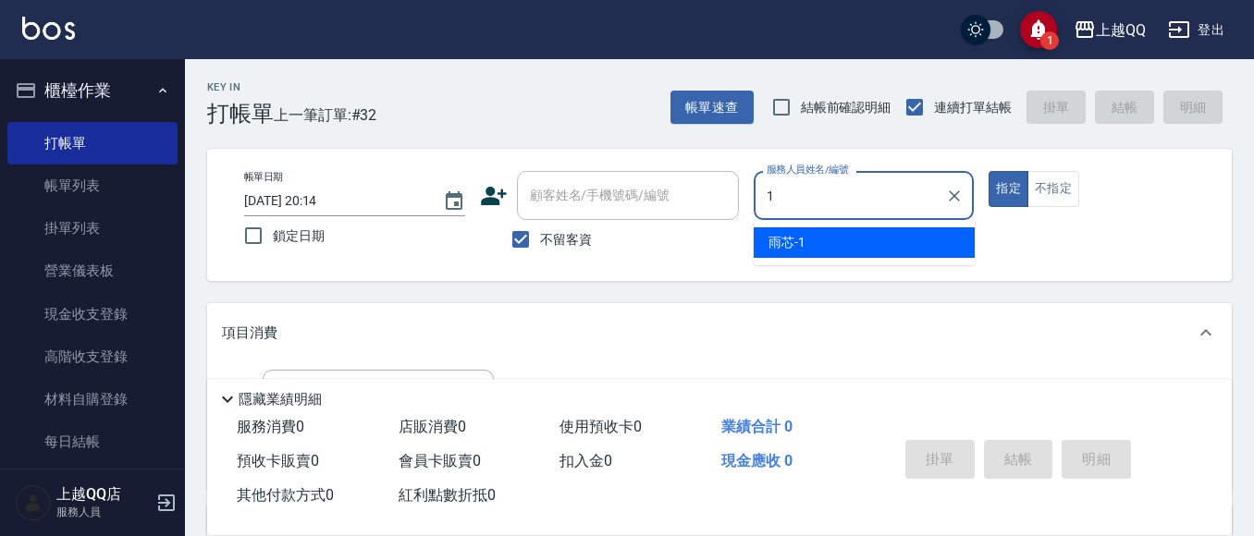
type input "雨芯-1"
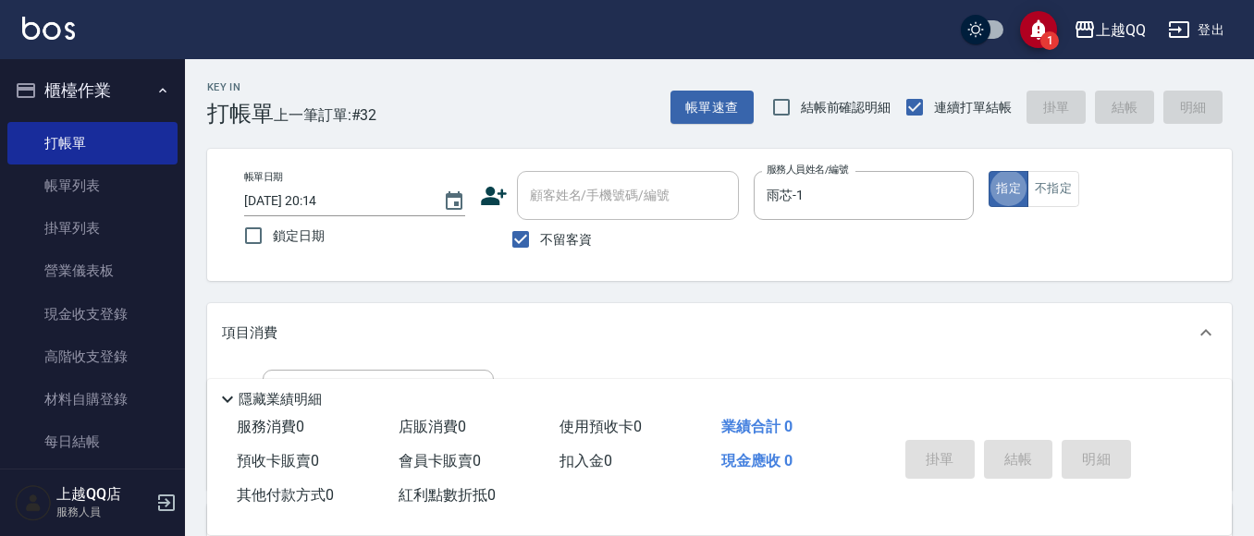
scroll to position [92, 0]
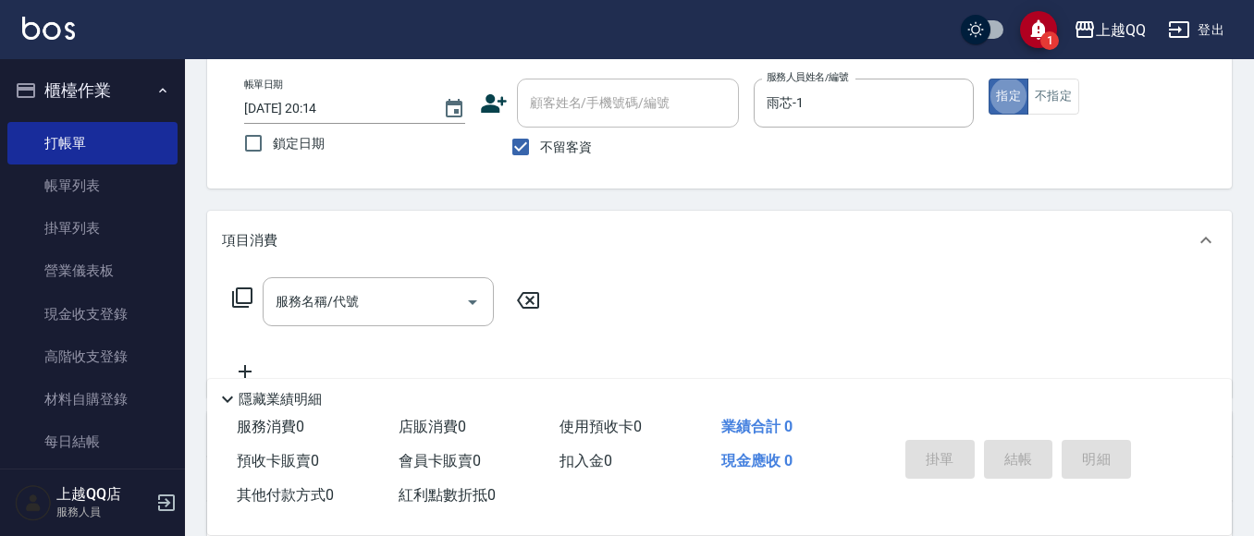
click at [234, 301] on icon at bounding box center [242, 298] width 20 height 20
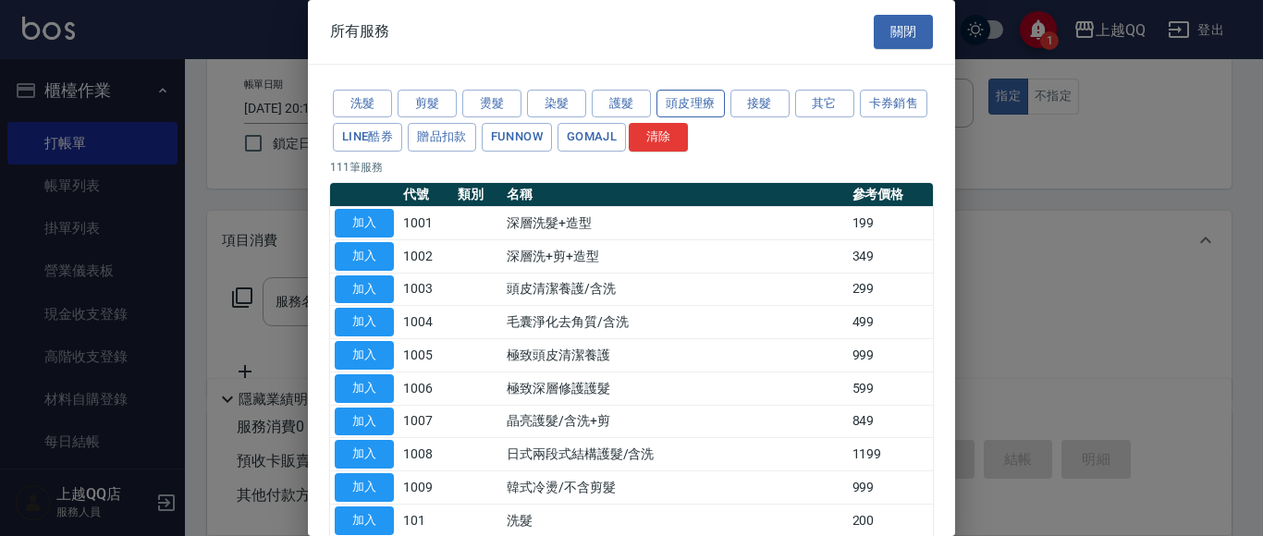
click at [691, 99] on button "頭皮理療" at bounding box center [690, 104] width 68 height 29
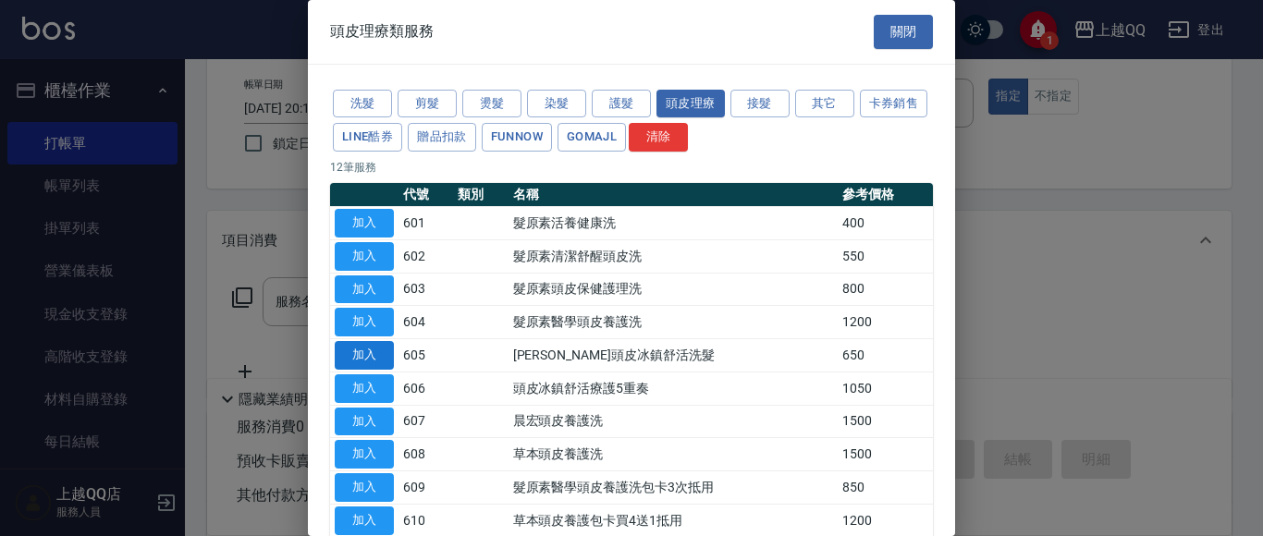
click at [368, 356] on button "加入" at bounding box center [364, 355] width 59 height 29
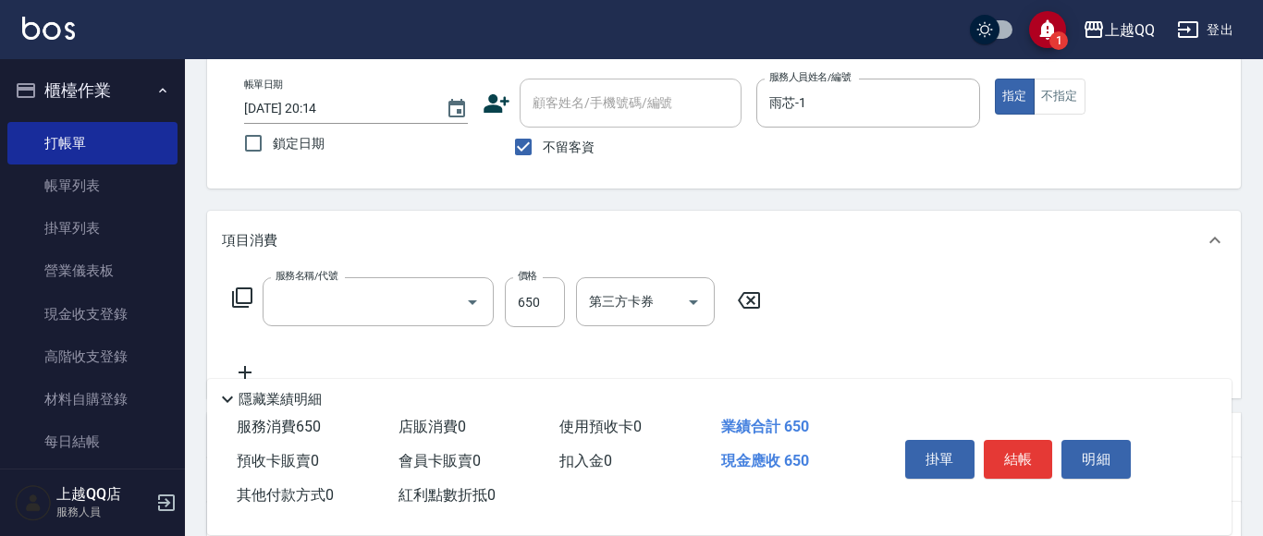
type input "[PERSON_NAME]頭皮冰鎮舒活洗髮(605)"
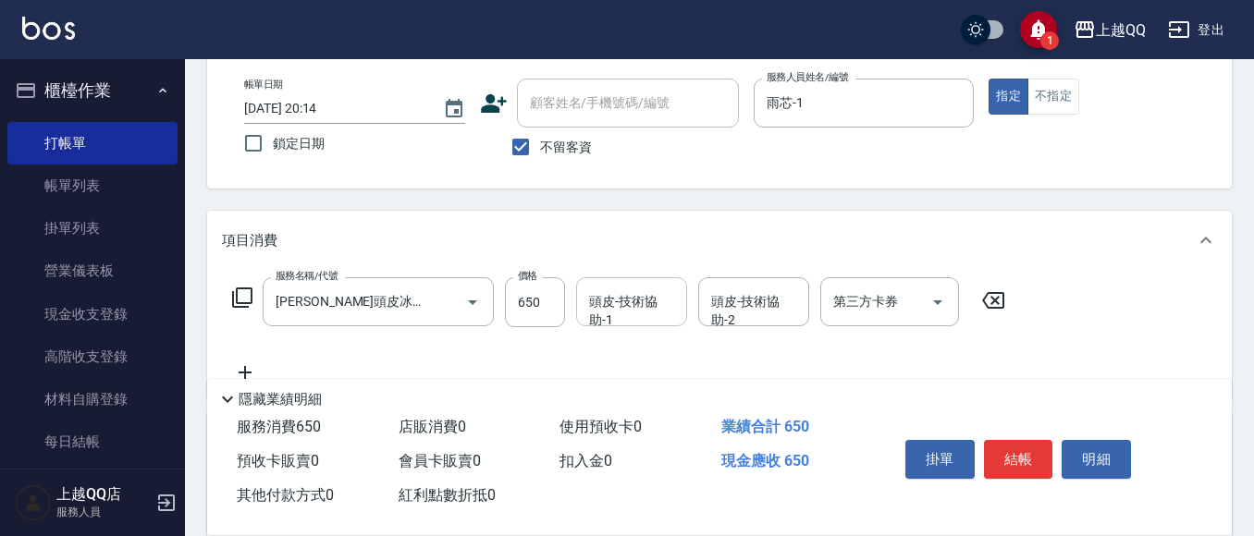
click at [631, 314] on input "頭皮-技術協助-1" at bounding box center [631, 302] width 94 height 32
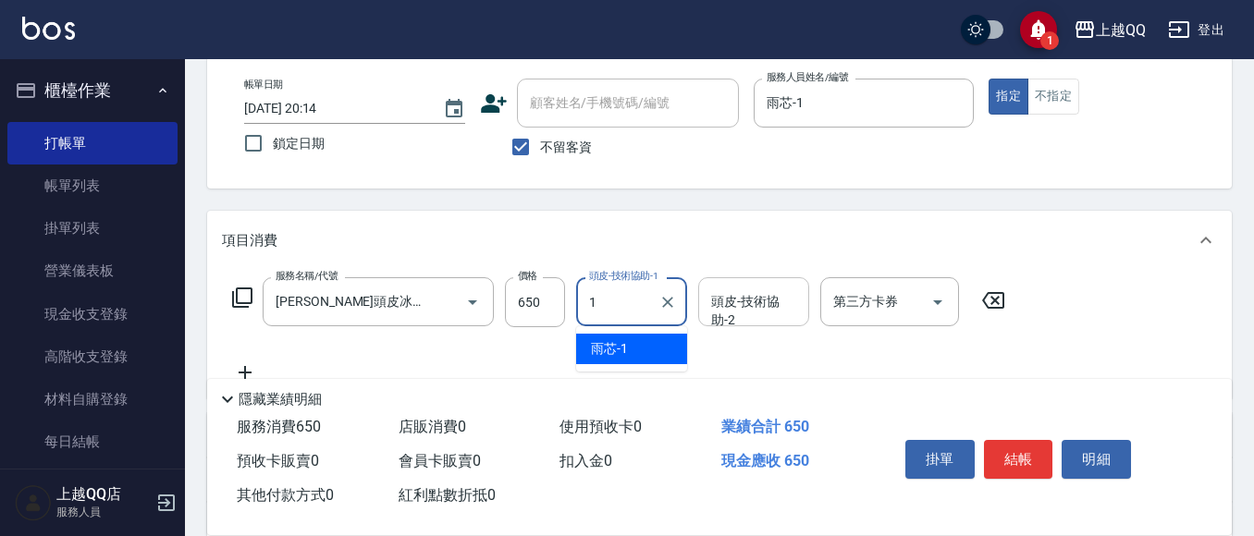
type input "雨芯-1"
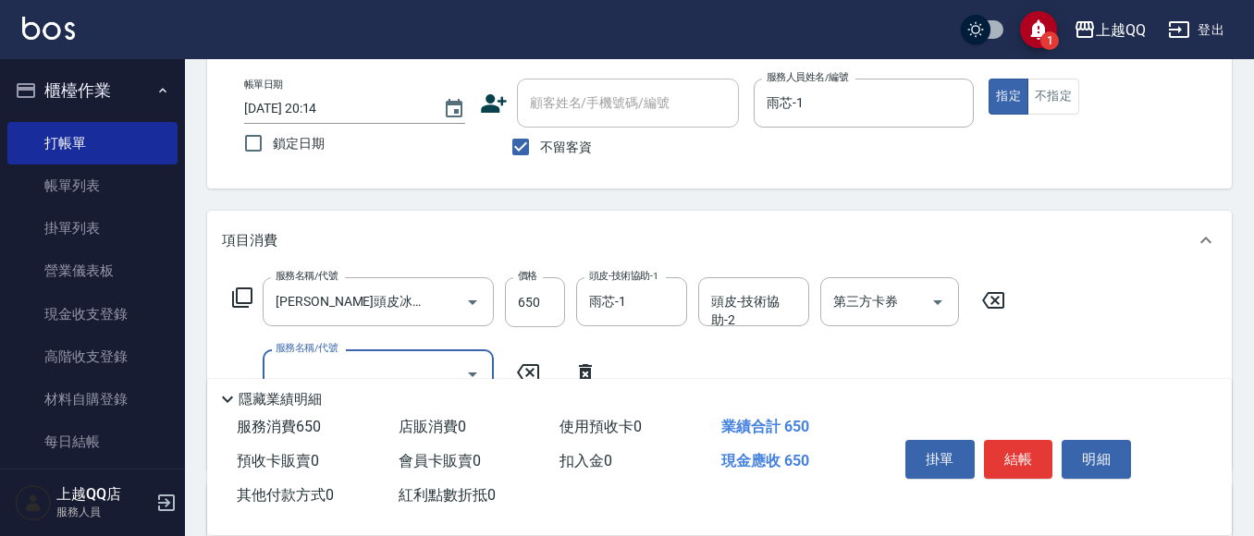
scroll to position [0, 0]
type input "指定單剪(203)"
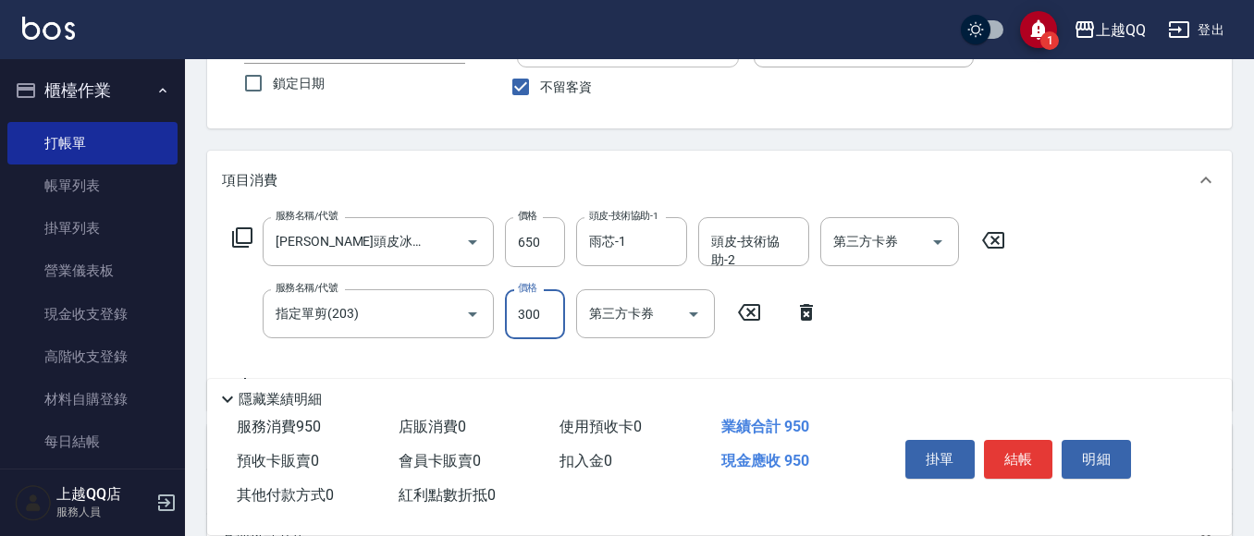
scroll to position [185, 0]
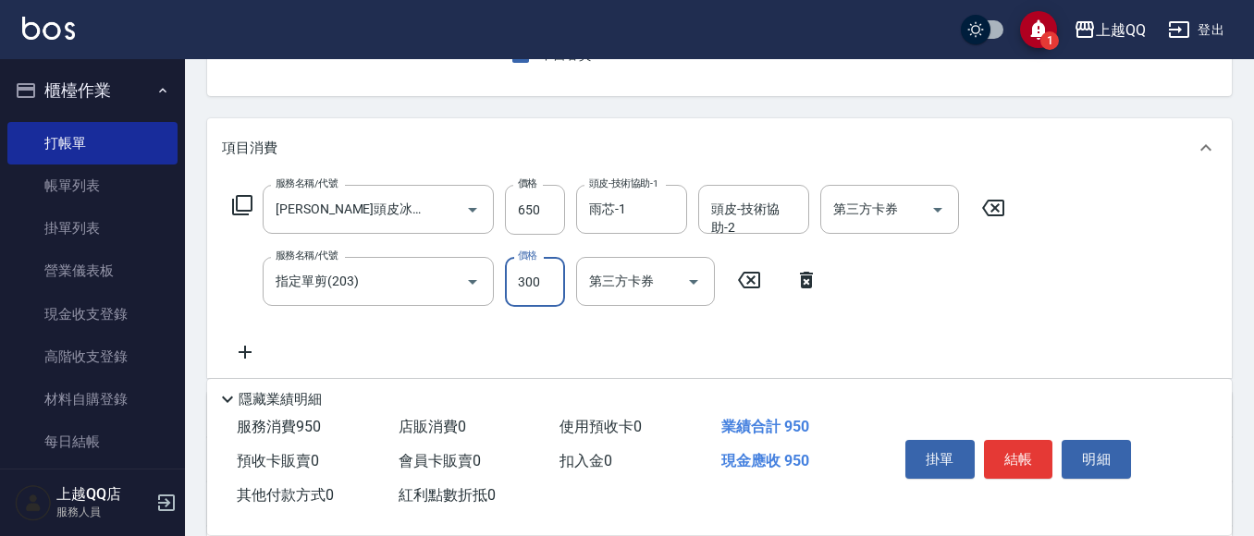
type input "300"
click at [976, 114] on div "Key In 打帳單 上一筆訂單:#32 帳單速查 結帳前確認明細 連續打單結帳 掛單 結帳 明細 帳單日期 [DATE] 20:14 鎖定日期 顧客姓名/手…" at bounding box center [719, 311] width 1069 height 874
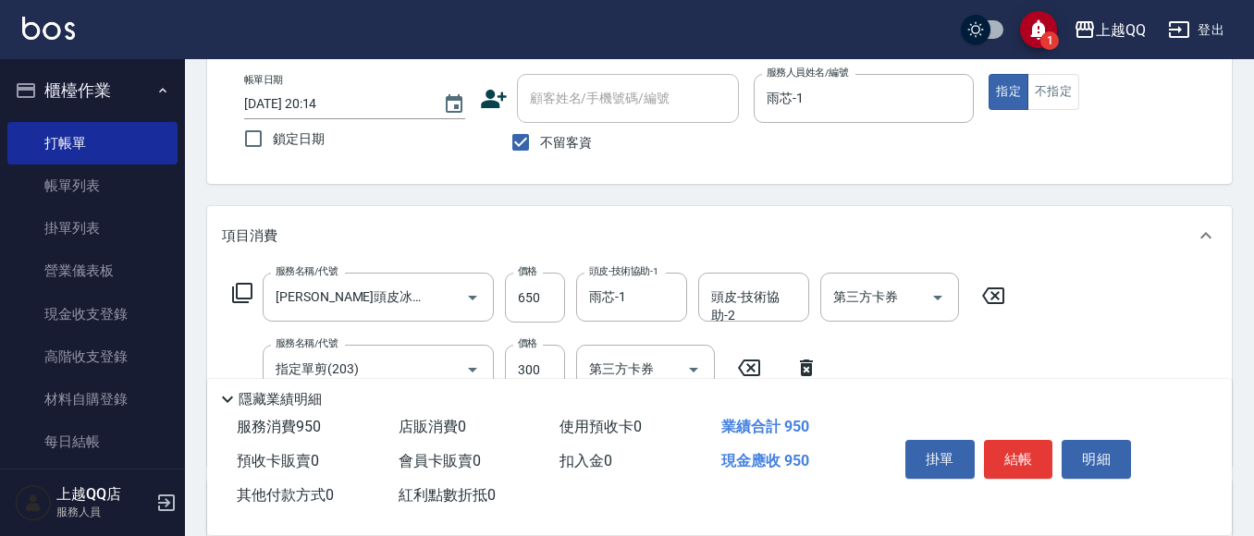
scroll to position [92, 0]
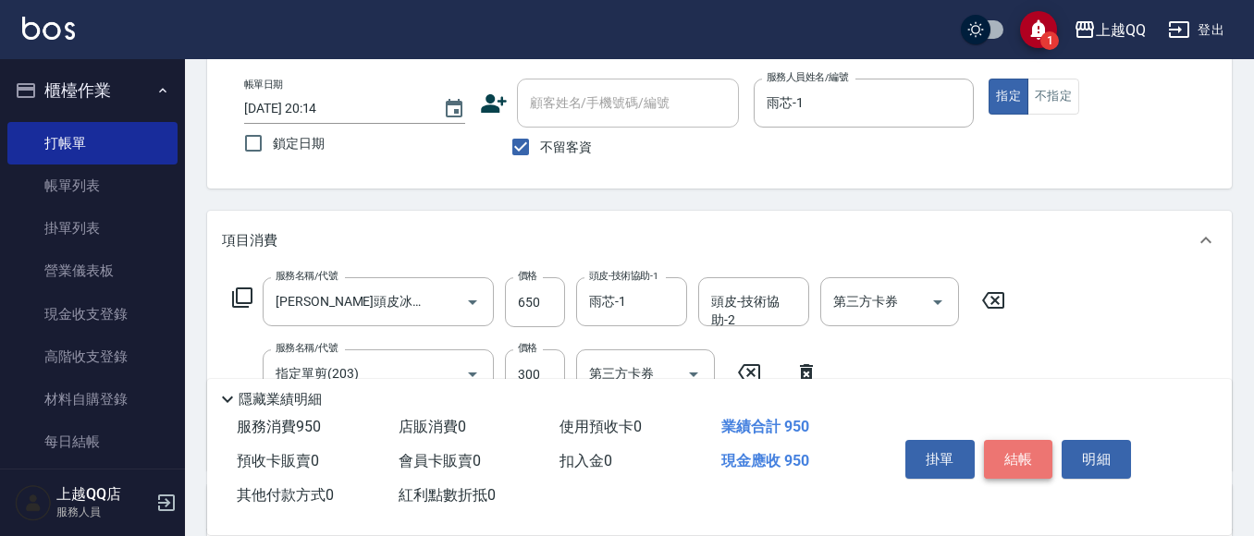
click at [1011, 446] on button "結帳" at bounding box center [1018, 459] width 69 height 39
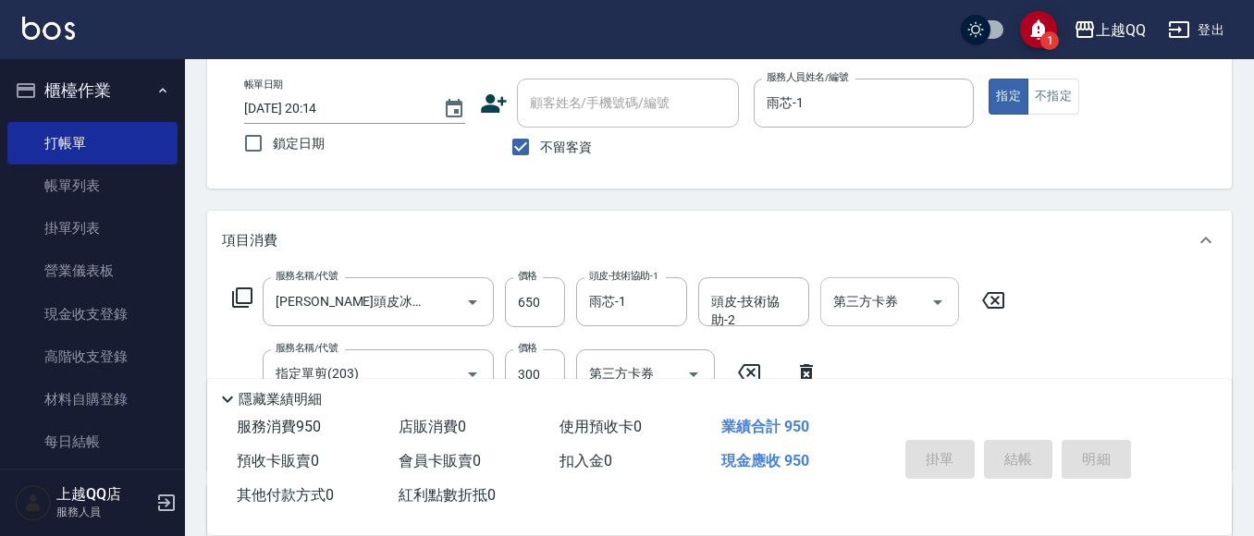
type input "[DATE] 20:15"
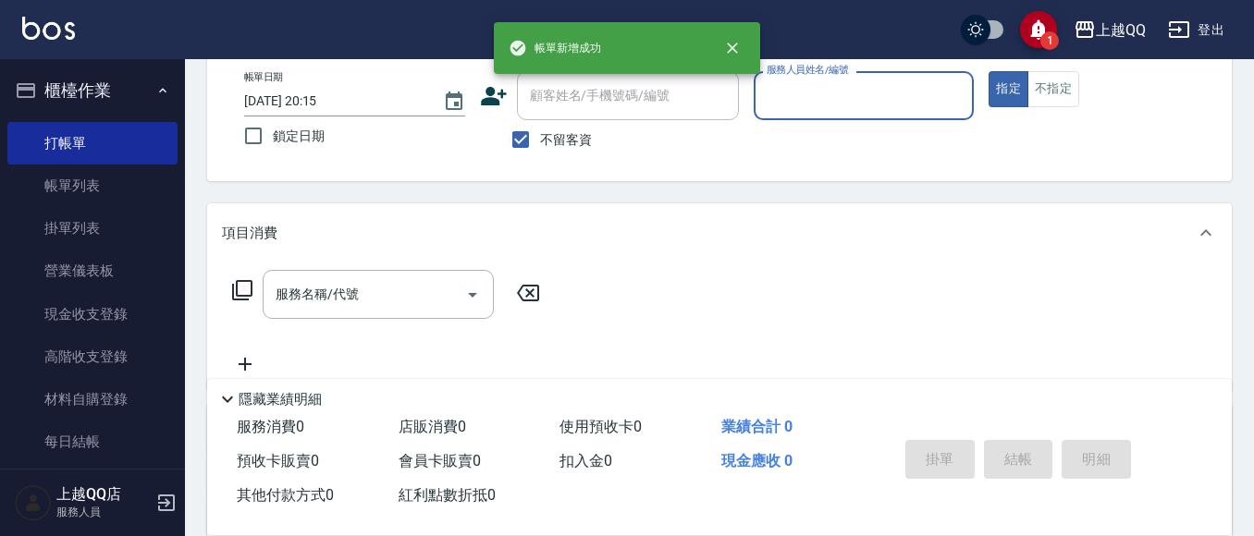
scroll to position [0, 0]
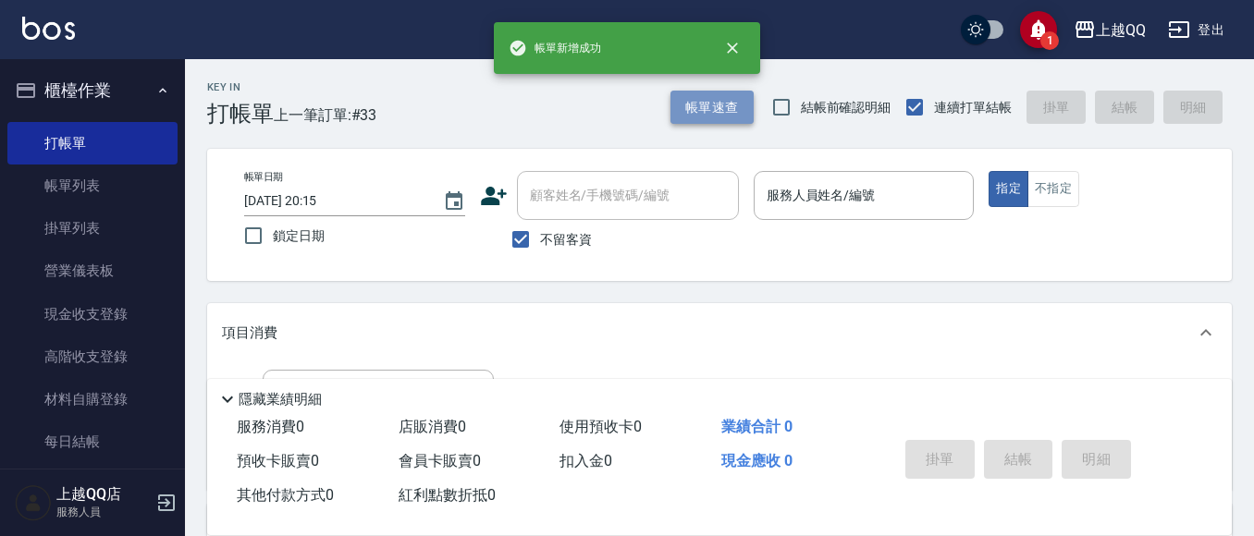
click at [700, 119] on button "帳單速查" at bounding box center [711, 108] width 83 height 34
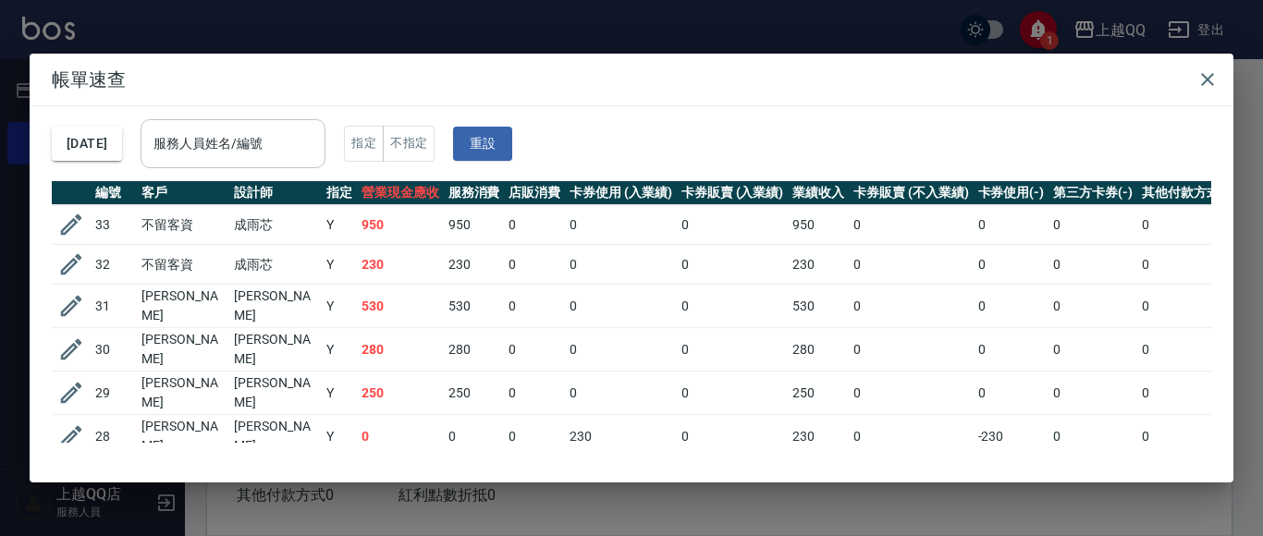
click at [317, 143] on input "服務人員姓名/編號" at bounding box center [233, 144] width 168 height 32
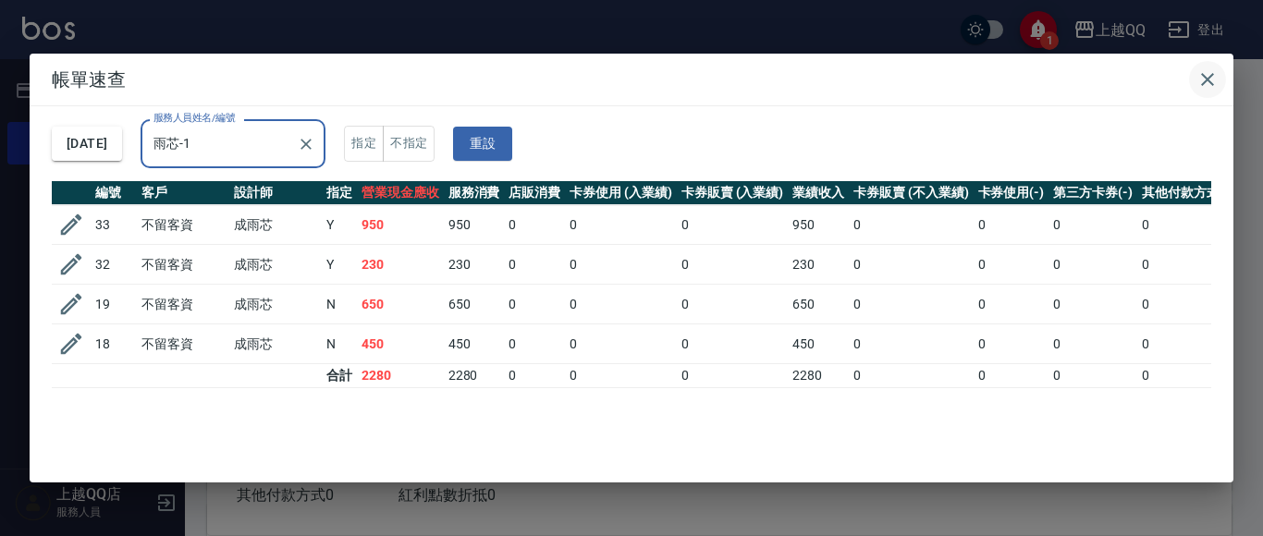
type input "雨芯-1"
click at [1195, 76] on button "button" at bounding box center [1207, 79] width 37 height 37
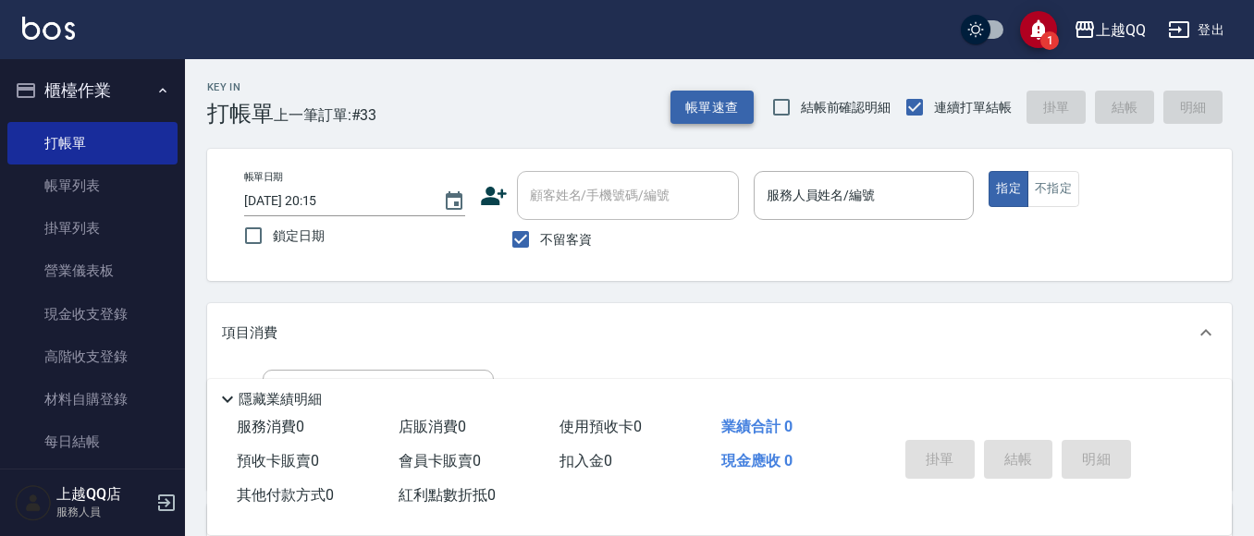
click at [673, 123] on button "帳單速查" at bounding box center [711, 108] width 83 height 34
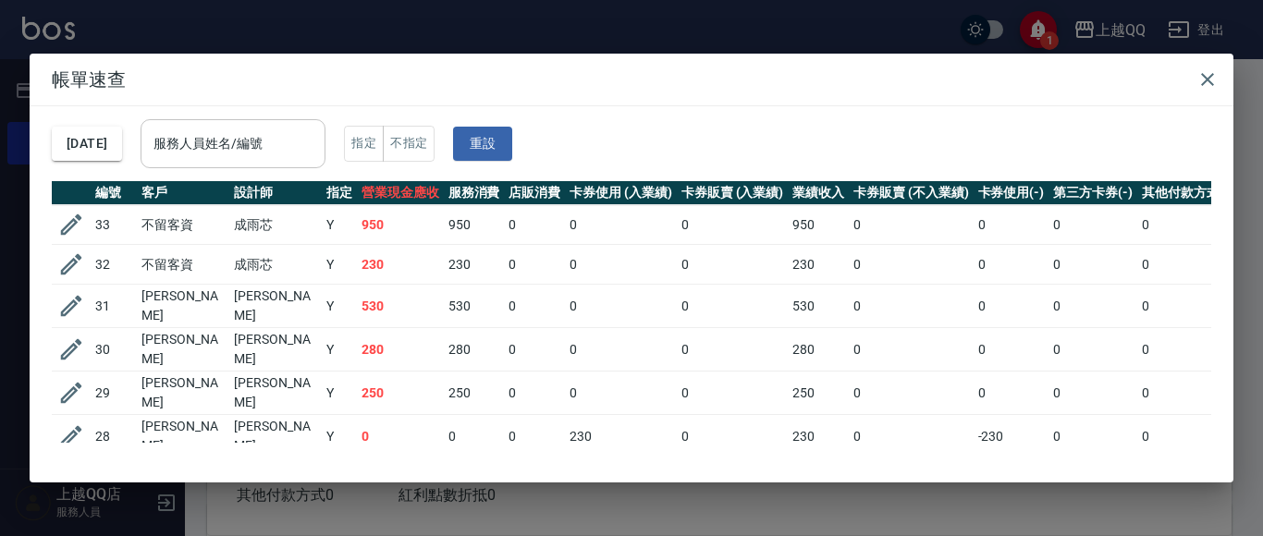
click at [313, 150] on input "服務人員姓名/編號" at bounding box center [233, 144] width 168 height 32
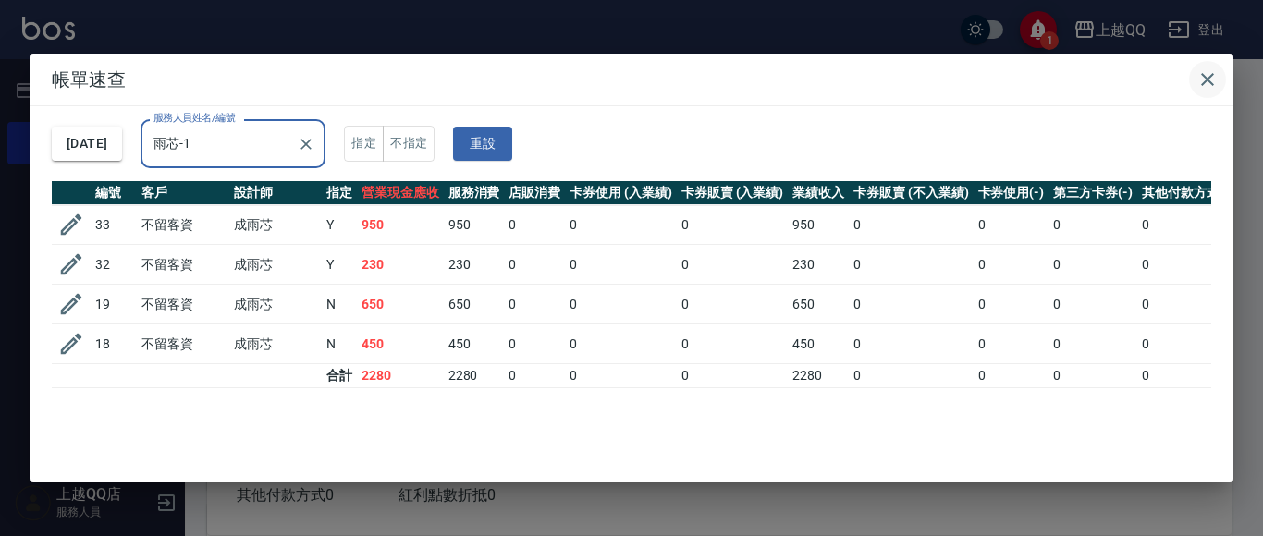
type input "雨芯-1"
click at [1203, 76] on icon "button" at bounding box center [1207, 79] width 13 height 13
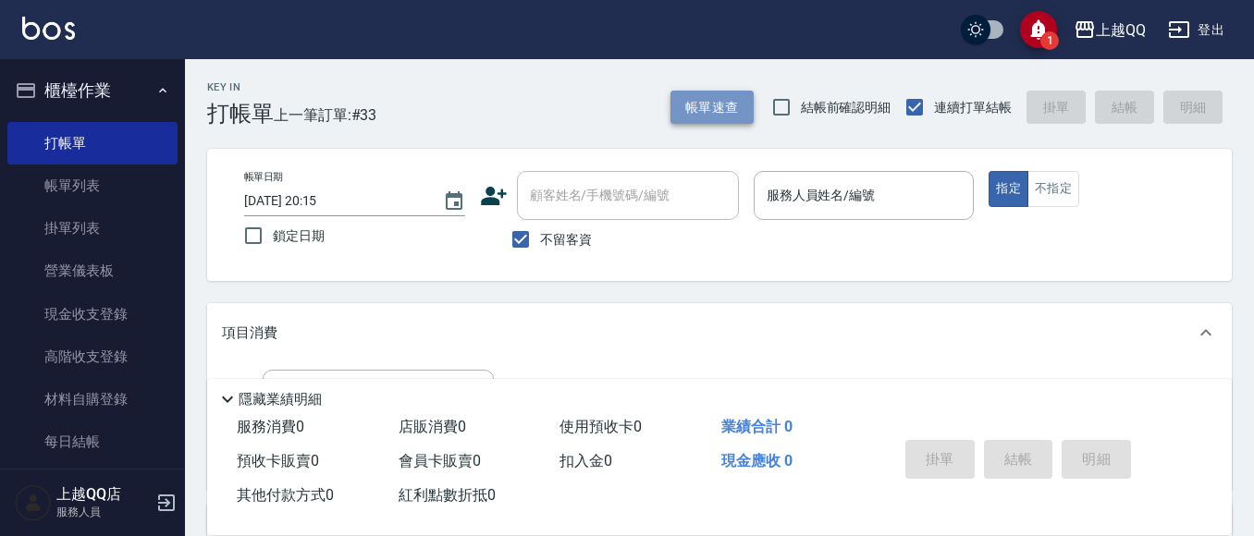
click at [688, 91] on button "帳單速查" at bounding box center [711, 108] width 83 height 34
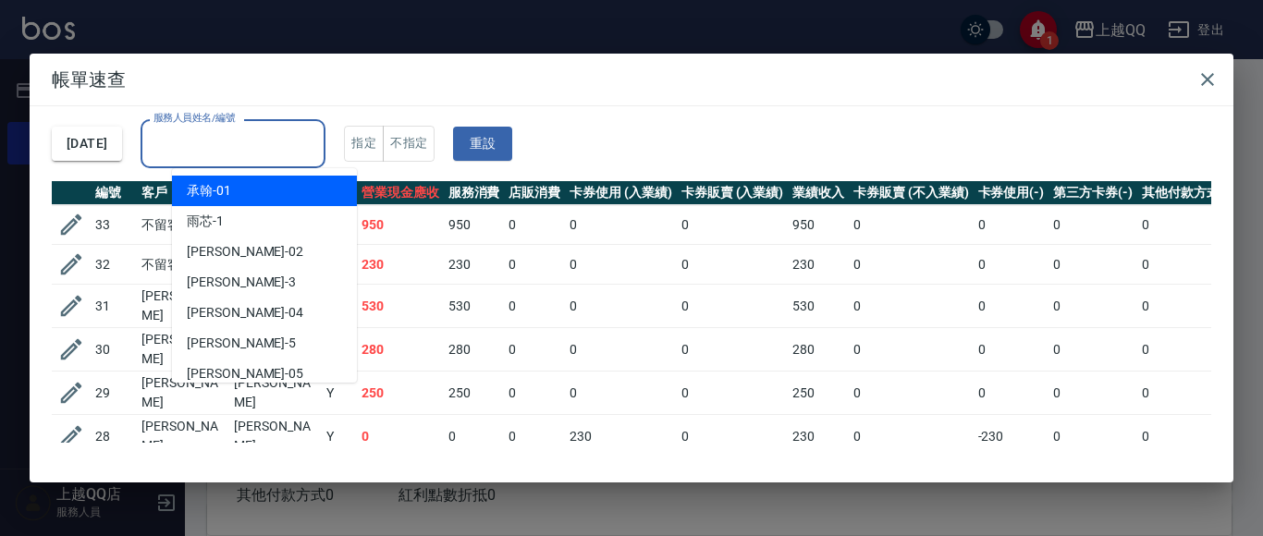
click at [311, 137] on input "服務人員姓名/編號" at bounding box center [233, 144] width 168 height 32
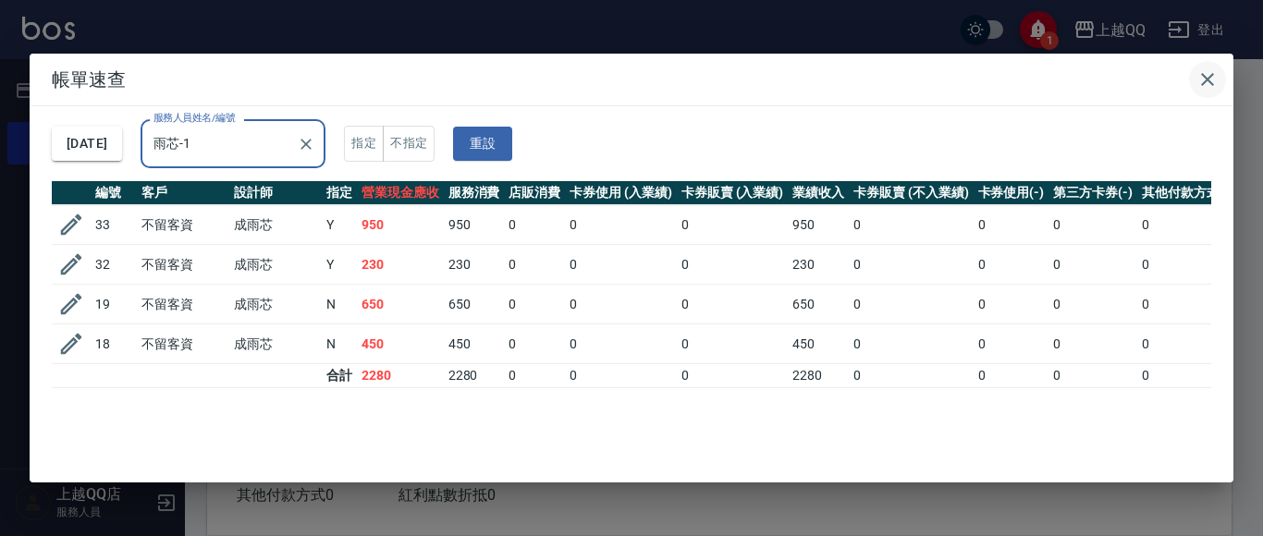
type input "雨芯-1"
click at [1210, 73] on icon "button" at bounding box center [1207, 79] width 22 height 22
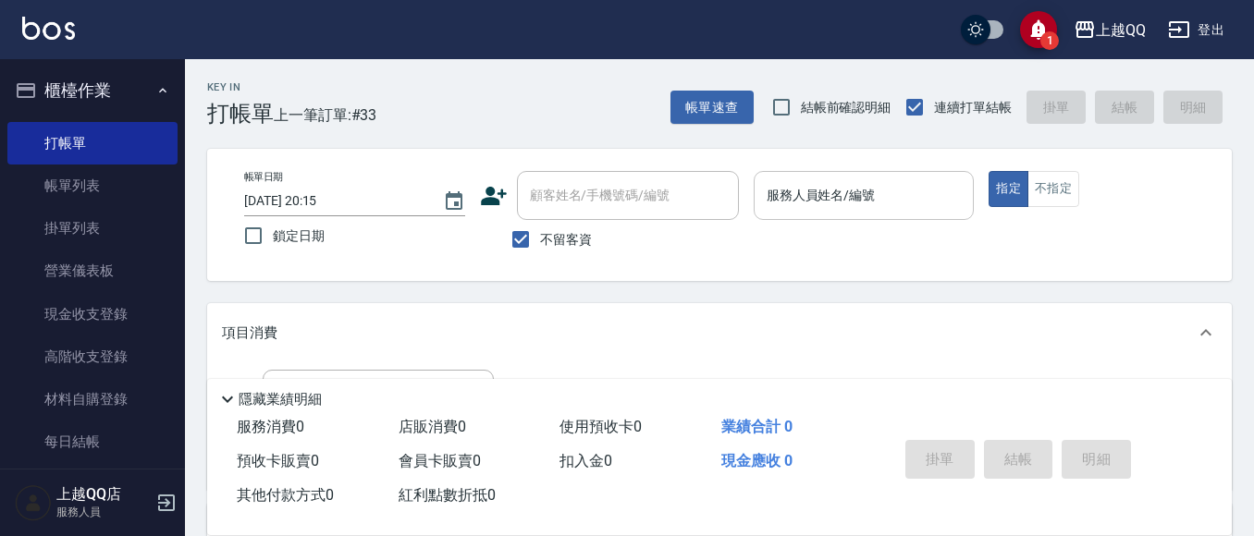
click at [893, 198] on input "服務人員姓名/編號" at bounding box center [864, 195] width 204 height 32
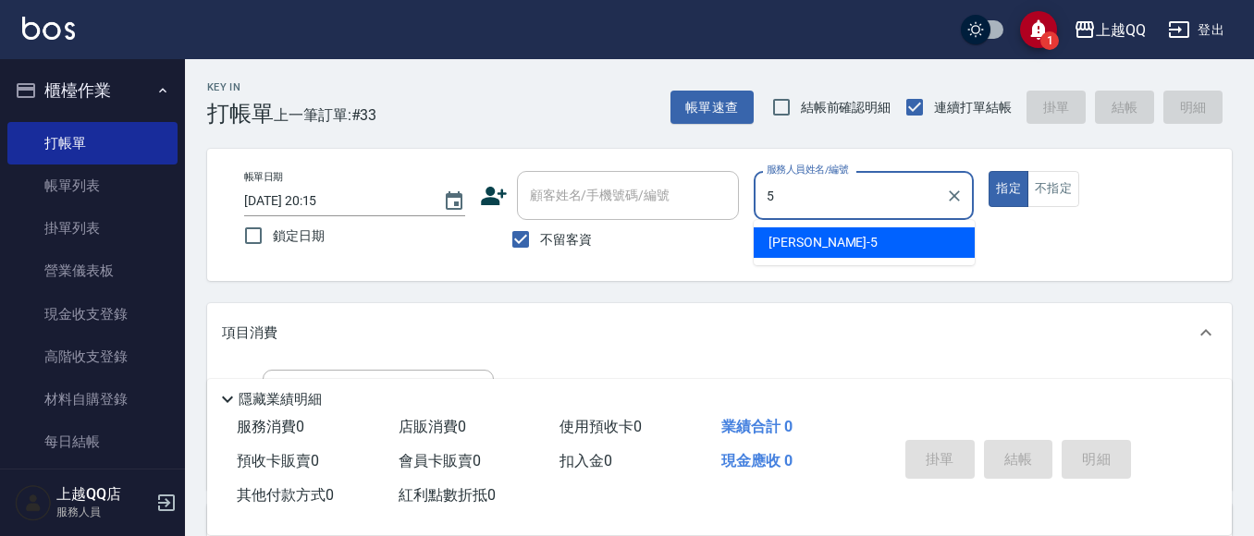
type input "[PERSON_NAME]5"
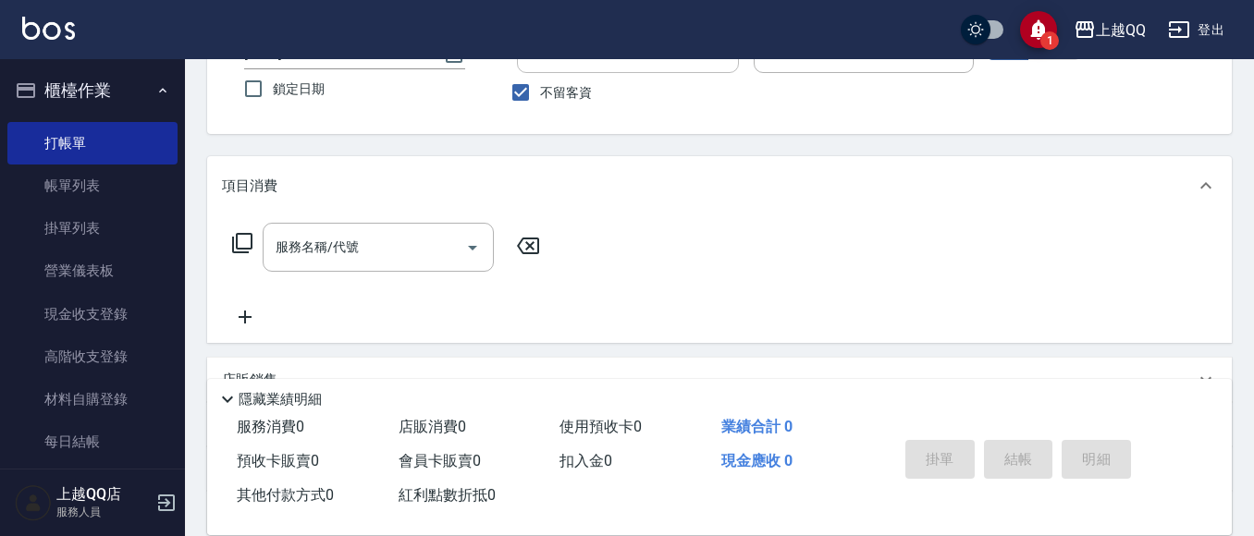
scroll to position [185, 0]
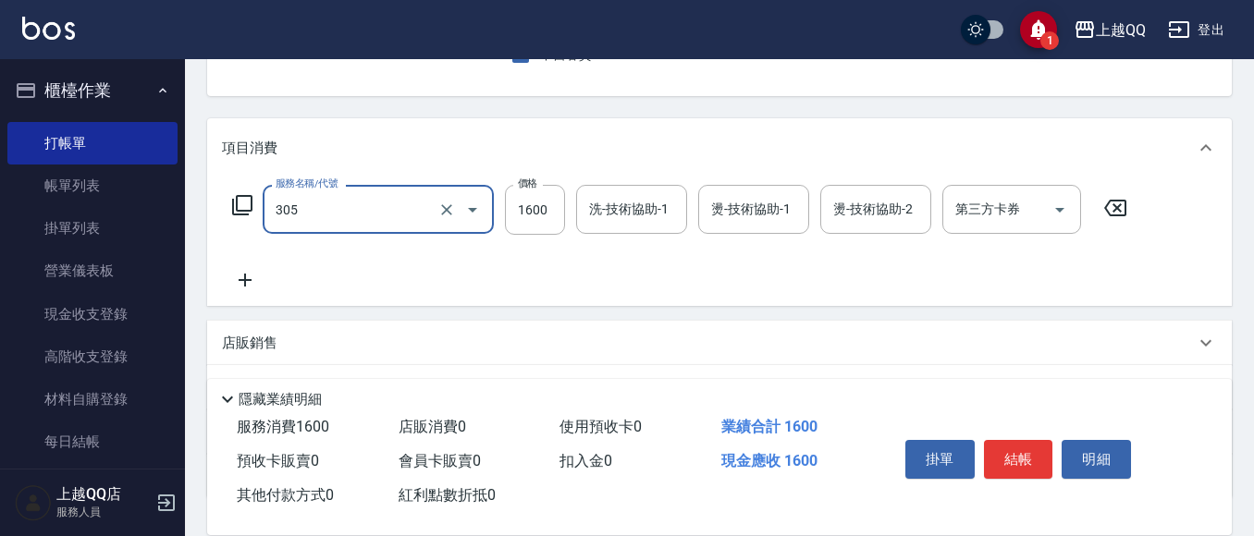
type input "設計燙髮1600(305)"
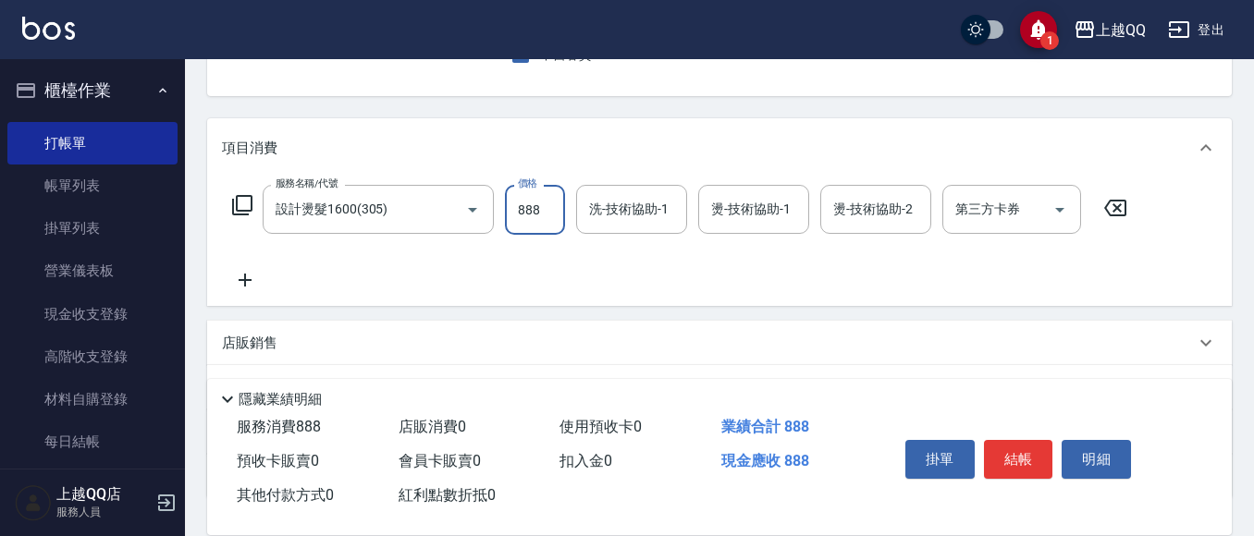
type input "888"
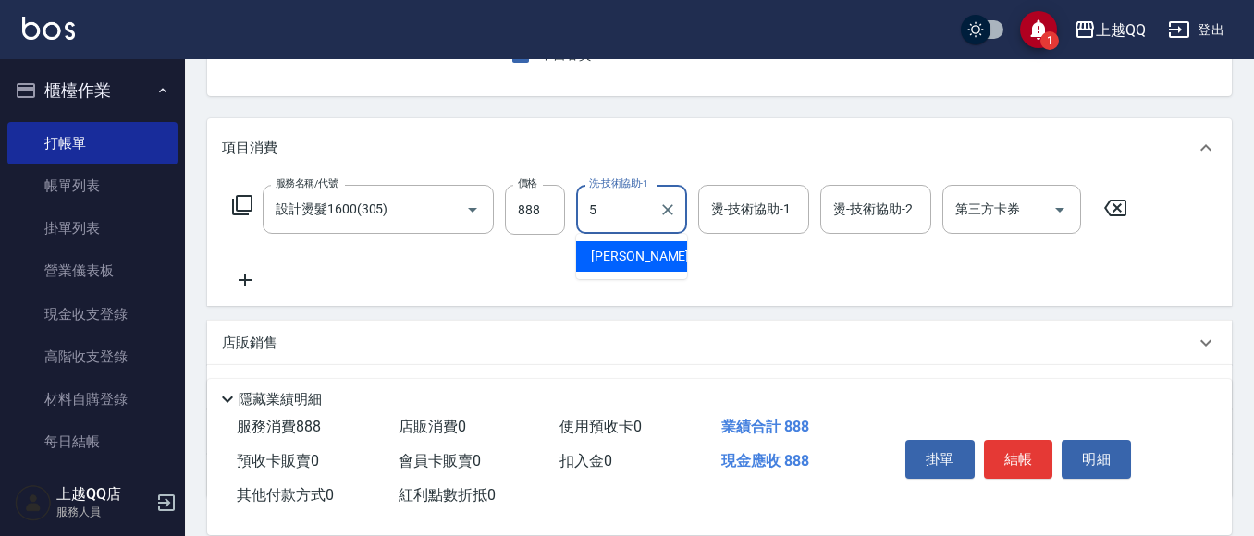
type input "[PERSON_NAME]5"
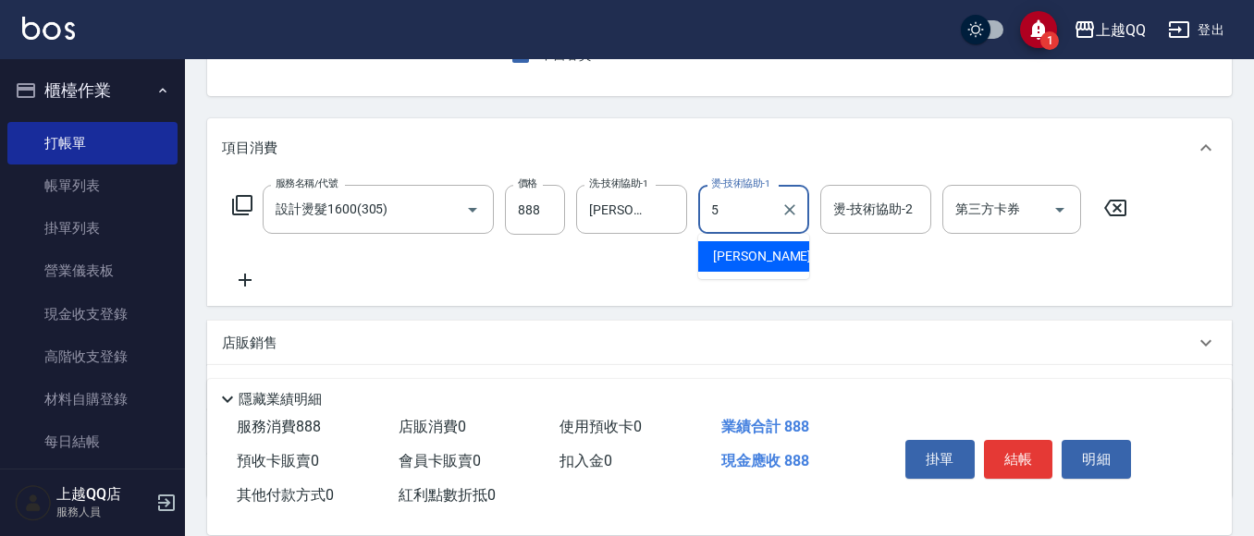
type input "[PERSON_NAME]5"
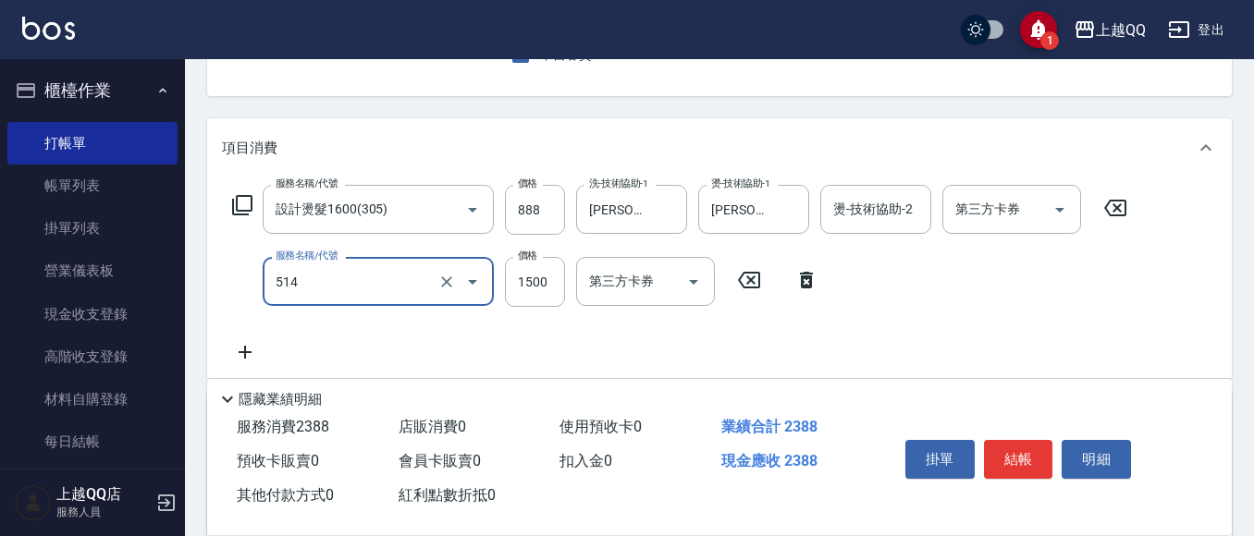
type input "[PERSON_NAME]5G護髮/單次(514)"
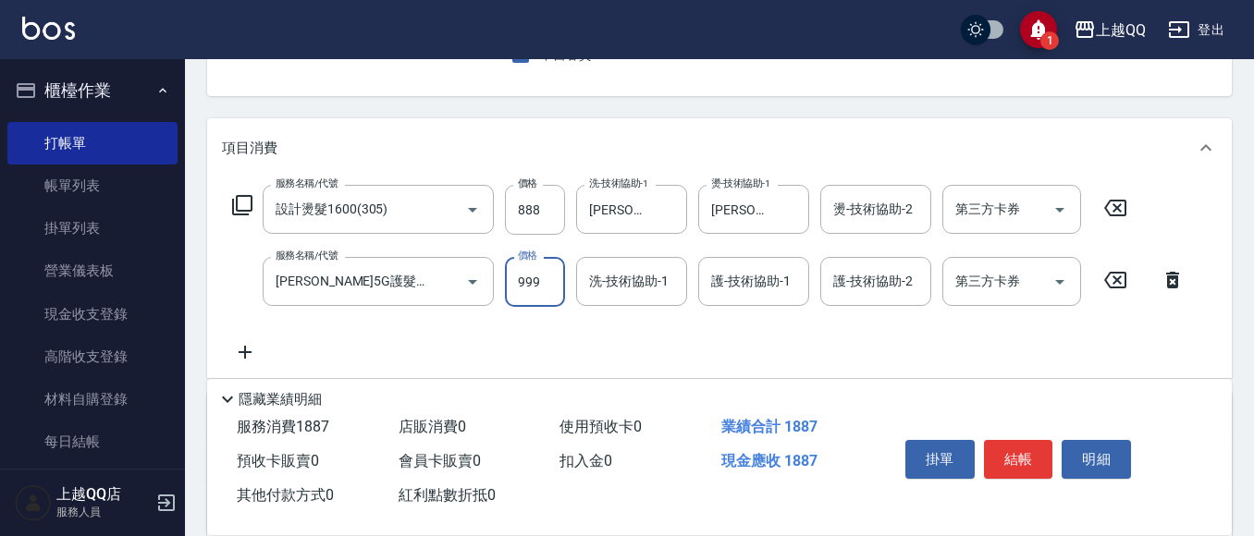
type input "999"
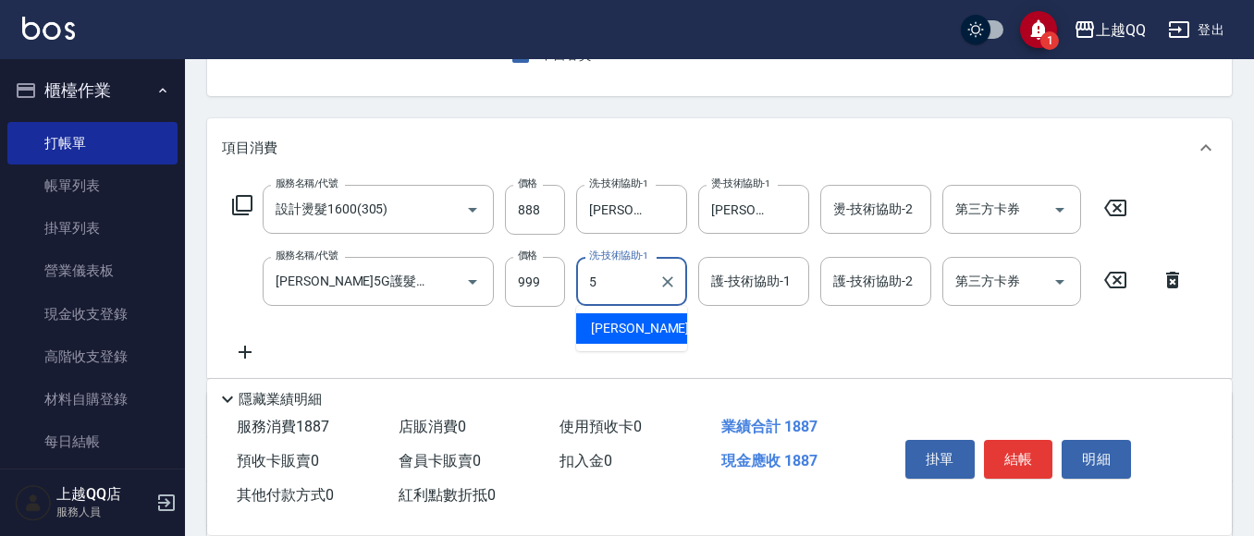
type input "[PERSON_NAME]5"
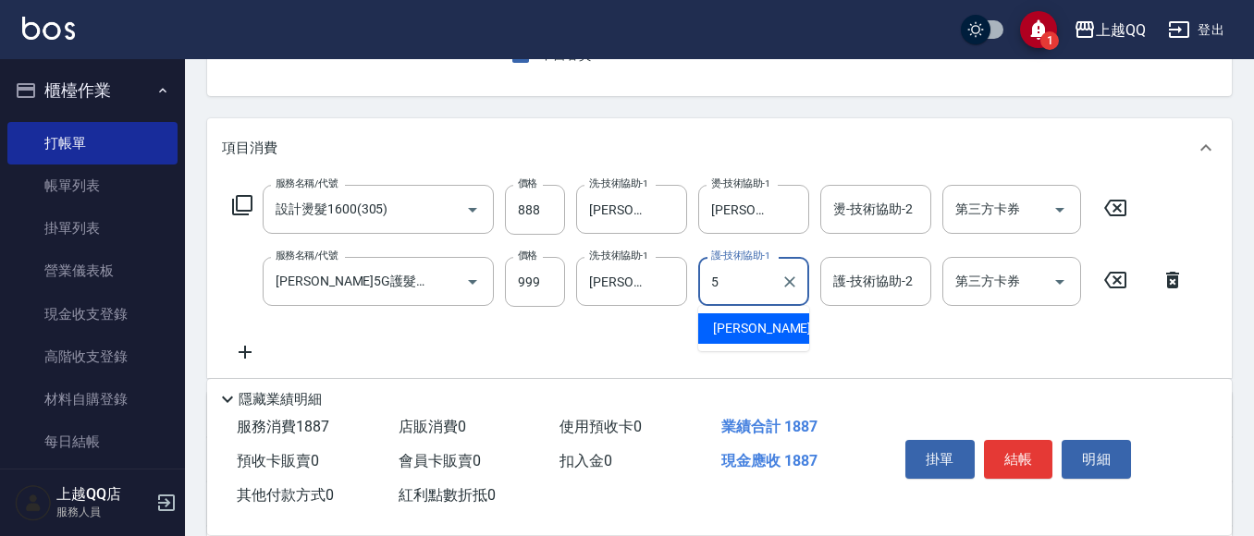
type input "[PERSON_NAME]5"
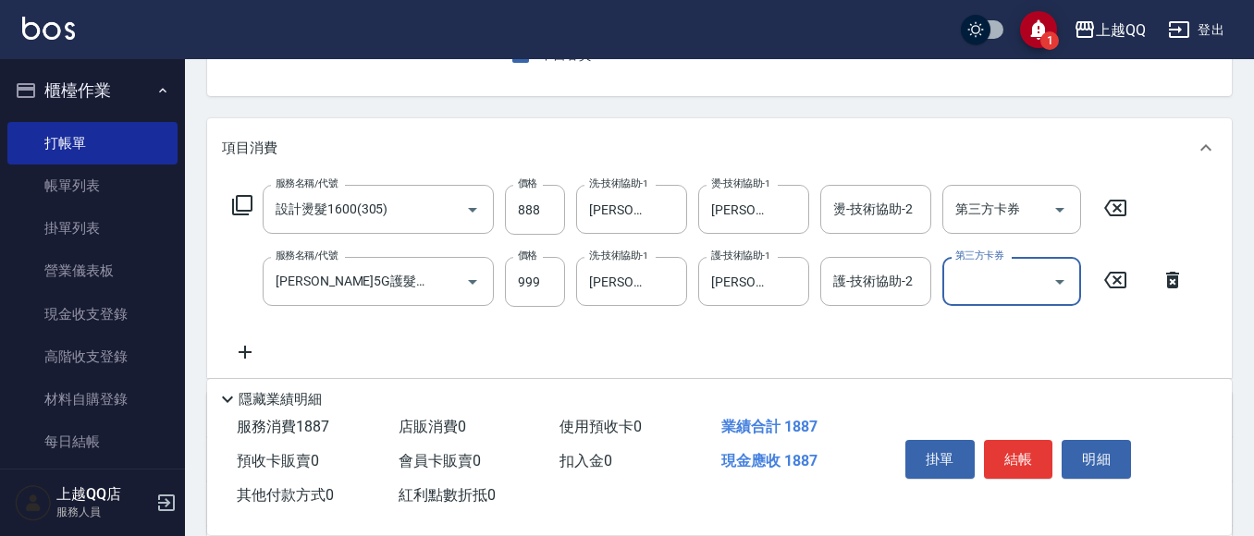
click at [1020, 487] on div "掛單 結帳 明細" at bounding box center [1018, 462] width 241 height 58
click at [1022, 459] on button "結帳" at bounding box center [1018, 459] width 69 height 39
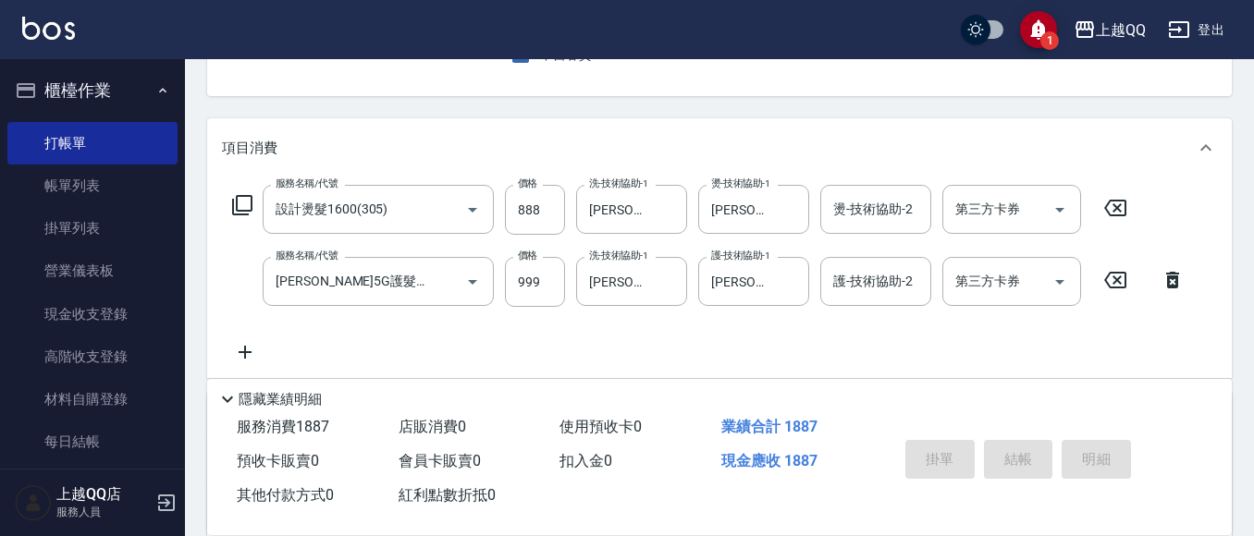
type input "[DATE] 20:17"
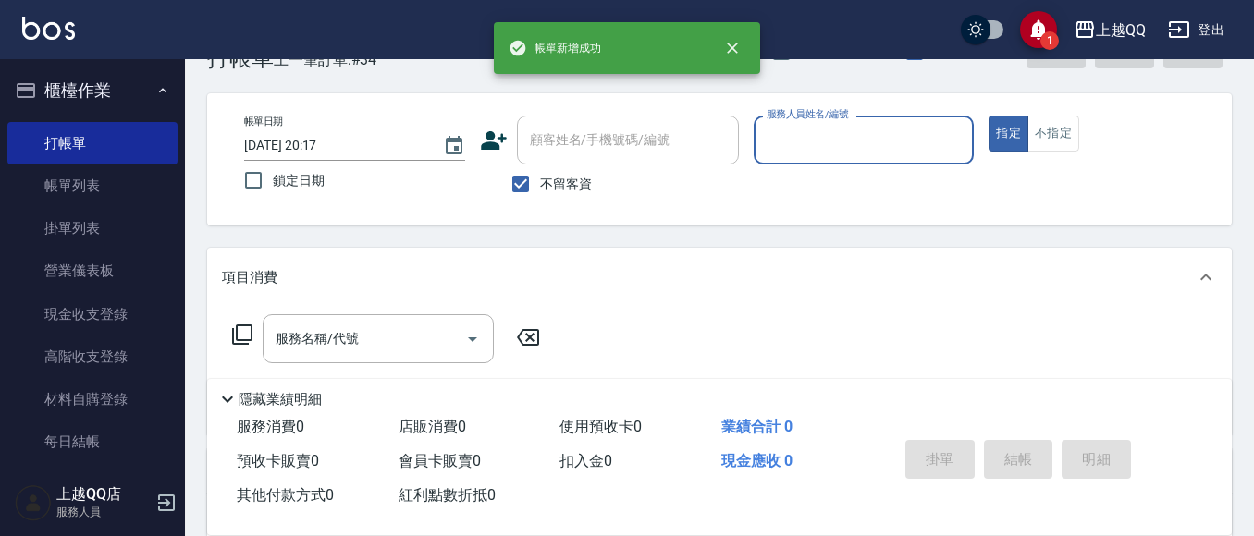
scroll to position [0, 0]
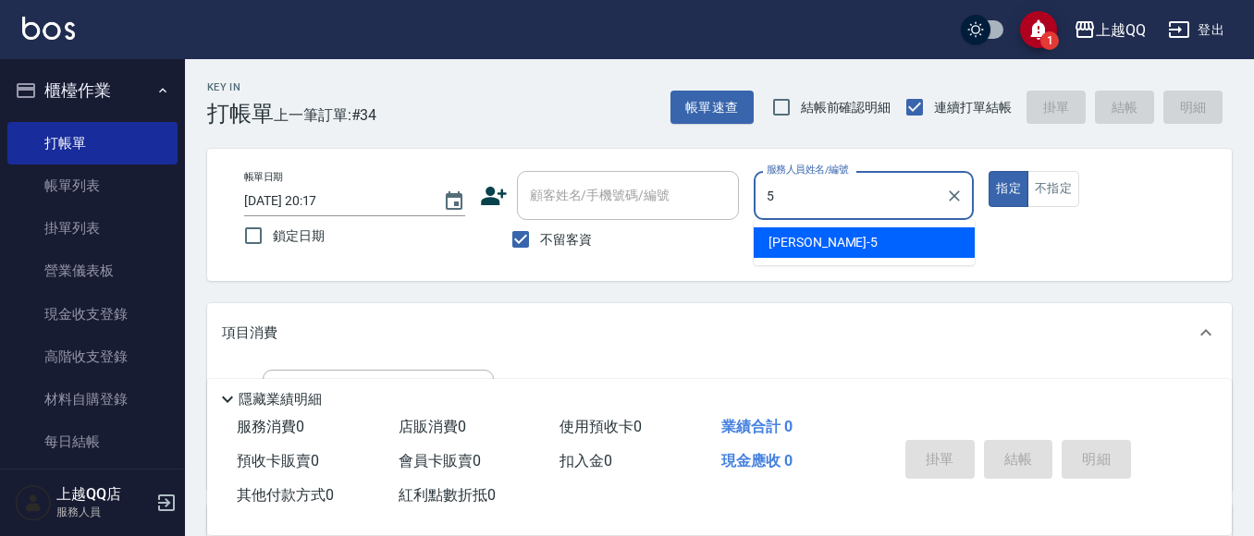
type input "[PERSON_NAME]5"
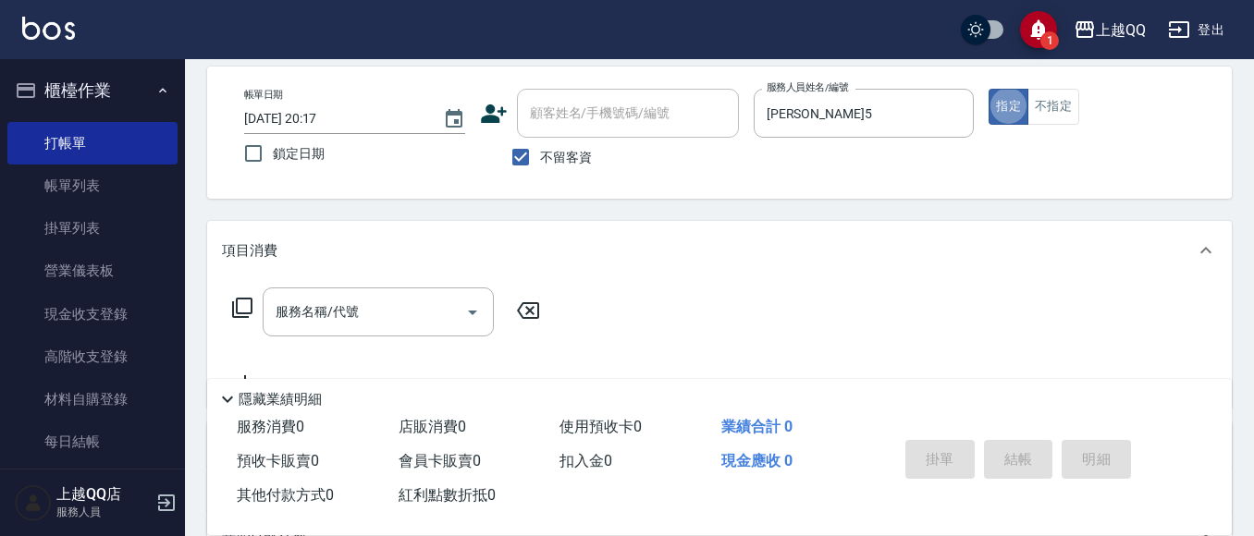
scroll to position [185, 0]
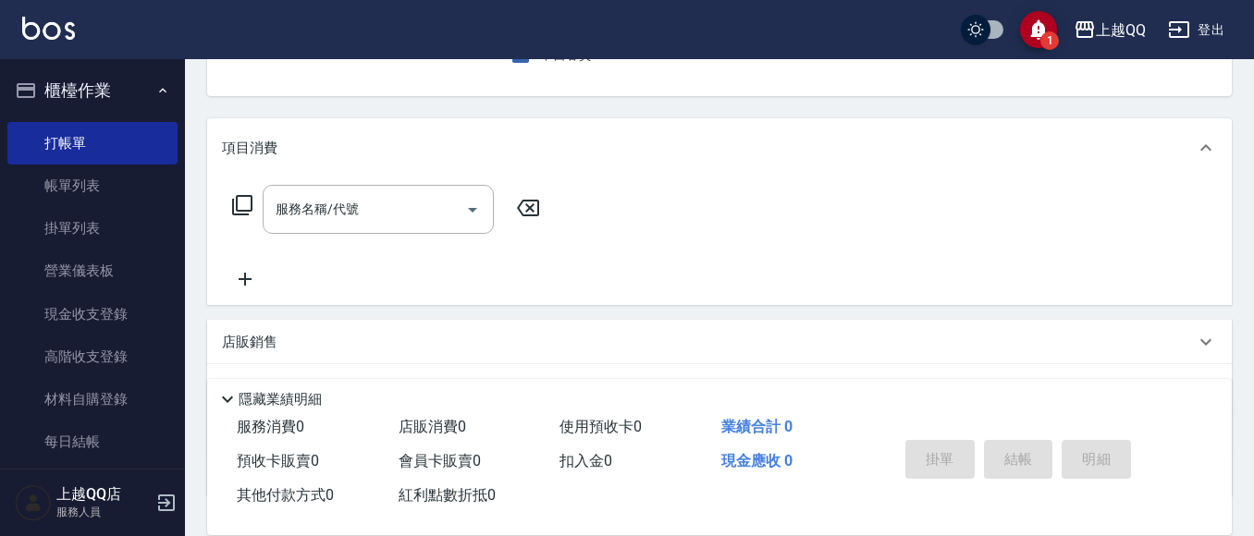
click at [235, 211] on icon at bounding box center [242, 205] width 22 height 22
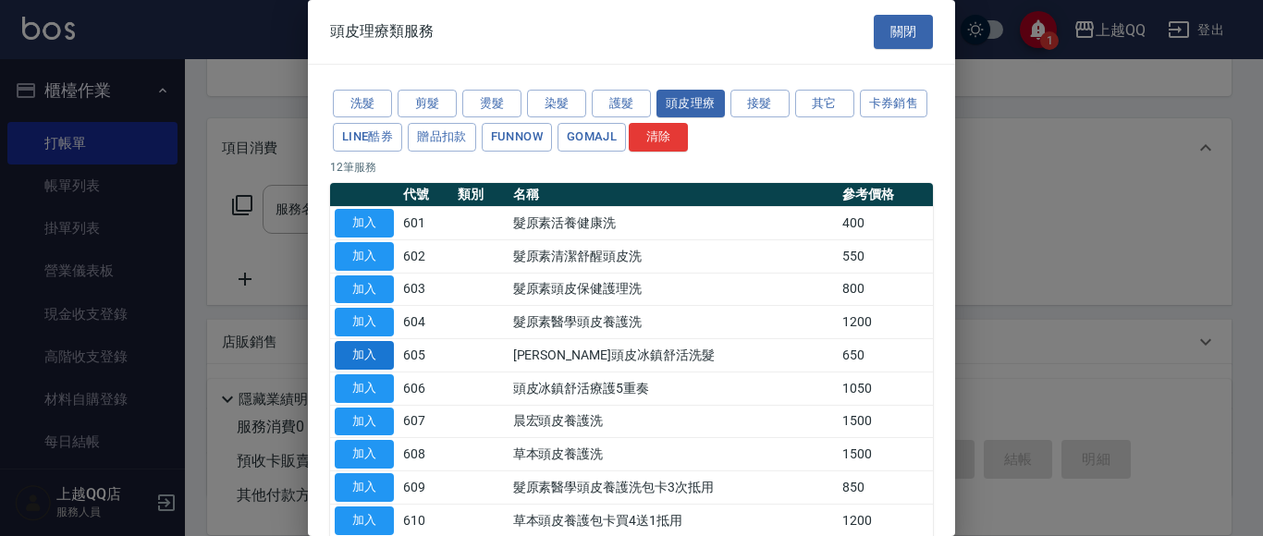
click at [371, 343] on button "加入" at bounding box center [364, 355] width 59 height 29
type input "[PERSON_NAME]頭皮冰鎮舒活洗髮(605)"
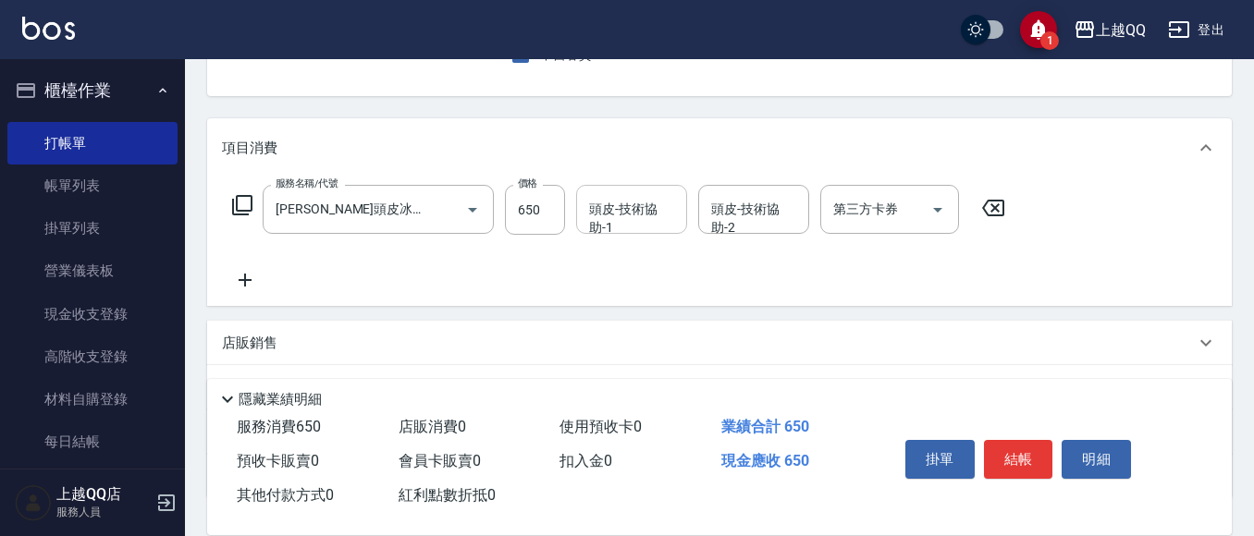
click at [585, 205] on input "頭皮-技術協助-1" at bounding box center [631, 209] width 94 height 32
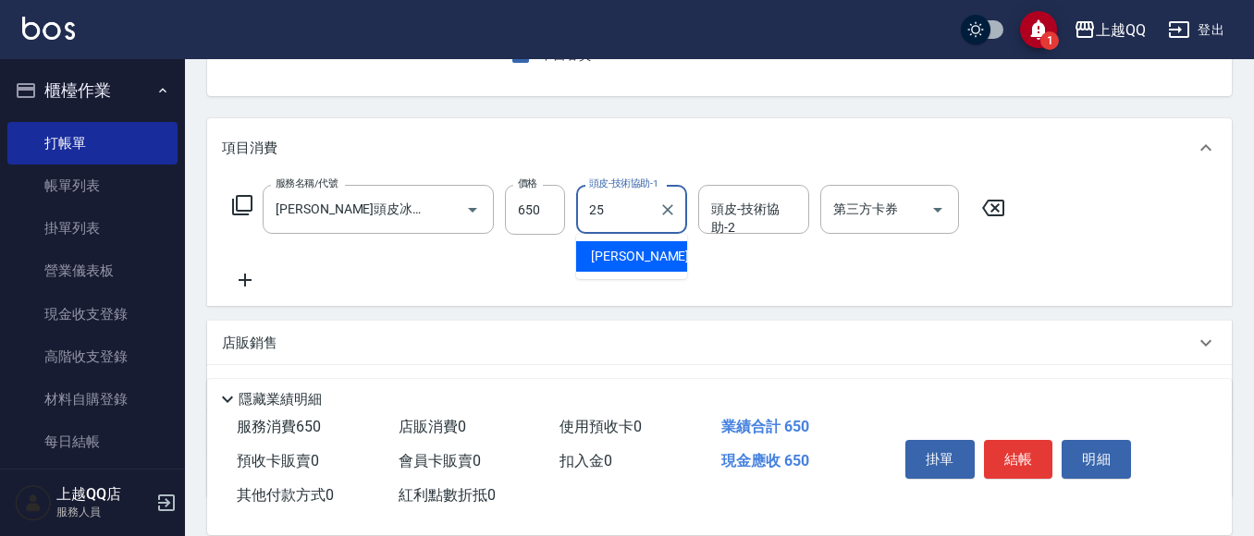
type input "[PERSON_NAME]-25"
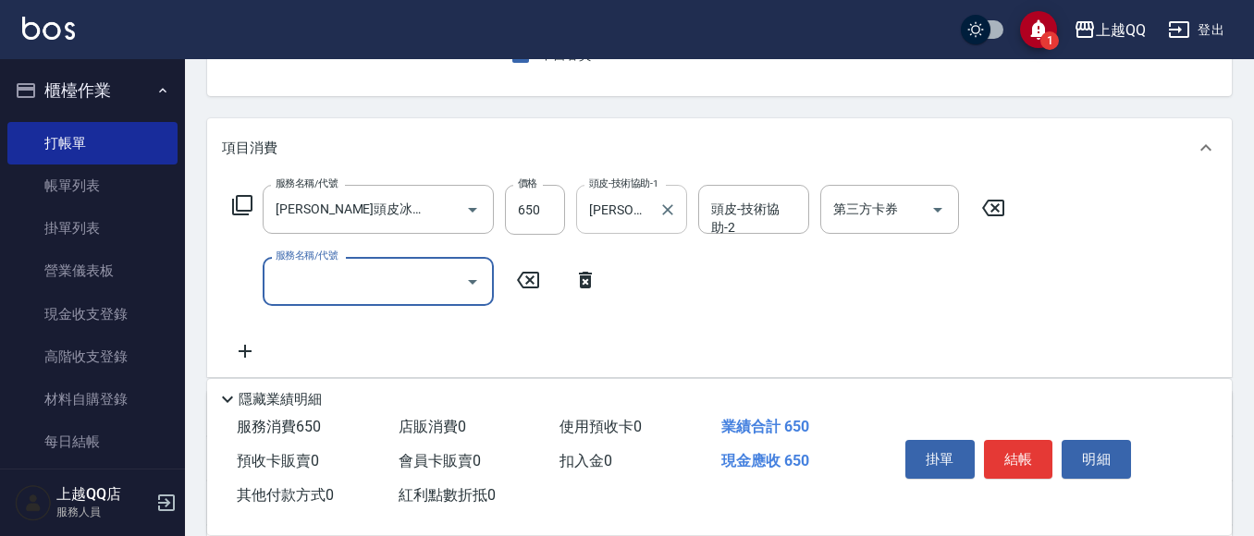
scroll to position [0, 0]
type input "指定單剪(203)"
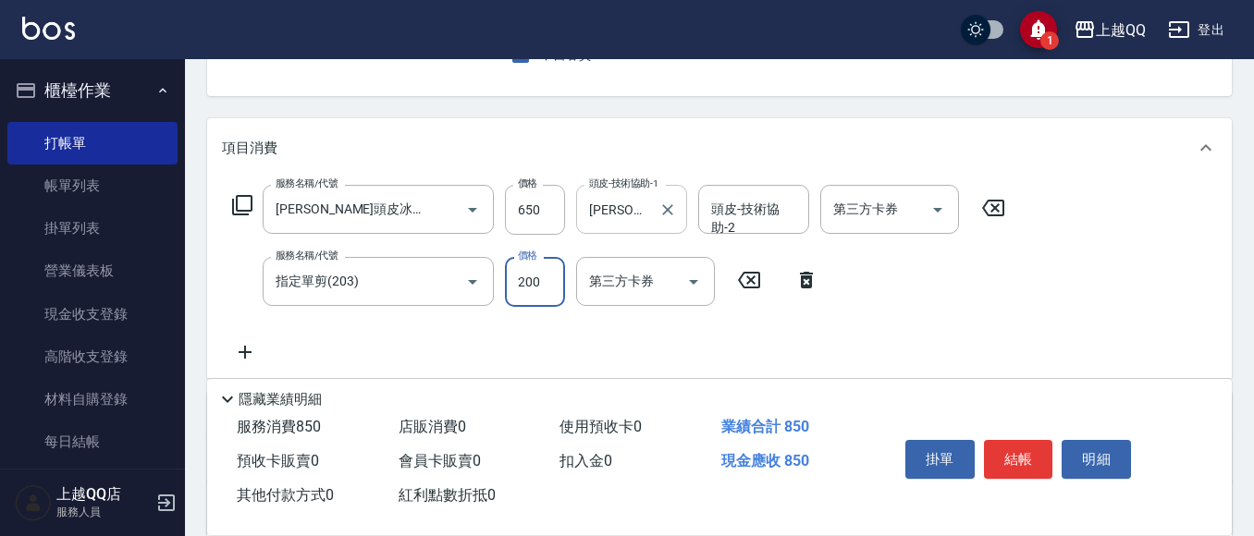
type input "200"
click at [1024, 458] on button "結帳" at bounding box center [1018, 459] width 69 height 39
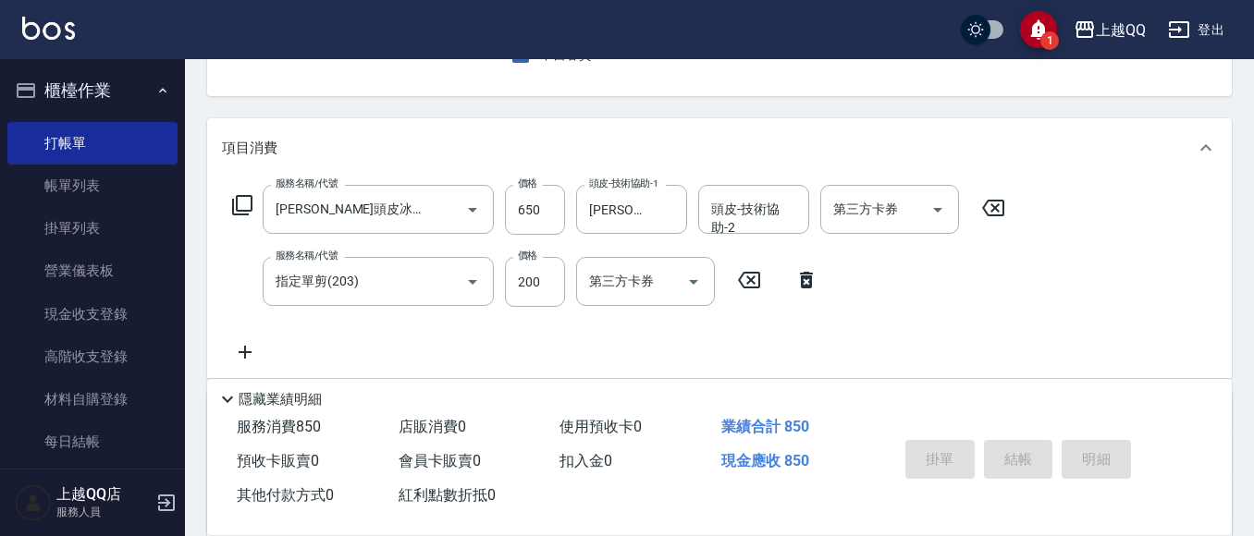
type input "[DATE] 20:18"
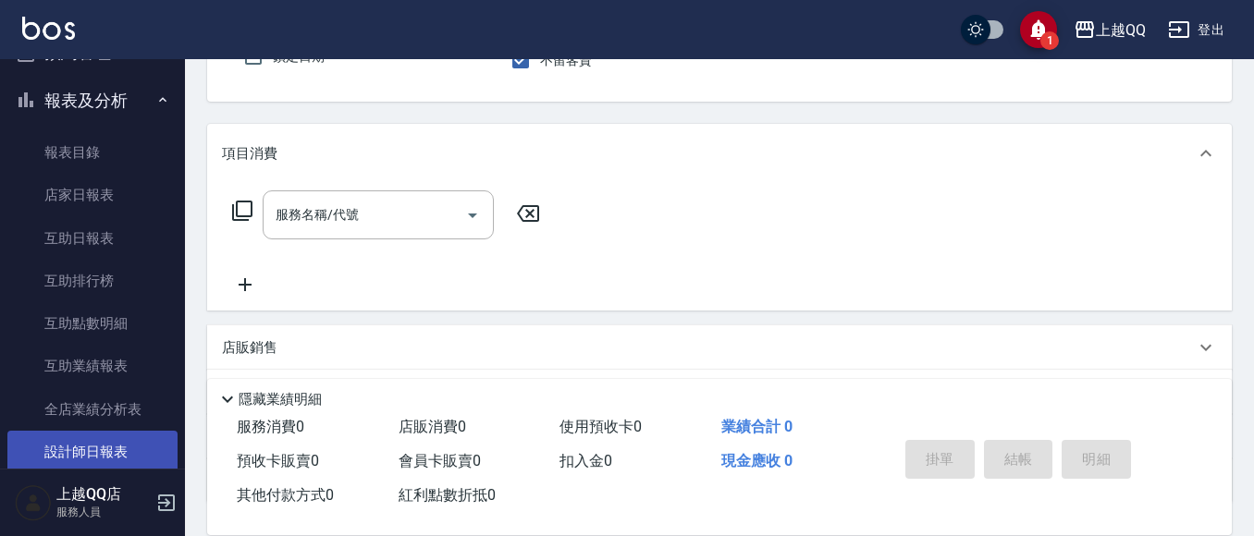
scroll to position [555, 0]
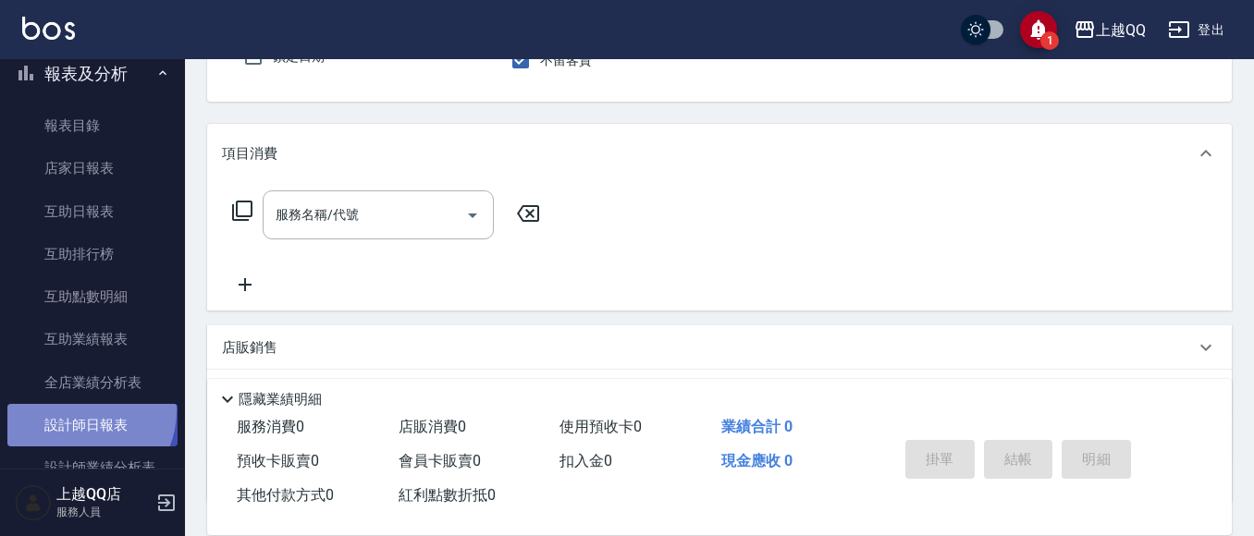
click at [80, 411] on link "設計師日報表" at bounding box center [92, 425] width 170 height 43
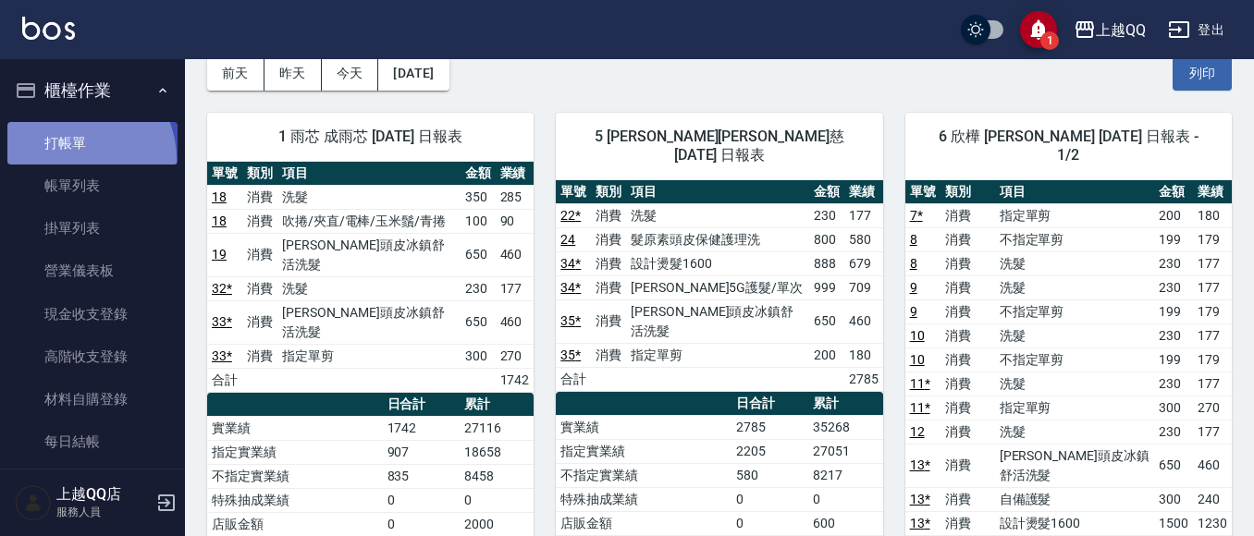
click at [73, 159] on link "打帳單" at bounding box center [92, 143] width 170 height 43
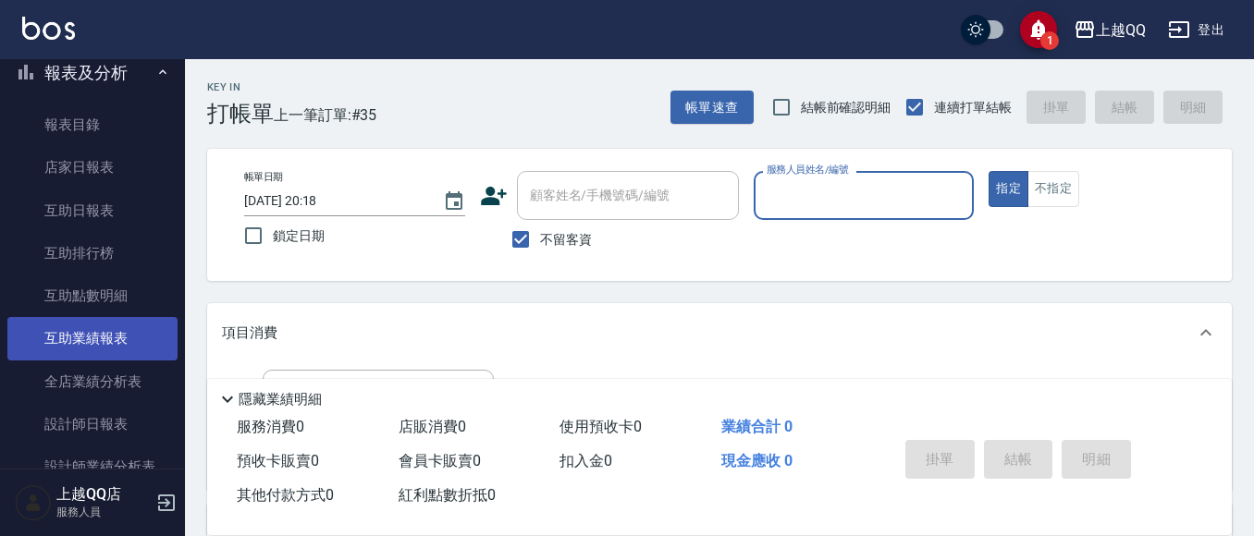
scroll to position [555, 0]
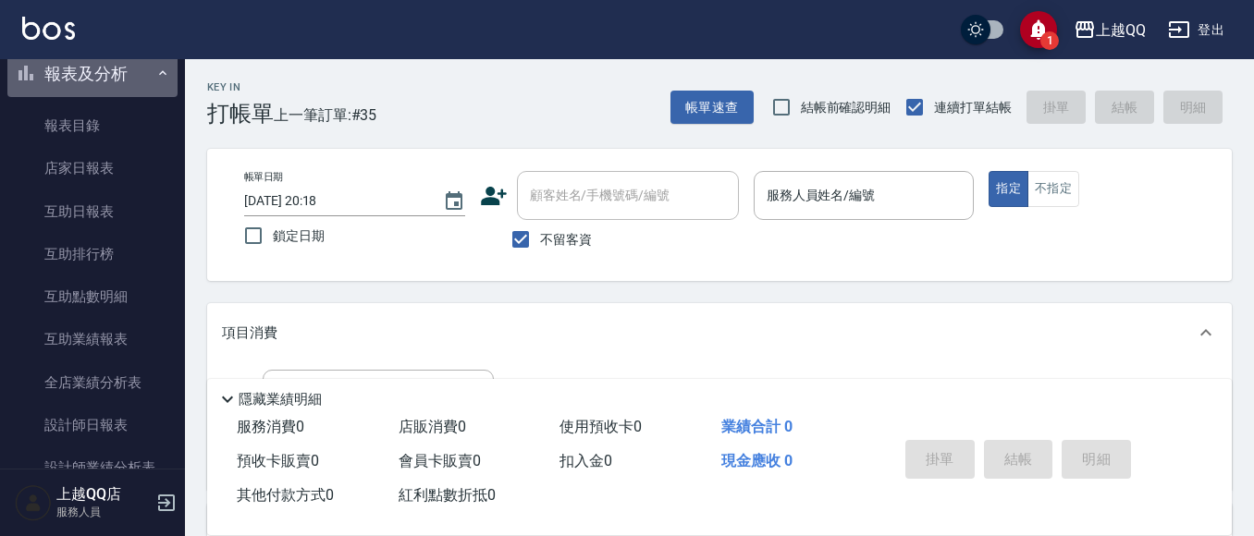
click at [102, 72] on button "報表及分析" at bounding box center [92, 74] width 170 height 48
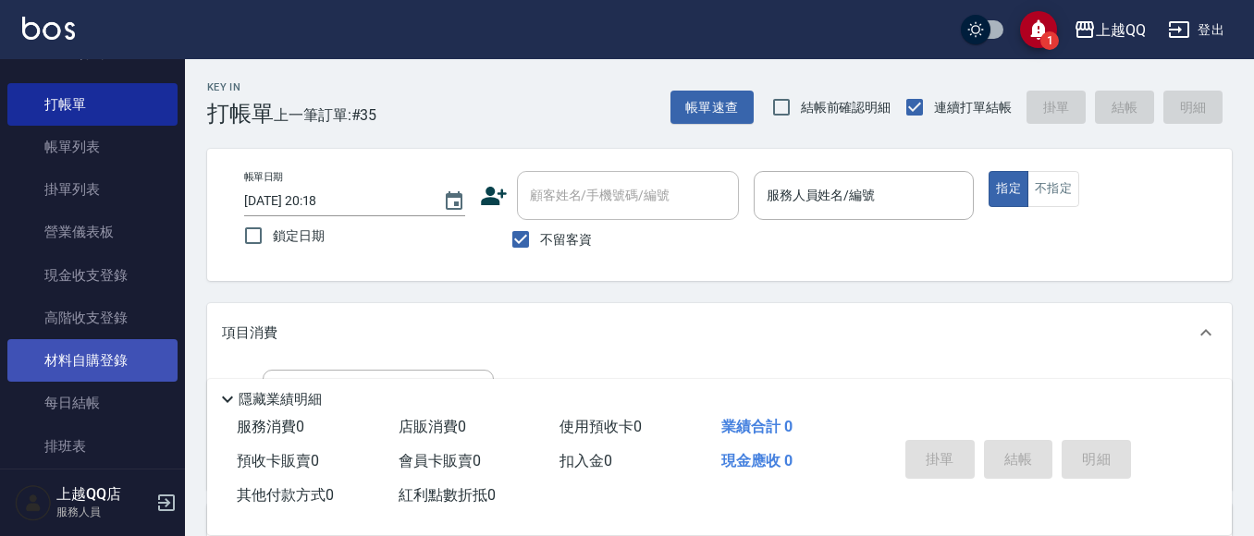
scroll to position [0, 0]
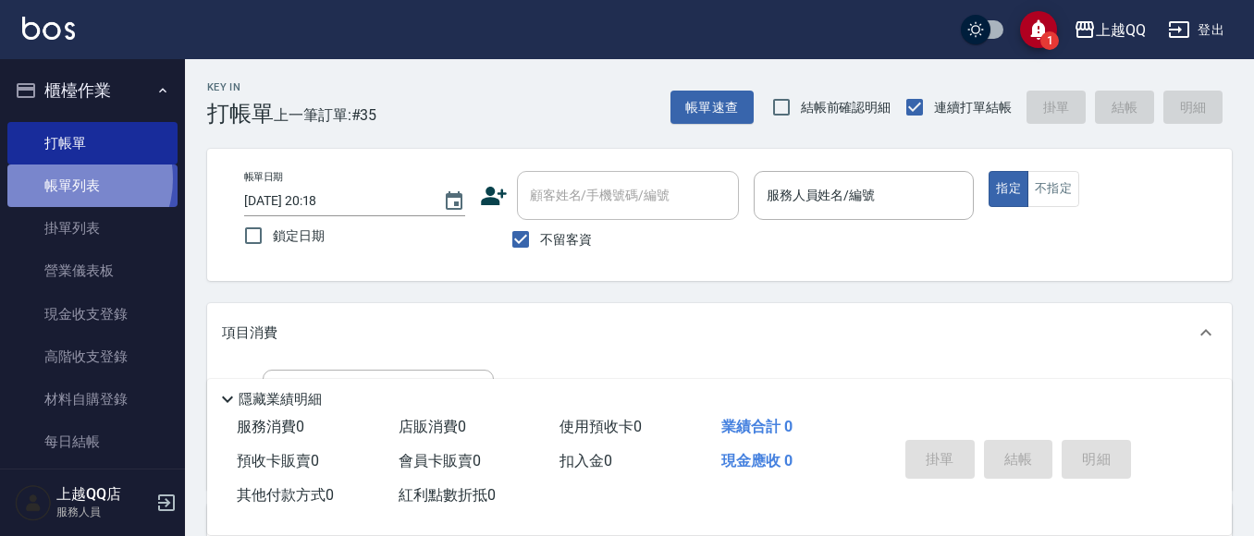
click at [70, 179] on link "帳單列表" at bounding box center [92, 186] width 170 height 43
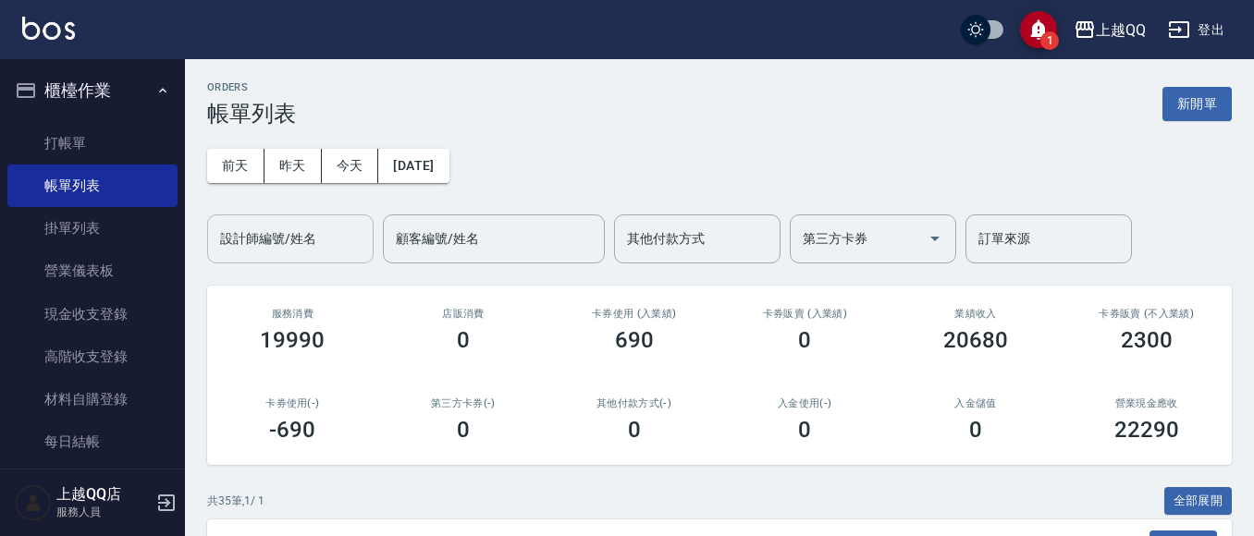
click at [262, 239] on div "設計師編號/姓名 設計師編號/姓名" at bounding box center [290, 239] width 166 height 49
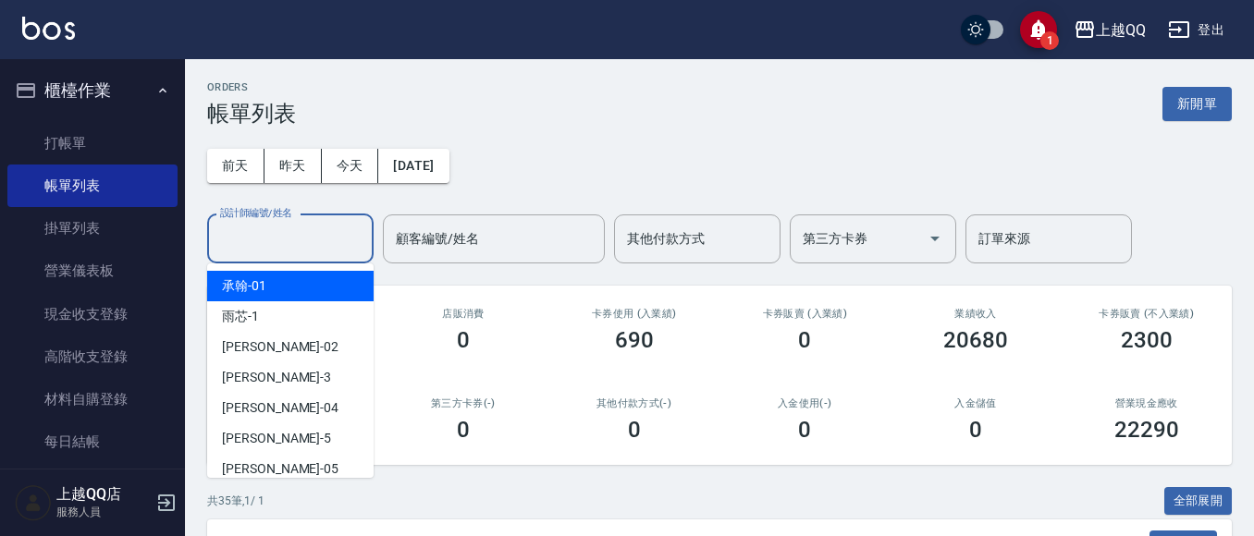
click at [262, 239] on input "設計師編號/姓名" at bounding box center [290, 239] width 150 height 32
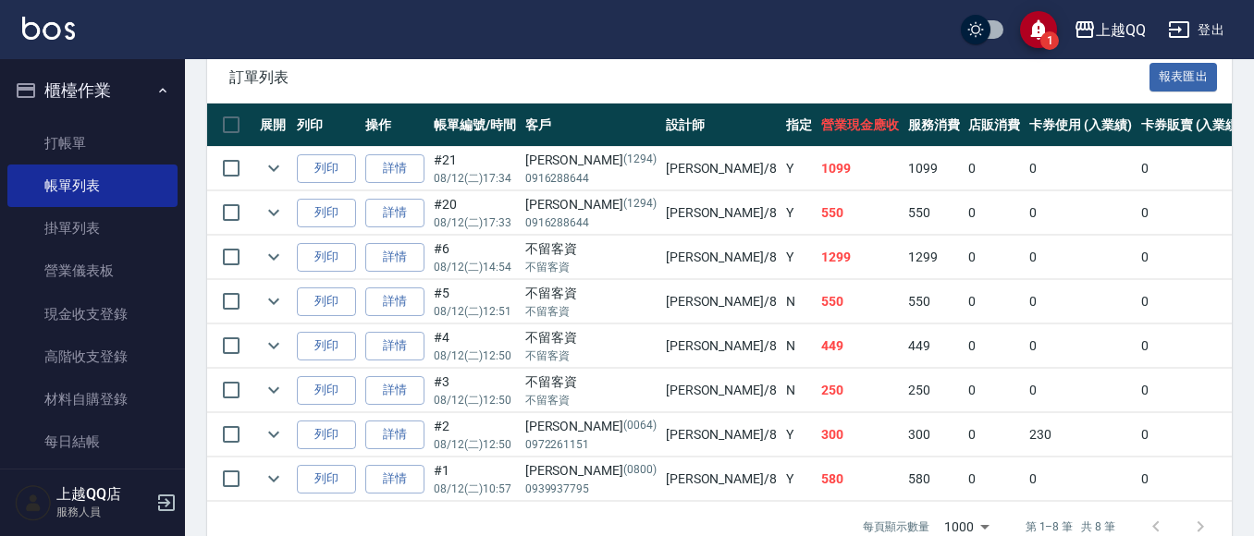
scroll to position [472, 0]
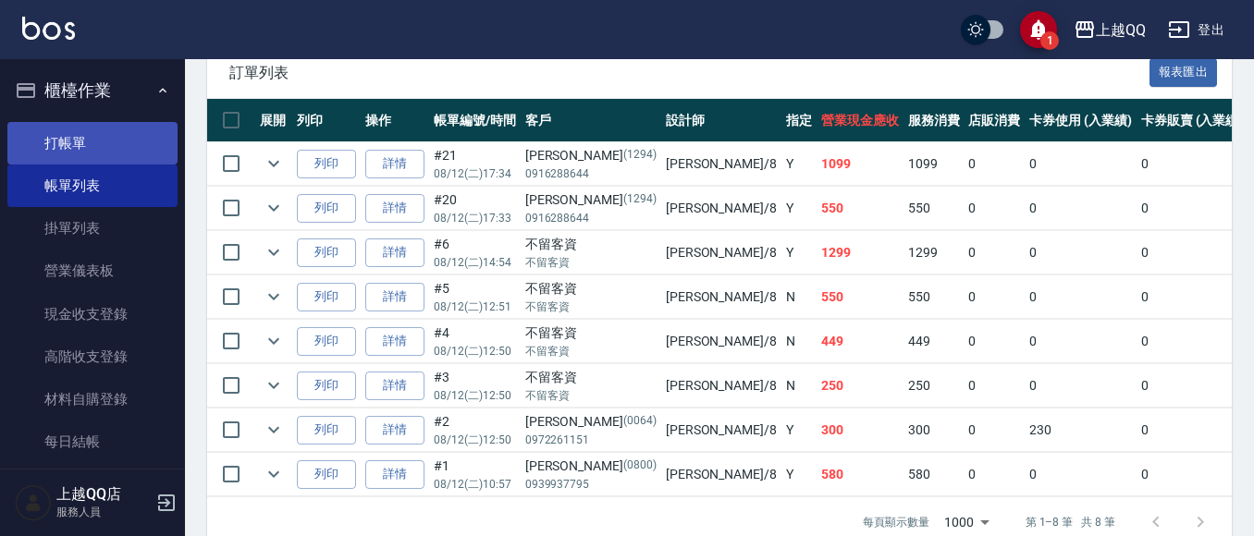
type input "[PERSON_NAME]-8"
click at [67, 144] on link "打帳單" at bounding box center [92, 143] width 170 height 43
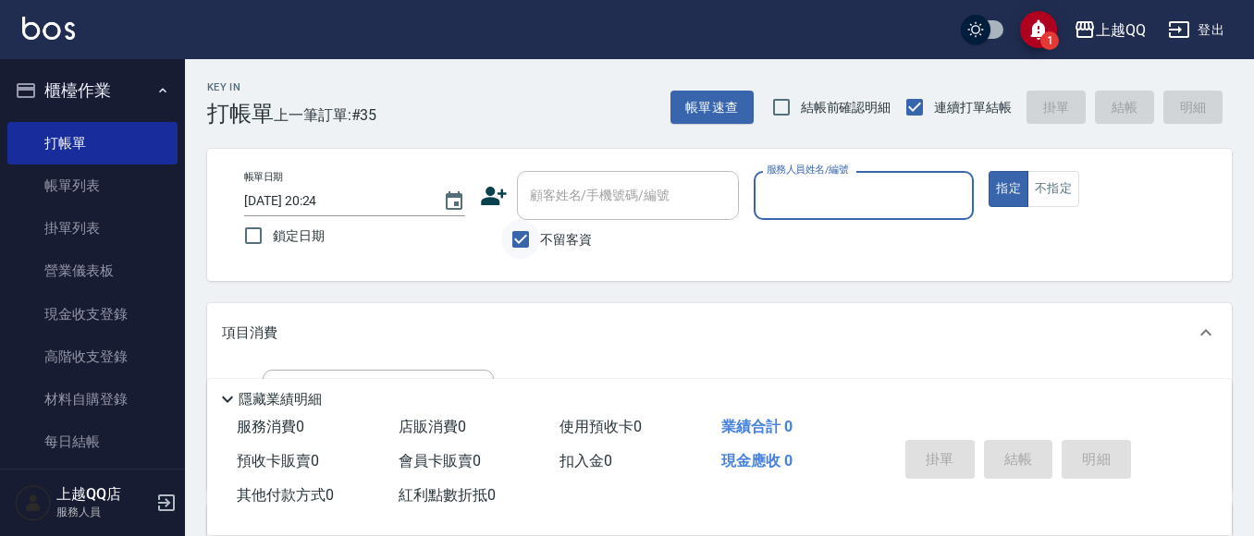
click at [513, 239] on input "不留客資" at bounding box center [520, 239] width 39 height 39
checkbox input "false"
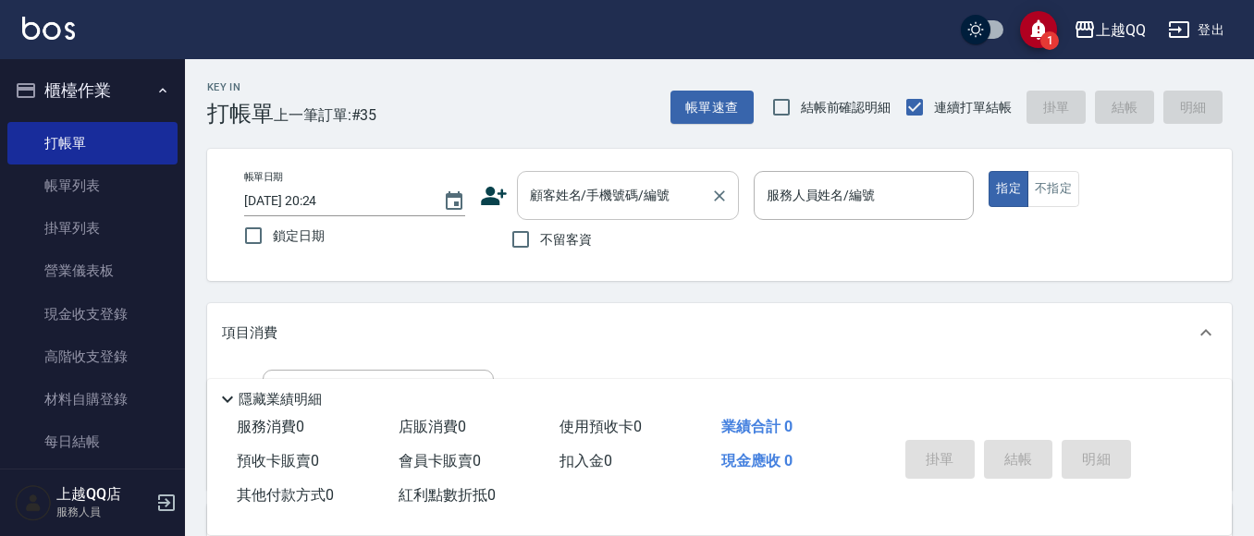
click at [520, 197] on div "顧客姓名/手機號碼/編號" at bounding box center [628, 195] width 222 height 49
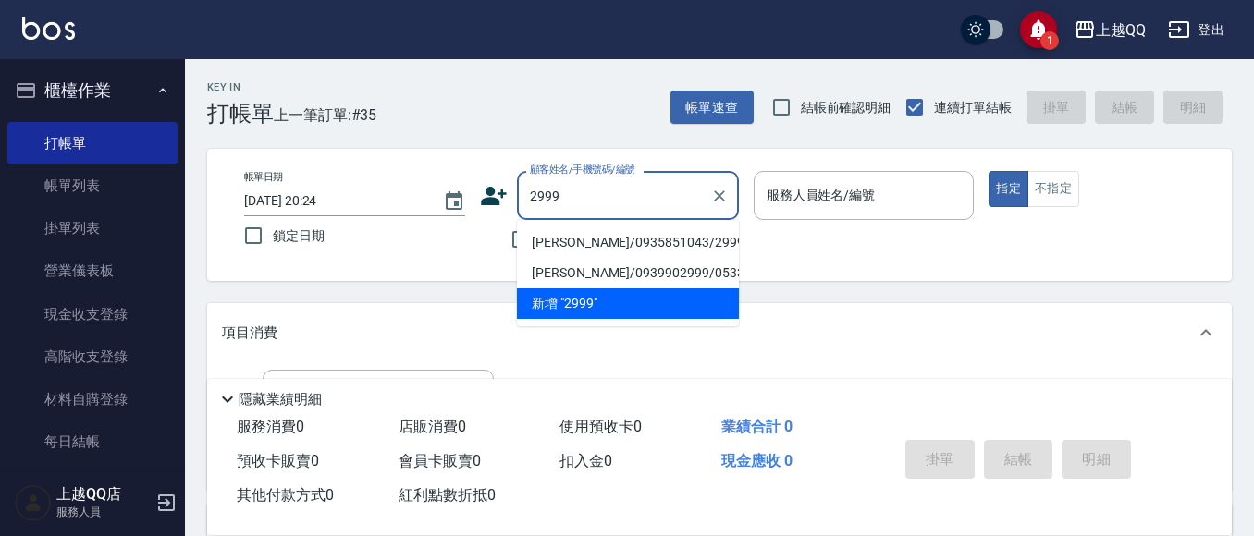
click at [549, 245] on li "[PERSON_NAME]/0935851043/2999" at bounding box center [628, 242] width 222 height 31
type input "[PERSON_NAME]/0935851043/2999"
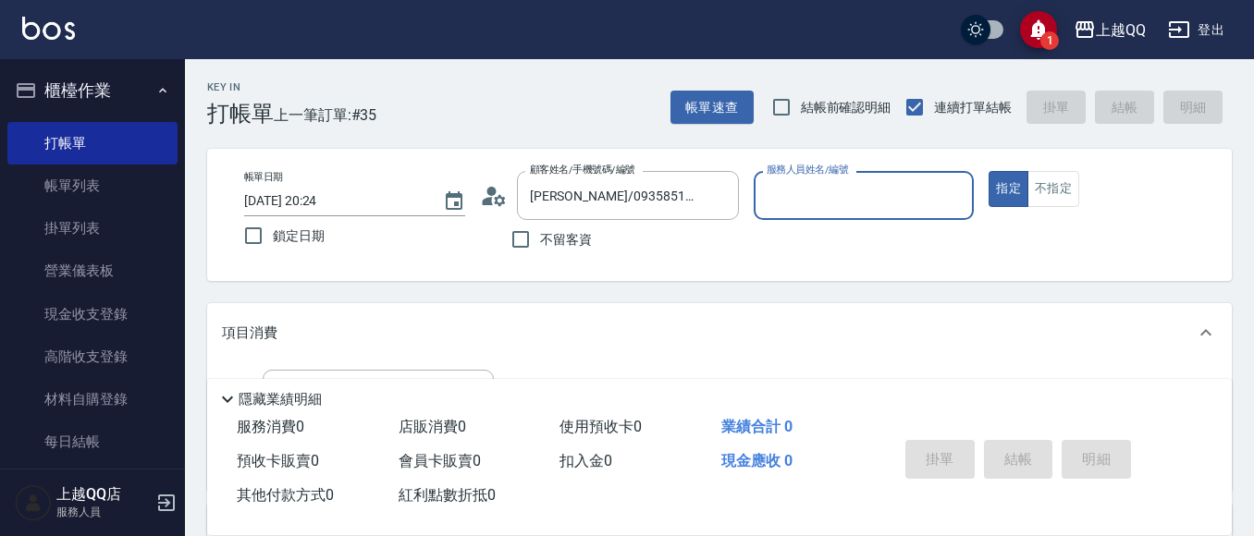
type input "[PERSON_NAME]-8"
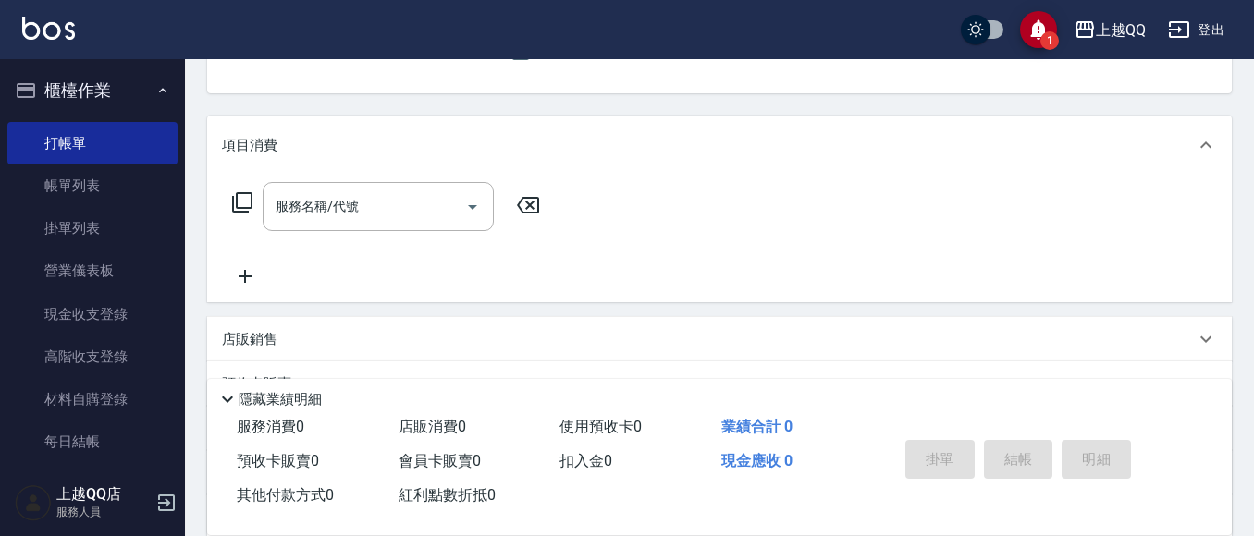
scroll to position [192, 0]
click at [237, 201] on icon at bounding box center [242, 198] width 20 height 20
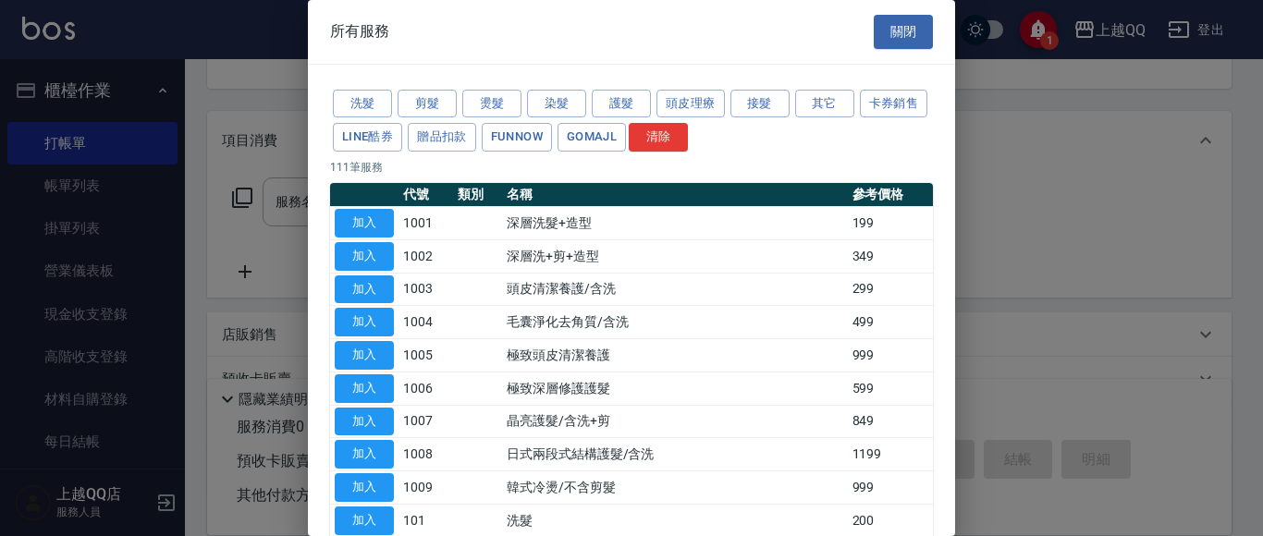
drag, startPoint x: 368, startPoint y: 518, endPoint x: 365, endPoint y: 531, distance: 13.2
click at [368, 519] on button "加入" at bounding box center [364, 521] width 59 height 29
type input "洗髮(101)"
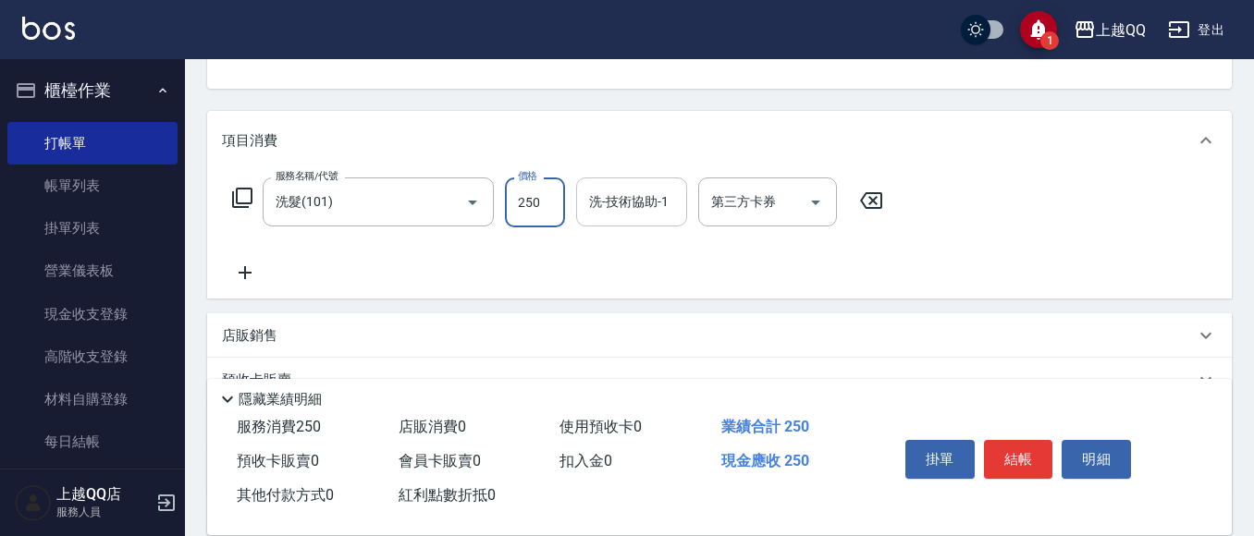
type input "250"
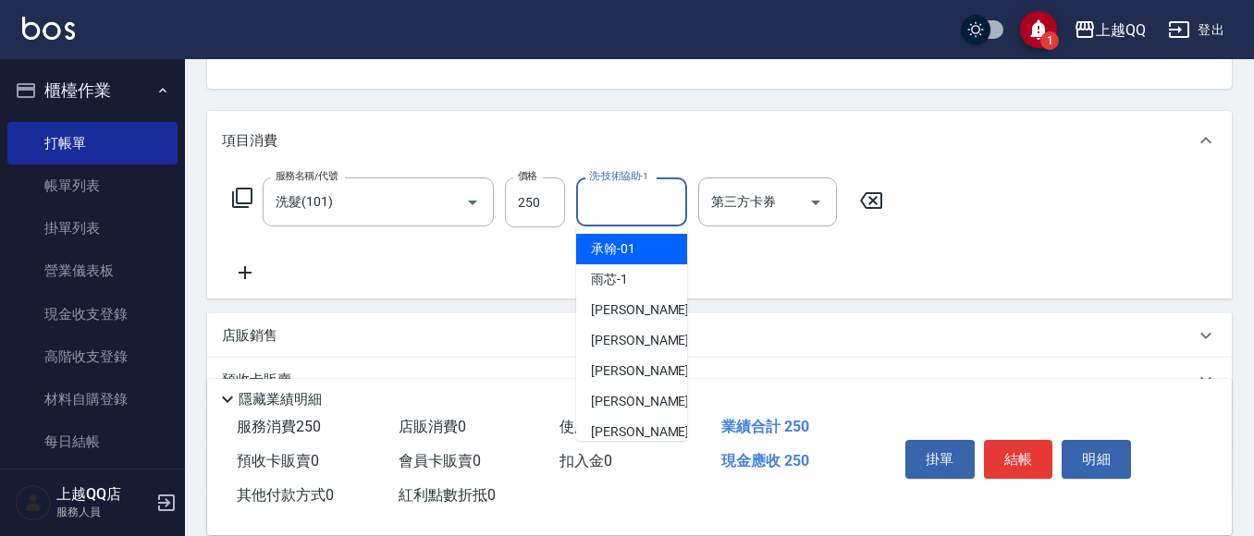
click at [586, 200] on input "洗-技術協助-1" at bounding box center [631, 202] width 94 height 32
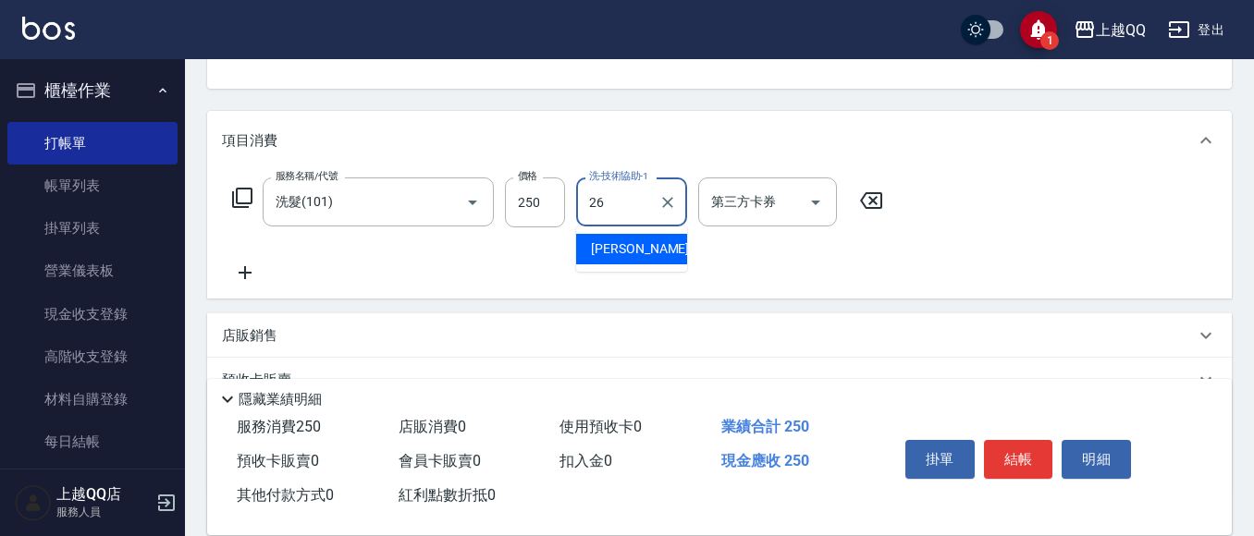
click at [629, 242] on span "[PERSON_NAME]-26" at bounding box center [649, 248] width 116 height 19
type input "[PERSON_NAME]-26"
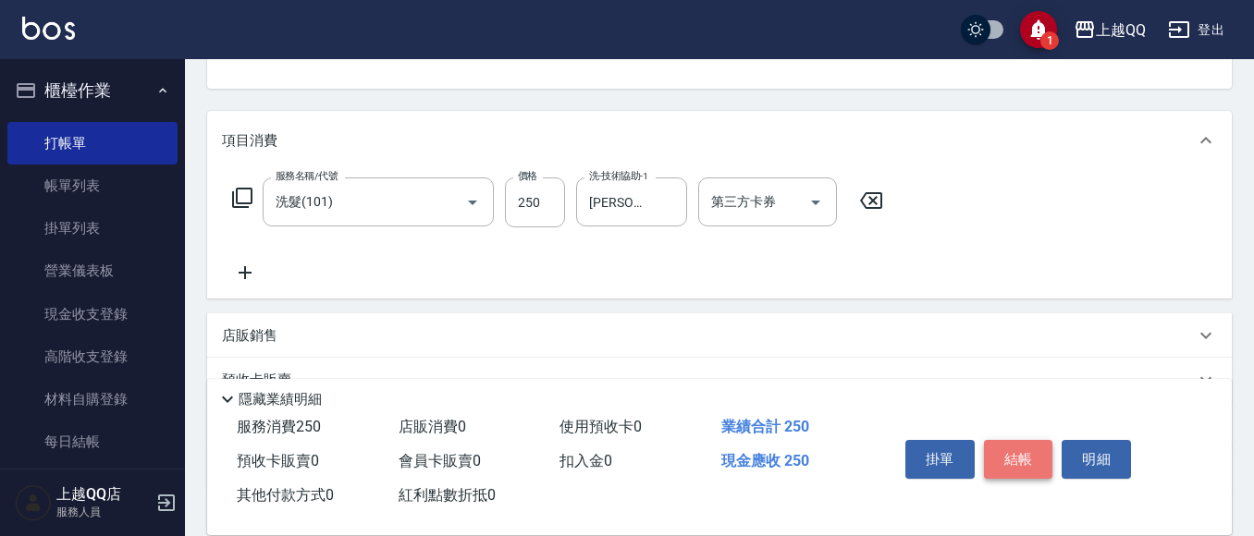
click at [1013, 456] on button "結帳" at bounding box center [1018, 459] width 69 height 39
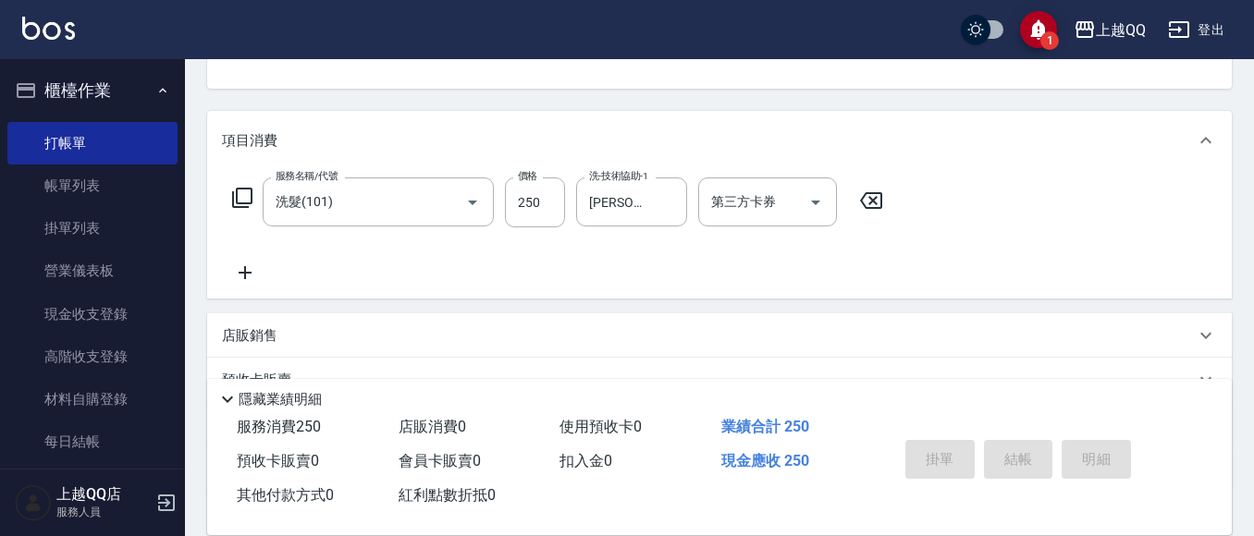
type input "[DATE] 20:25"
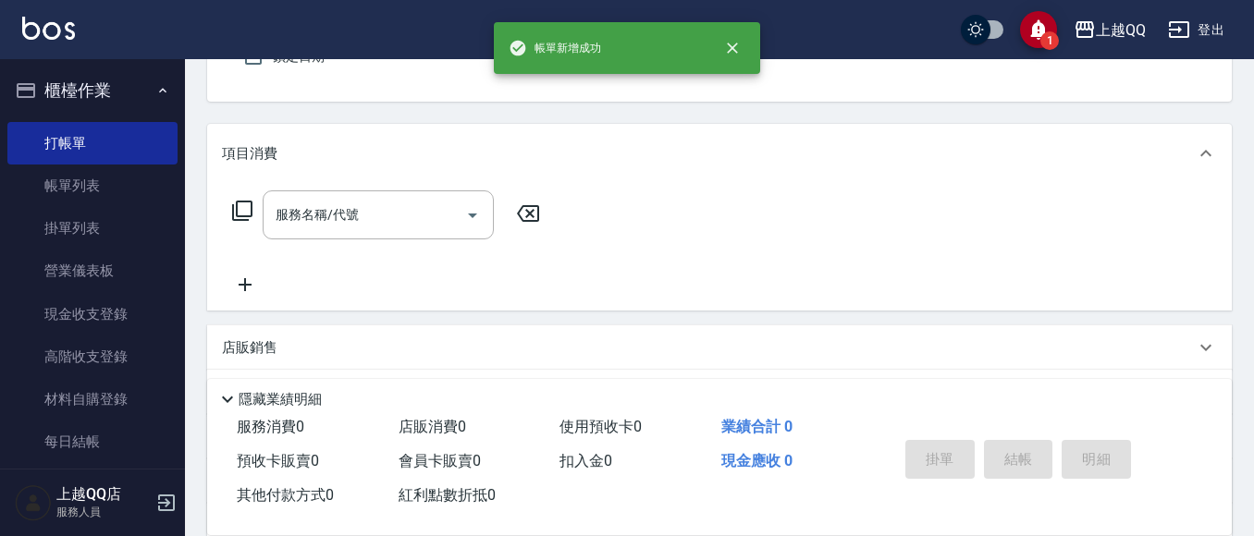
scroll to position [80, 0]
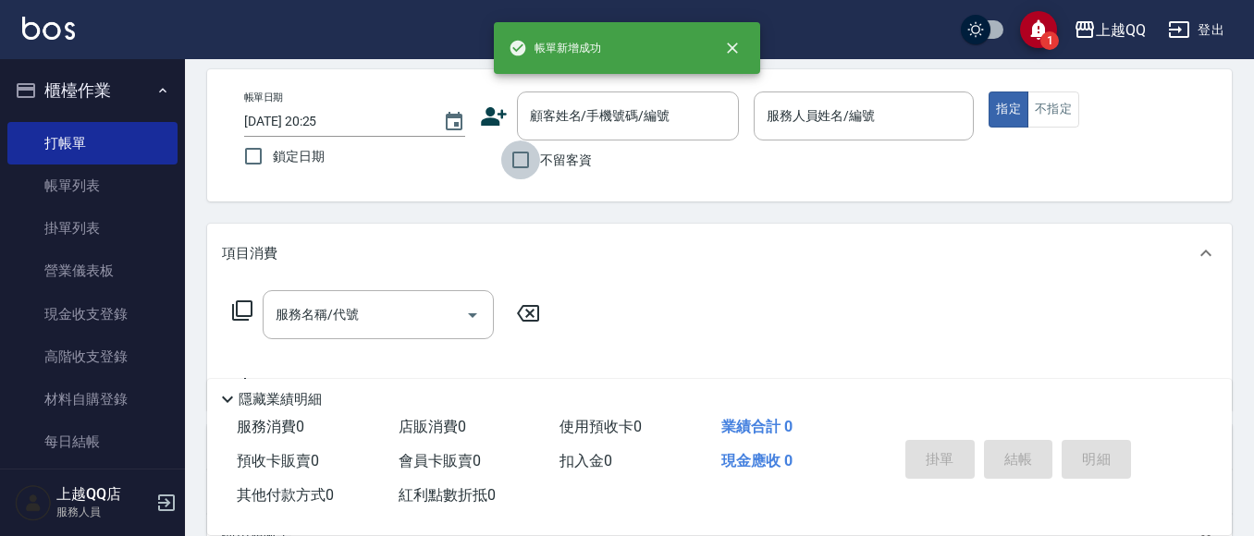
click at [527, 159] on input "不留客資" at bounding box center [520, 160] width 39 height 39
checkbox input "true"
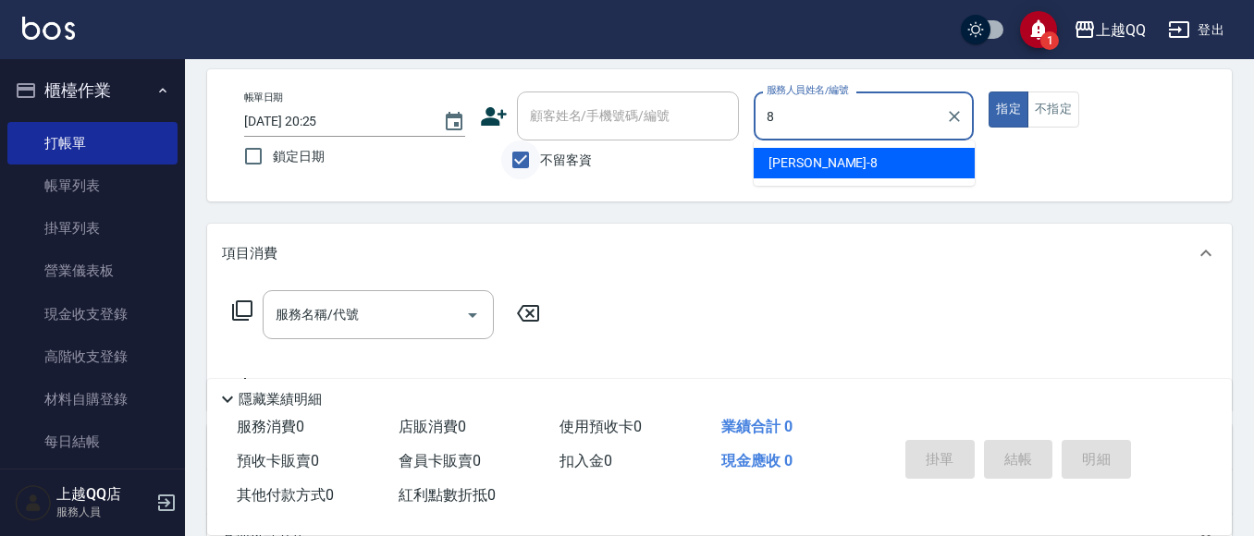
type input "[PERSON_NAME]-8"
type button "true"
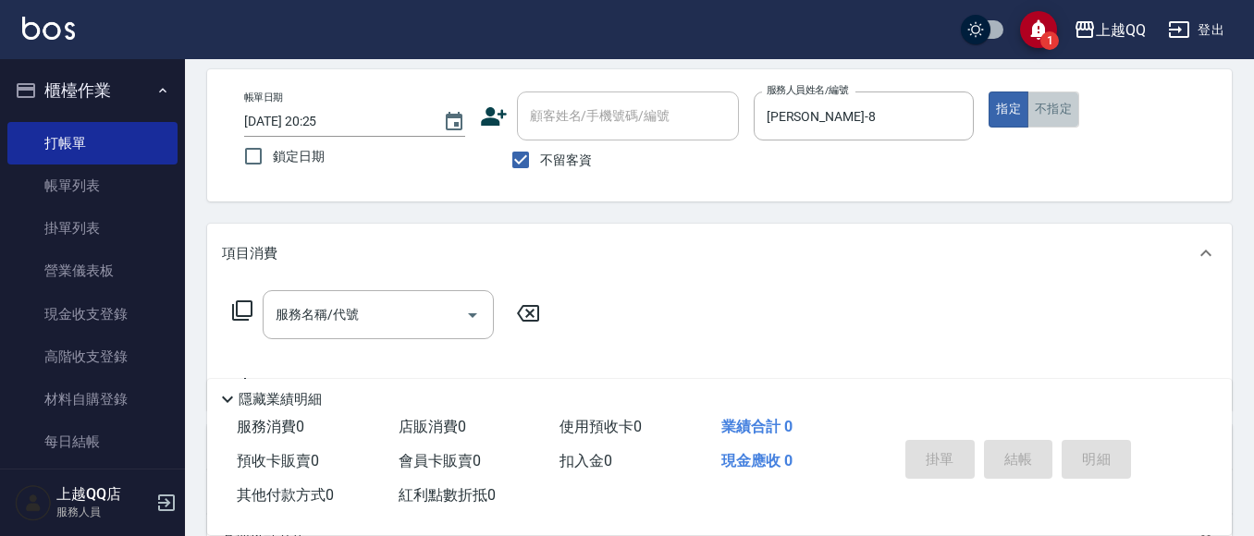
click at [1054, 95] on button "不指定" at bounding box center [1053, 110] width 52 height 36
click at [250, 309] on icon at bounding box center [242, 311] width 22 height 22
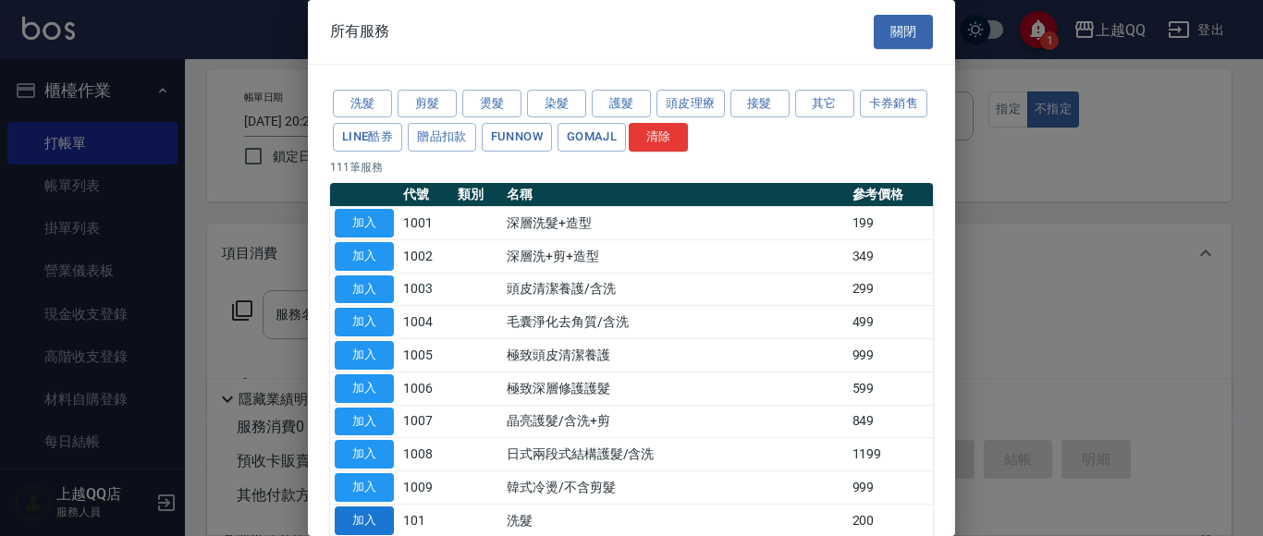
click at [378, 522] on button "加入" at bounding box center [364, 521] width 59 height 29
type input "洗髮(101)"
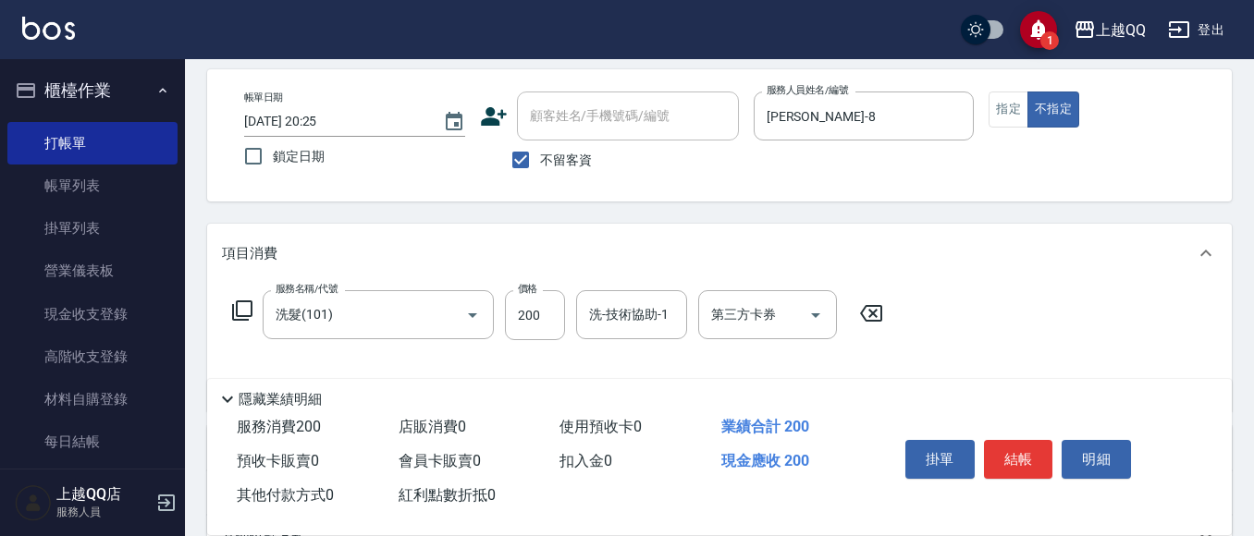
click at [249, 298] on div "服務名稱/代號 洗髮(101) 服務名稱/代號 價格 200 價格 洗-技術協助-1 洗-技術協助-1 第三方卡券 第三方卡券" at bounding box center [558, 315] width 672 height 50
click at [245, 312] on icon at bounding box center [242, 311] width 22 height 22
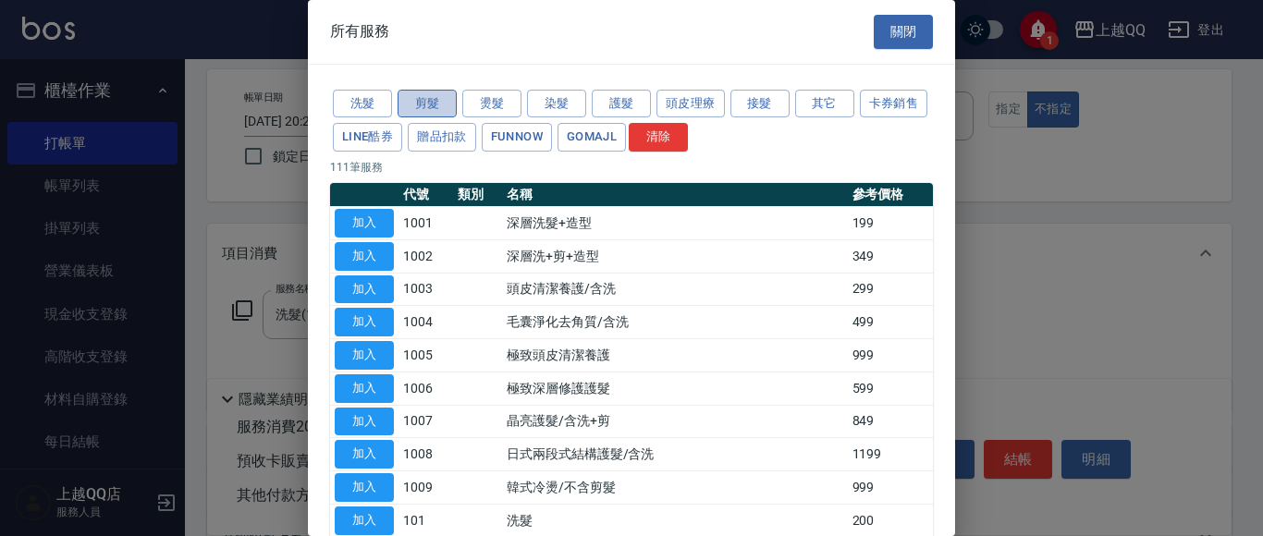
click at [452, 92] on button "剪髮" at bounding box center [427, 104] width 59 height 29
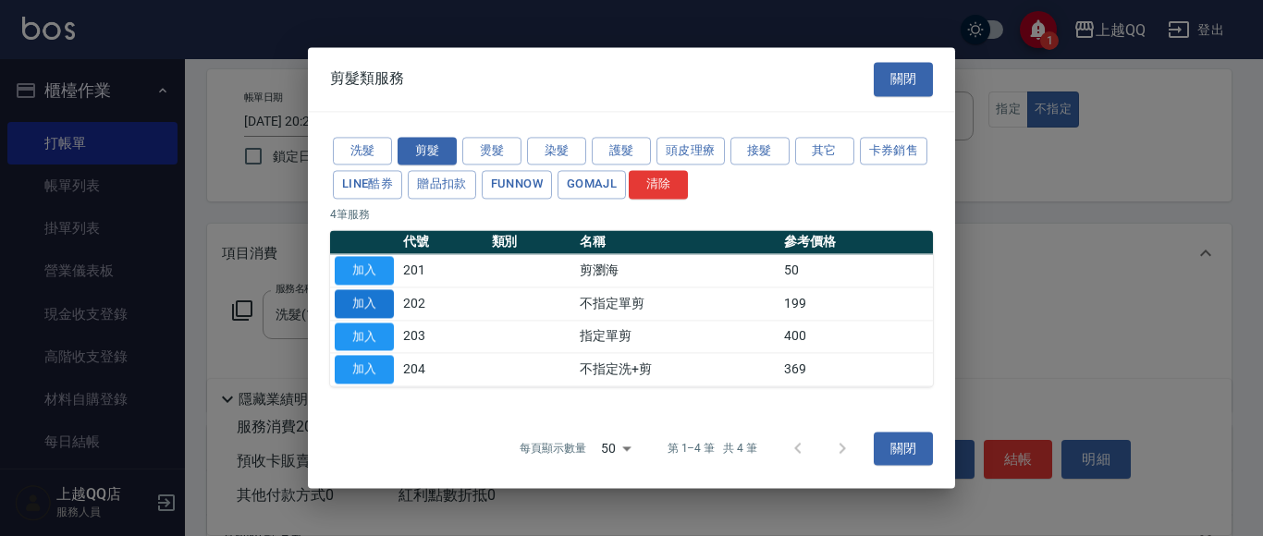
click at [366, 297] on button "加入" at bounding box center [364, 303] width 59 height 29
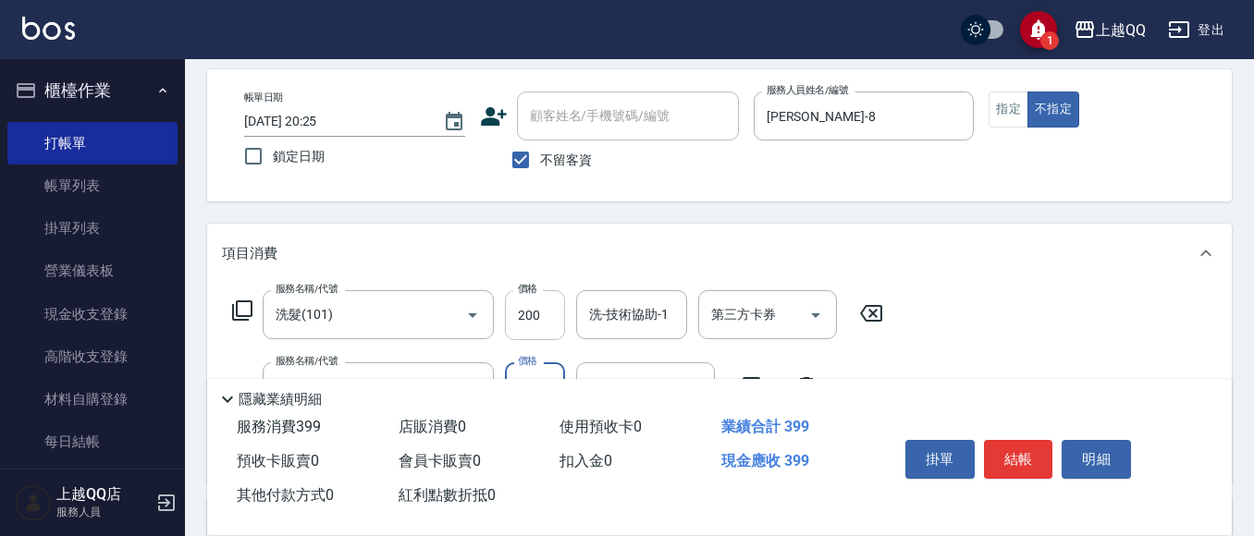
click at [557, 318] on input "200" at bounding box center [535, 315] width 60 height 50
type input "230"
click at [605, 316] on input "洗-技術協助-1" at bounding box center [631, 315] width 94 height 32
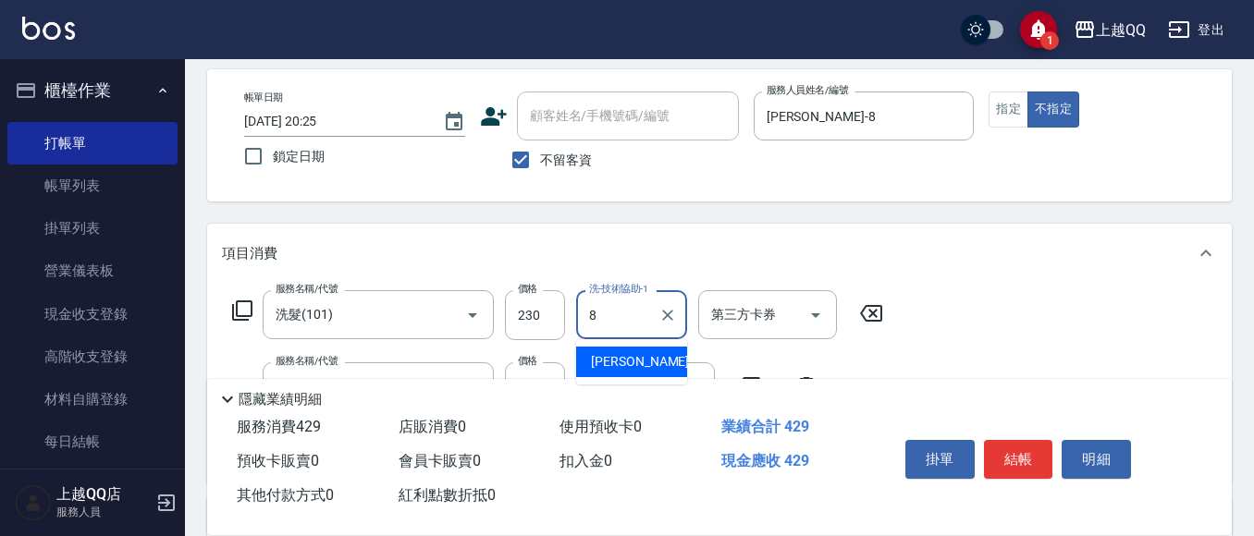
click at [613, 368] on span "[PERSON_NAME] -8" at bounding box center [645, 361] width 109 height 19
type input "[PERSON_NAME]-8"
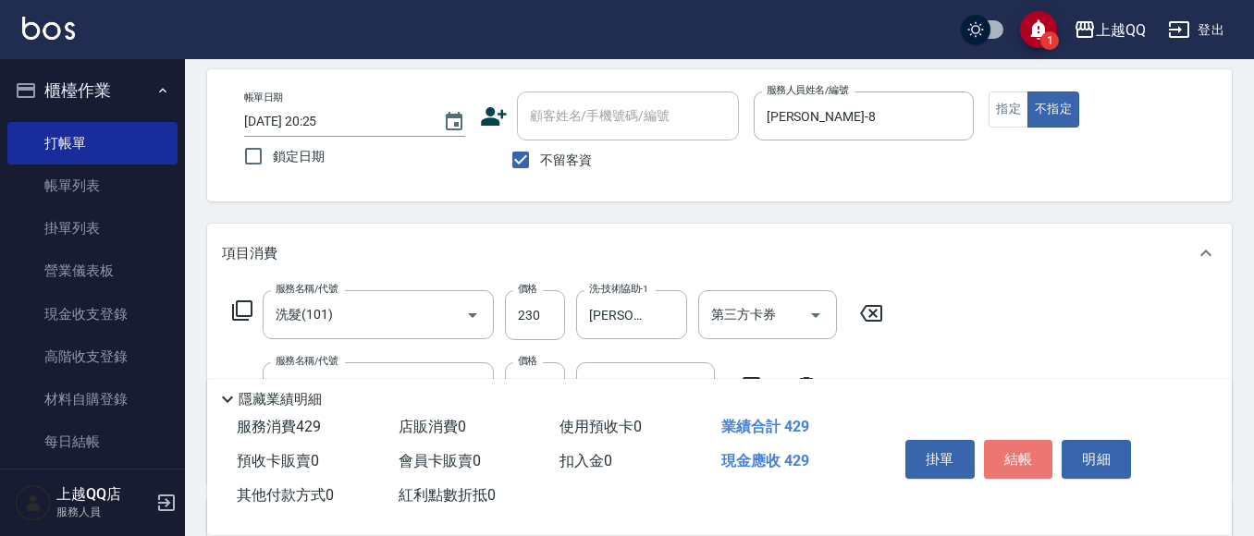
drag, startPoint x: 1017, startPoint y: 452, endPoint x: 1007, endPoint y: 451, distance: 10.2
click at [1013, 452] on button "結帳" at bounding box center [1018, 459] width 69 height 39
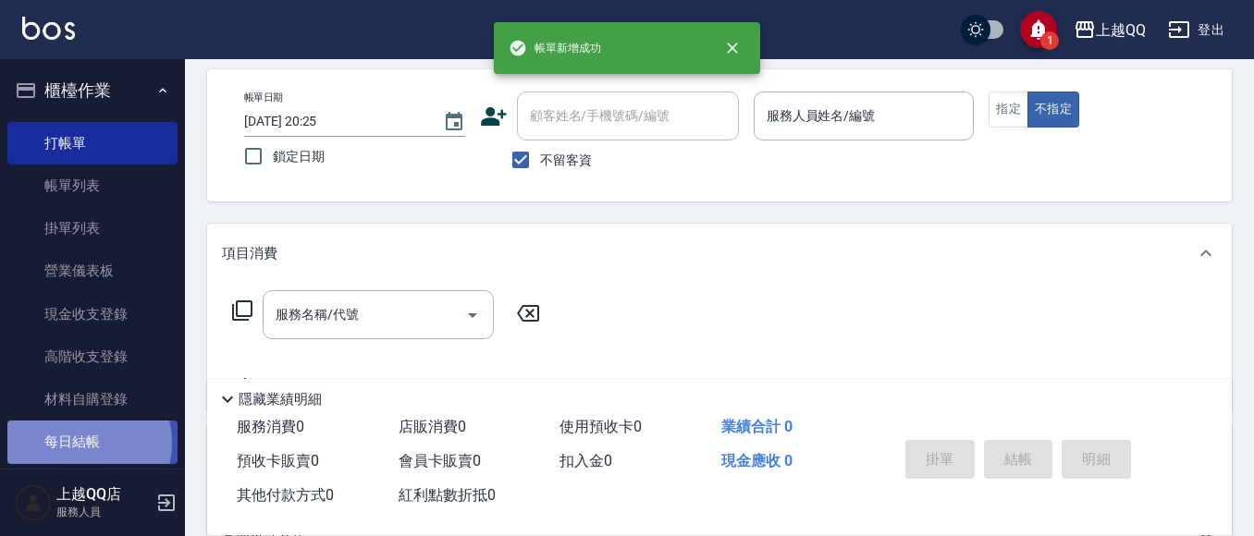
click at [79, 443] on link "每日結帳" at bounding box center [92, 442] width 170 height 43
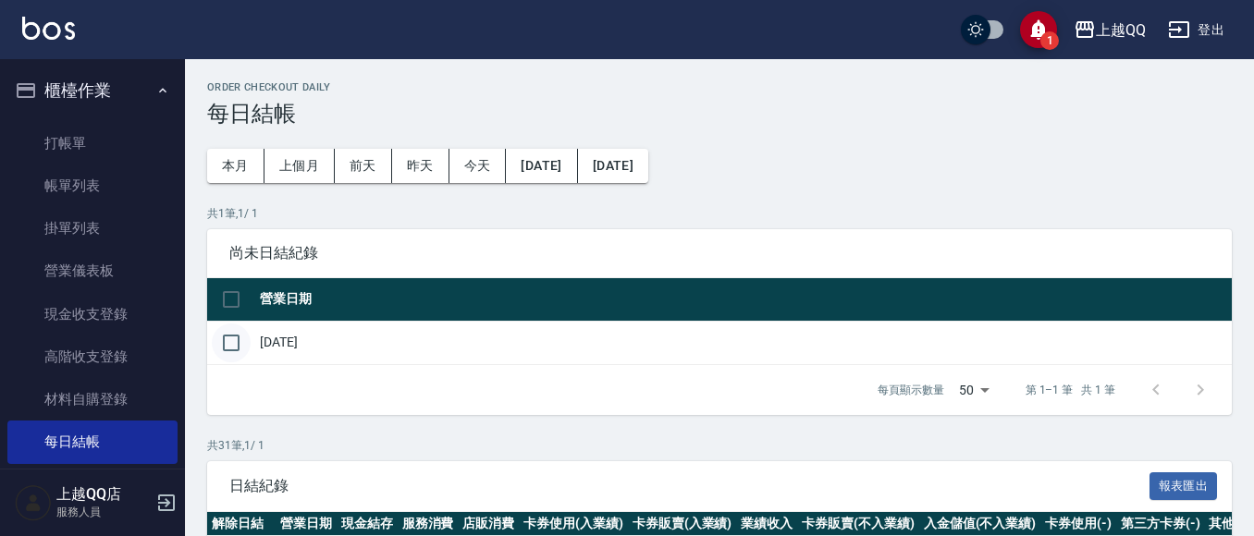
click at [224, 343] on input "checkbox" at bounding box center [231, 343] width 39 height 39
checkbox input "true"
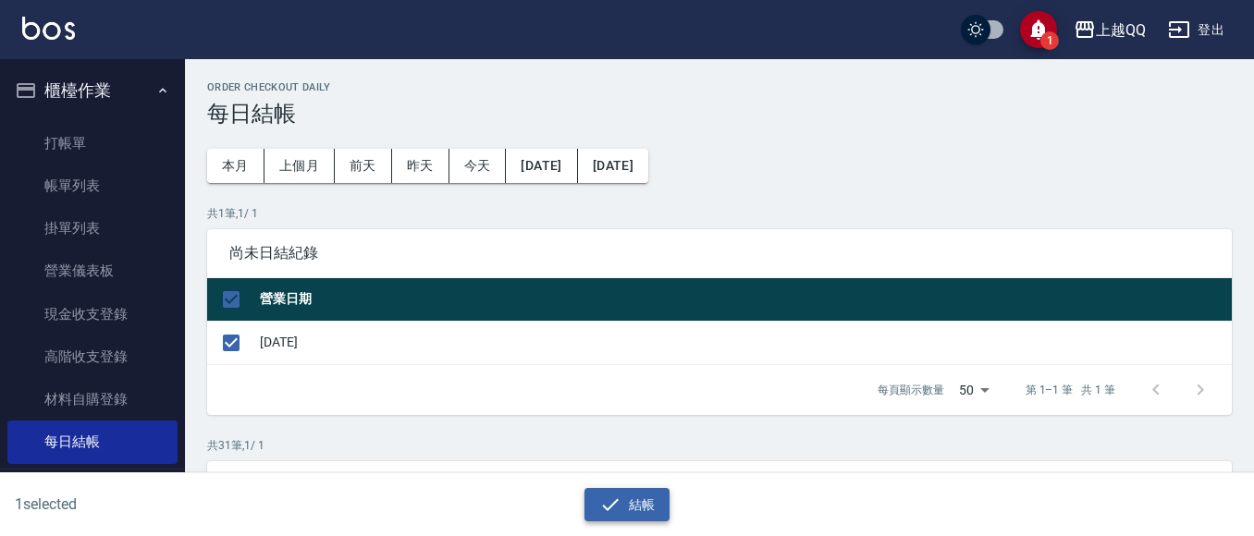
click at [615, 510] on icon "button" at bounding box center [610, 505] width 22 height 22
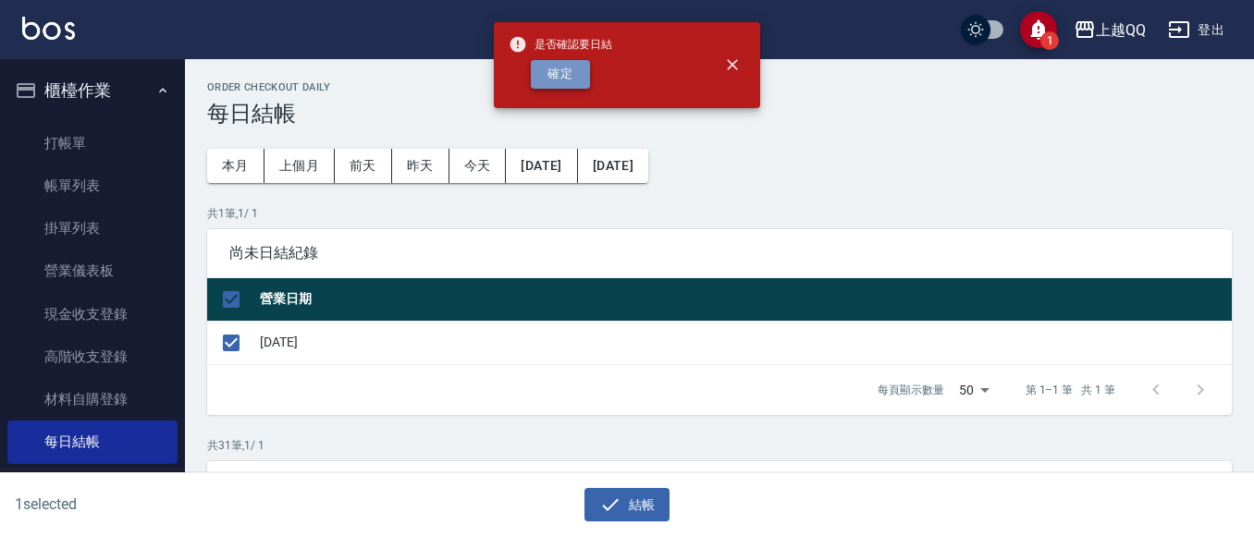
click at [568, 71] on button "確定" at bounding box center [560, 74] width 59 height 29
checkbox input "false"
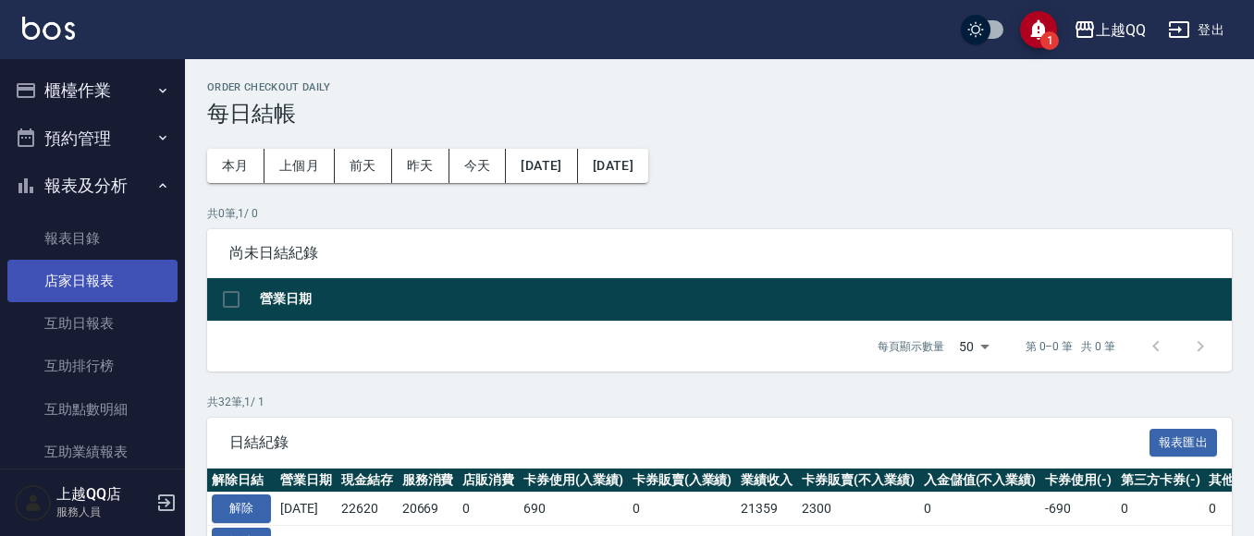
click at [80, 285] on link "店家日報表" at bounding box center [92, 281] width 170 height 43
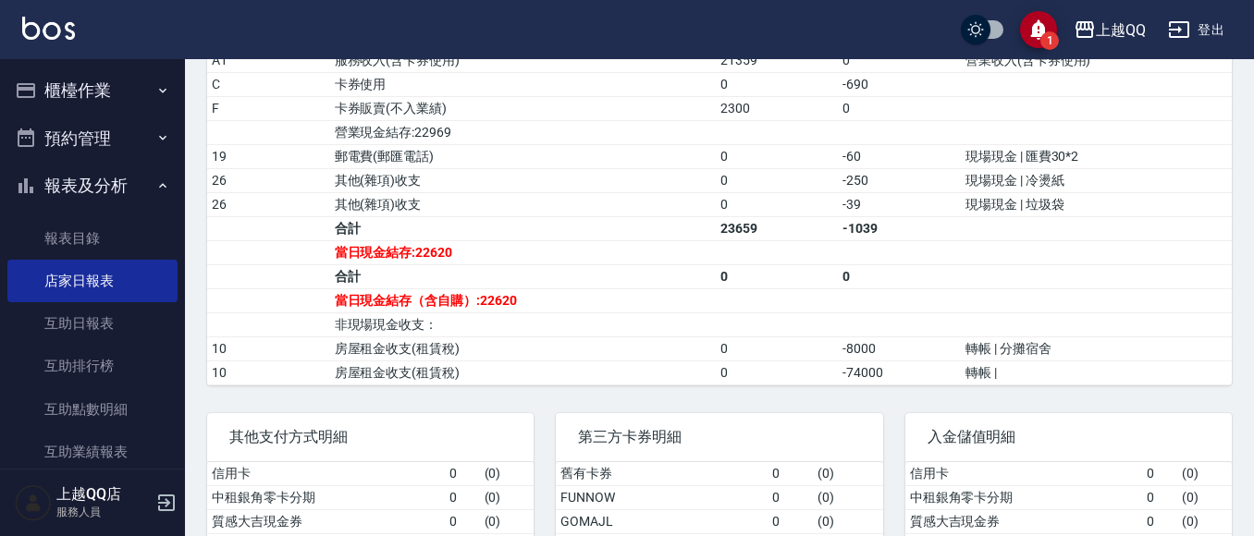
scroll to position [774, 0]
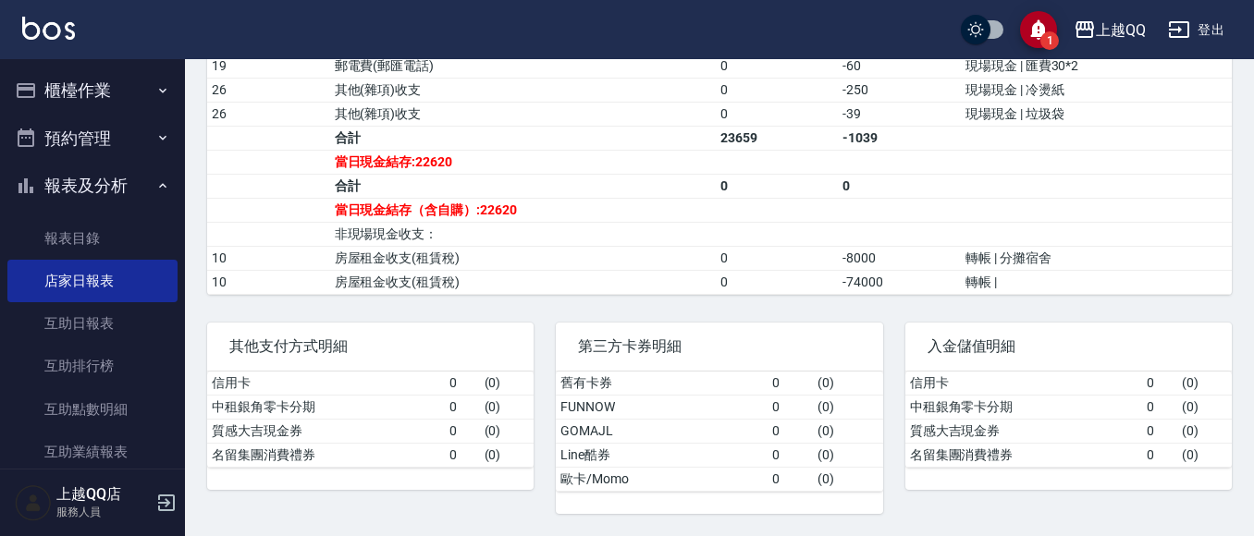
click at [67, 87] on button "櫃檯作業" at bounding box center [92, 91] width 170 height 48
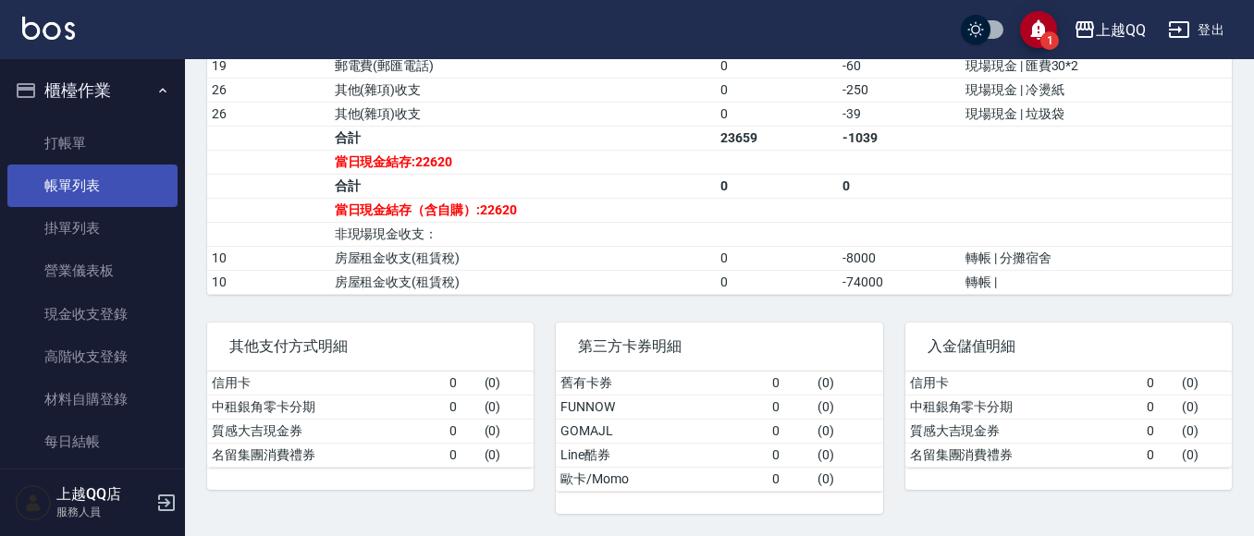
click at [72, 184] on link "帳單列表" at bounding box center [92, 186] width 170 height 43
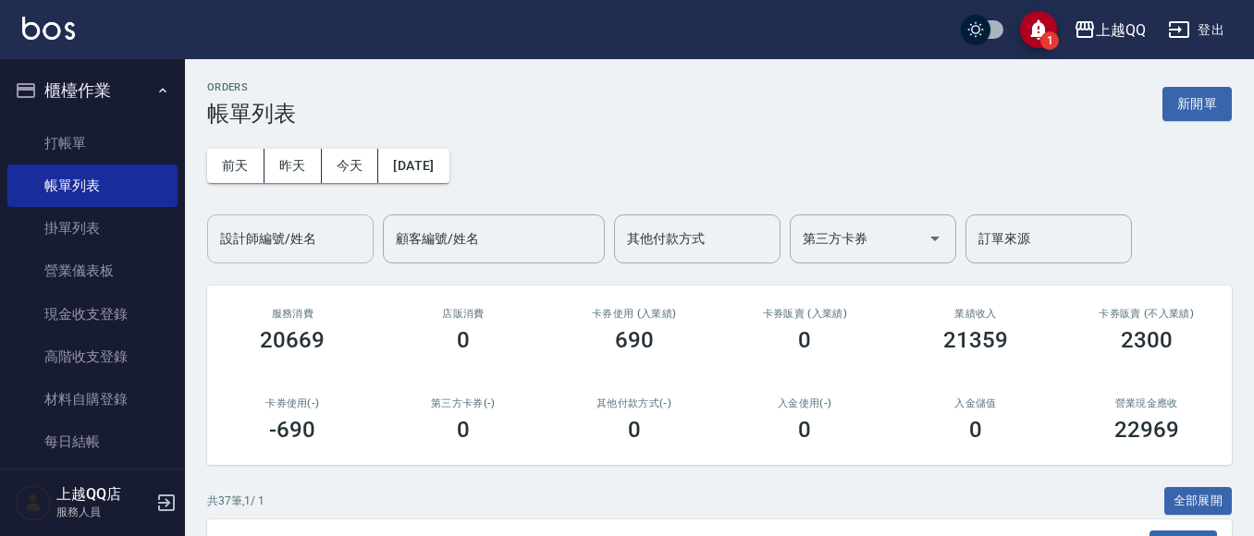
click at [274, 241] on div "設計師編號/姓名 設計師編號/姓名" at bounding box center [290, 239] width 166 height 49
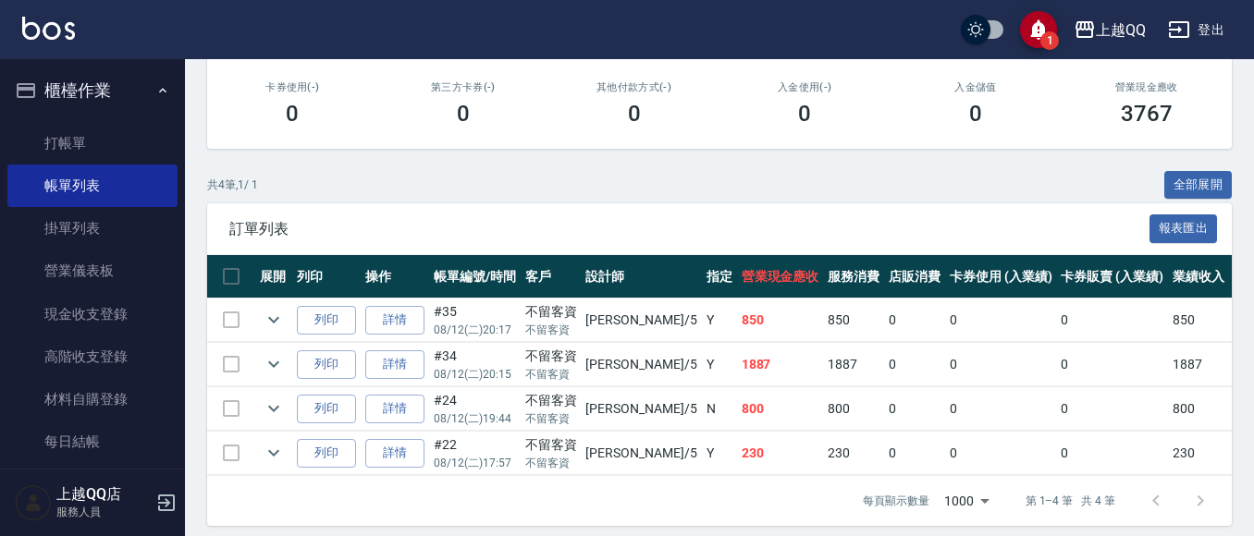
scroll to position [344, 0]
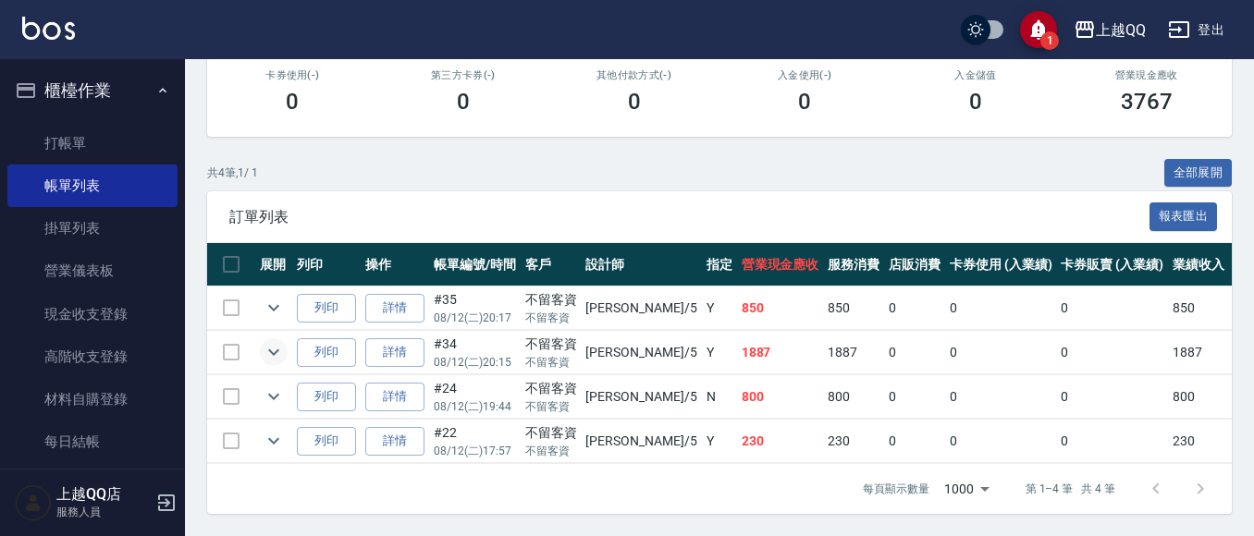
type input "[PERSON_NAME]5"
click at [269, 341] on icon "expand row" at bounding box center [274, 352] width 22 height 22
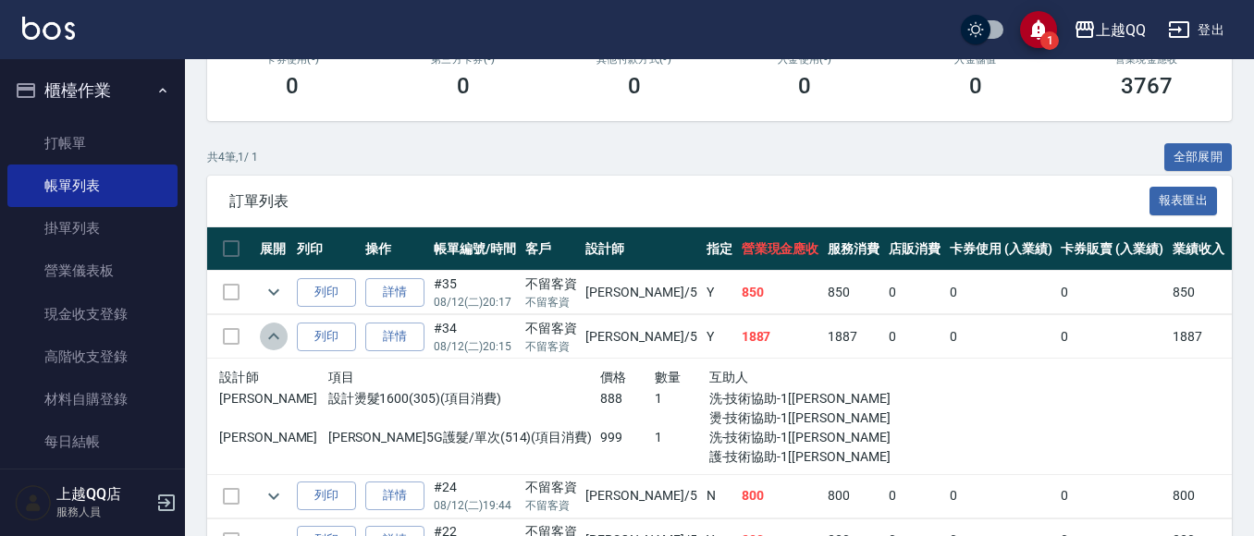
click at [269, 329] on icon "expand row" at bounding box center [274, 336] width 22 height 22
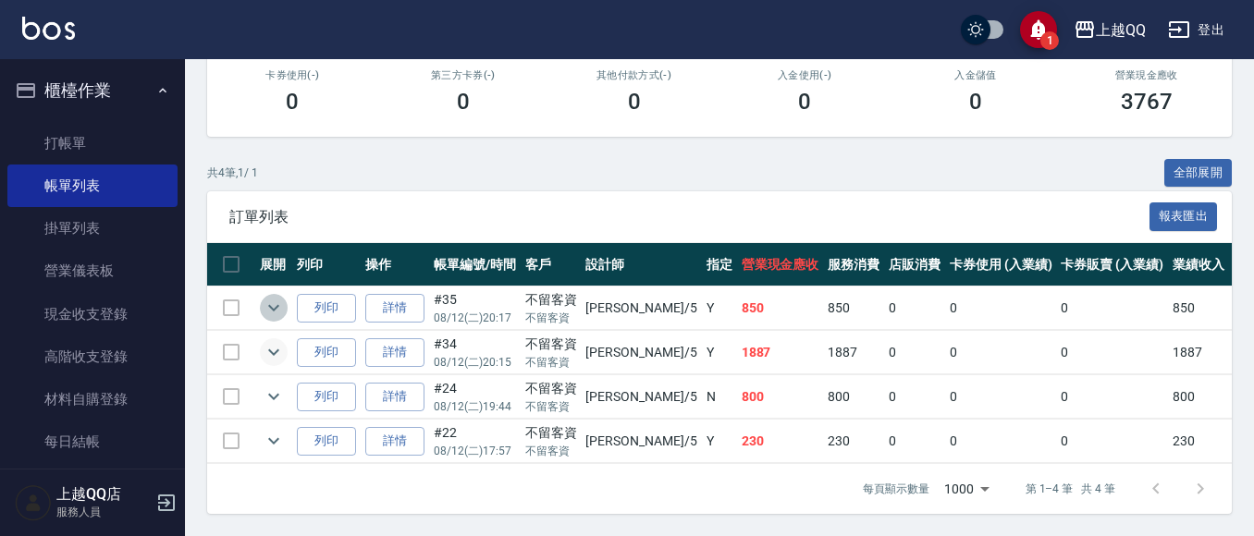
click at [268, 297] on icon "expand row" at bounding box center [274, 308] width 22 height 22
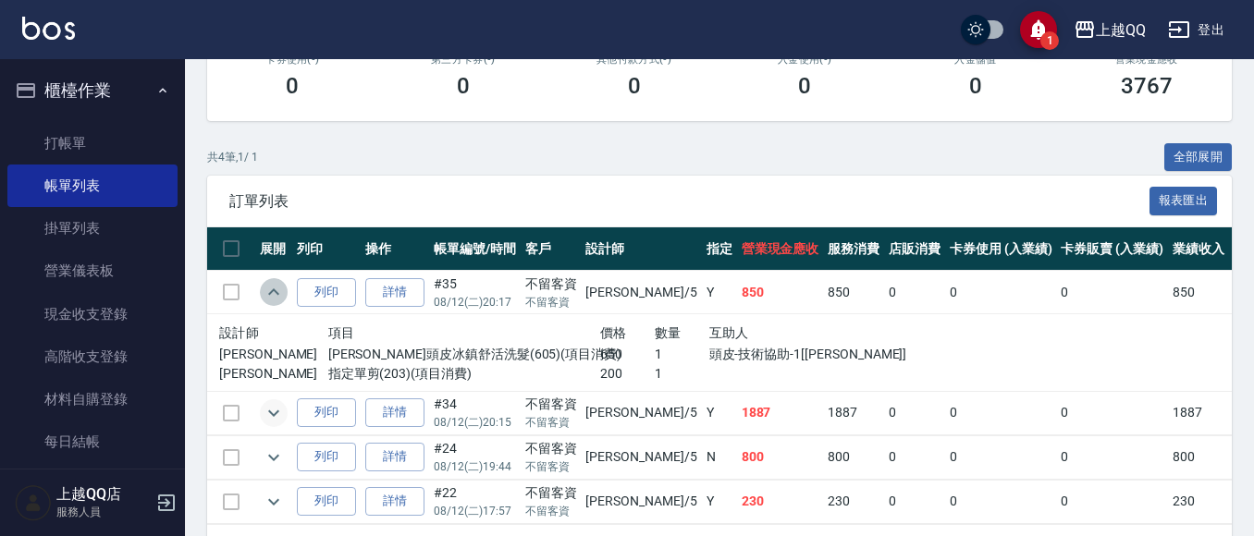
click at [268, 281] on icon "expand row" at bounding box center [274, 292] width 22 height 22
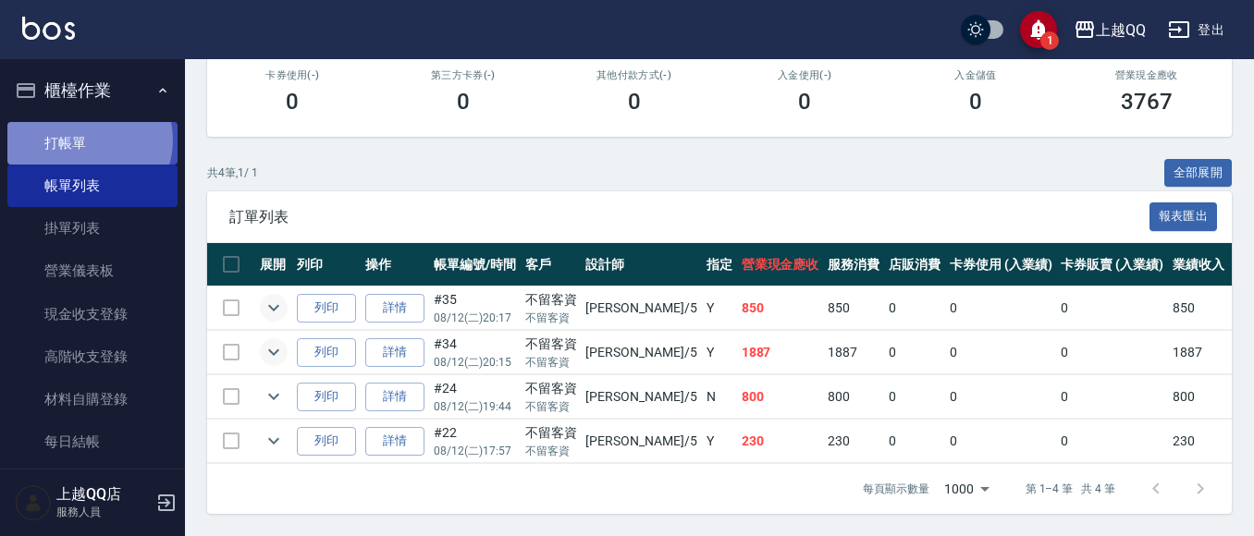
click at [85, 139] on link "打帳單" at bounding box center [92, 143] width 170 height 43
